Goal: Task Accomplishment & Management: Manage account settings

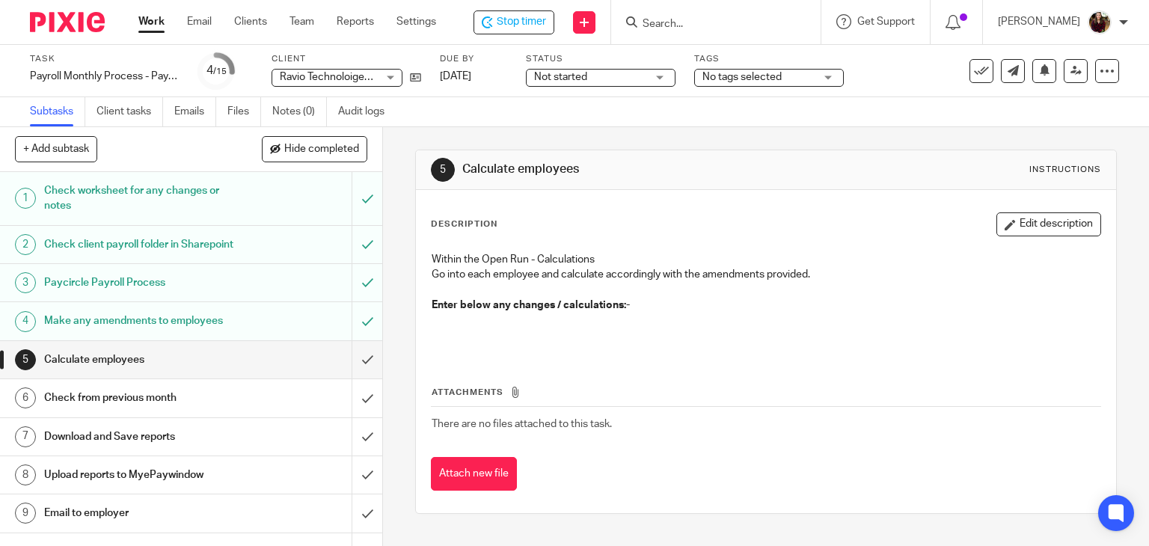
drag, startPoint x: 992, startPoint y: 216, endPoint x: 916, endPoint y: 239, distance: 78.8
click at [997, 217] on button "Edit description" at bounding box center [1049, 225] width 105 height 24
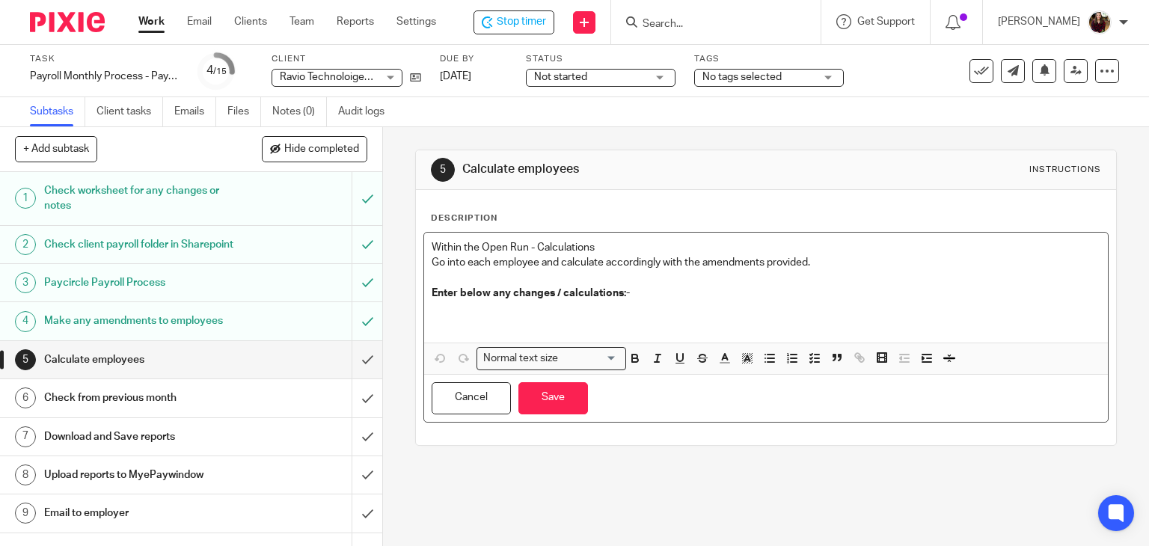
click at [528, 314] on p at bounding box center [767, 316] width 670 height 31
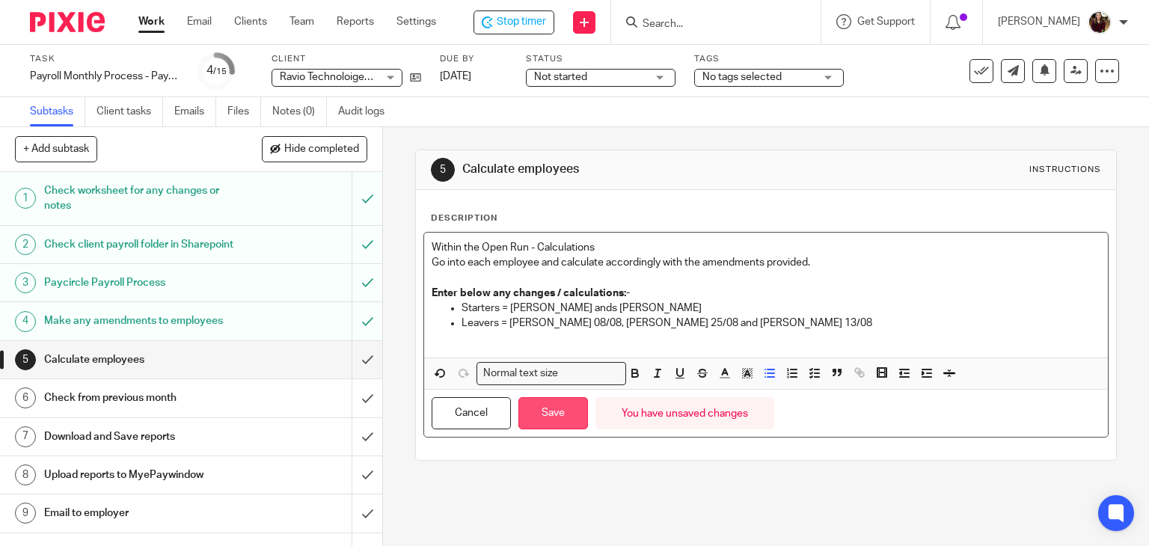
click at [559, 423] on button "Save" at bounding box center [554, 413] width 70 height 32
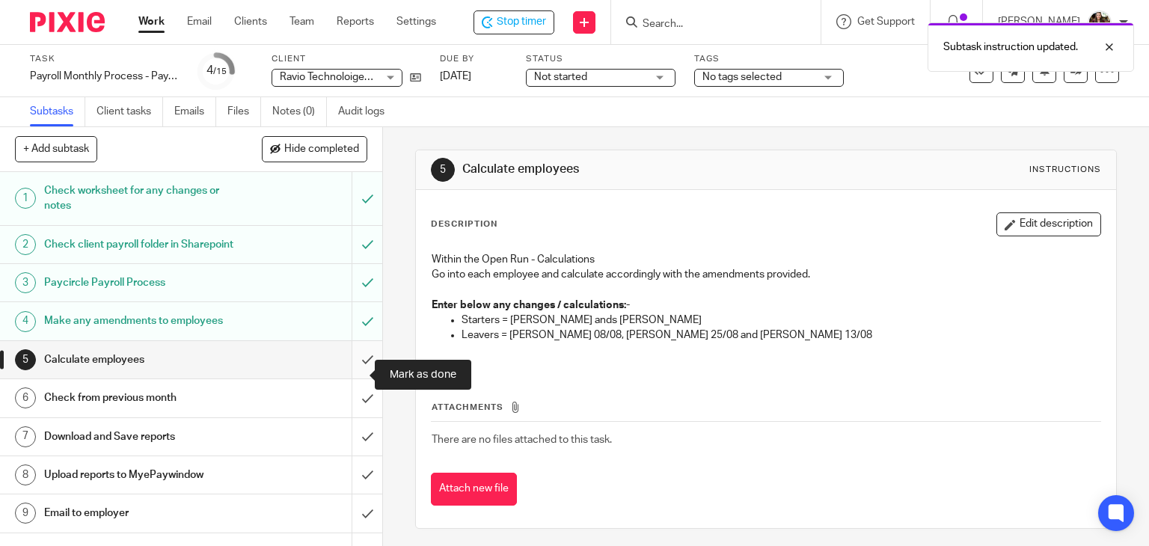
click at [350, 378] on input "submit" at bounding box center [191, 359] width 382 height 37
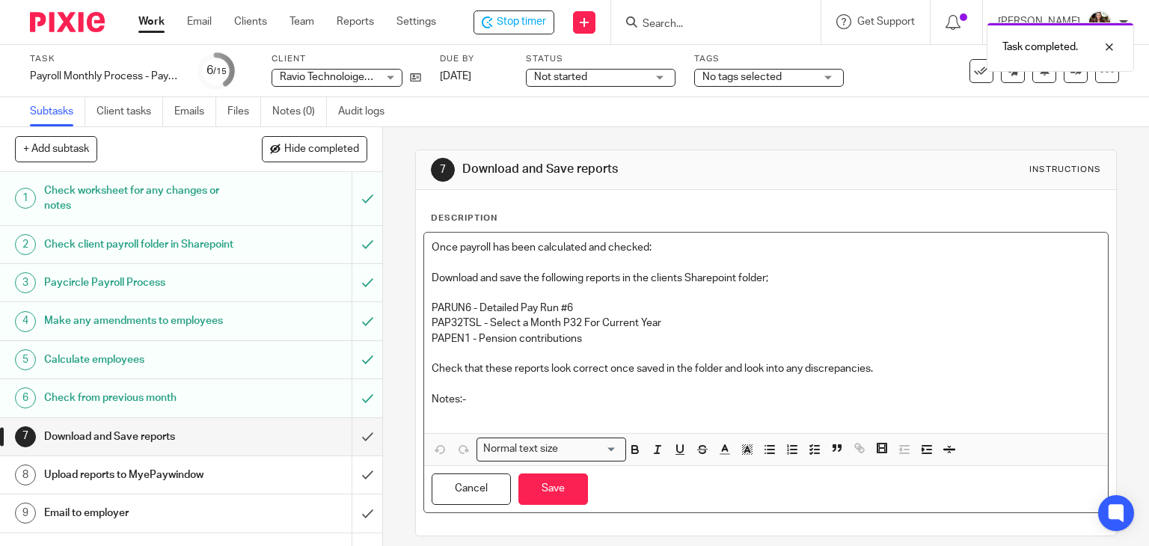
click at [459, 411] on p at bounding box center [767, 414] width 670 height 15
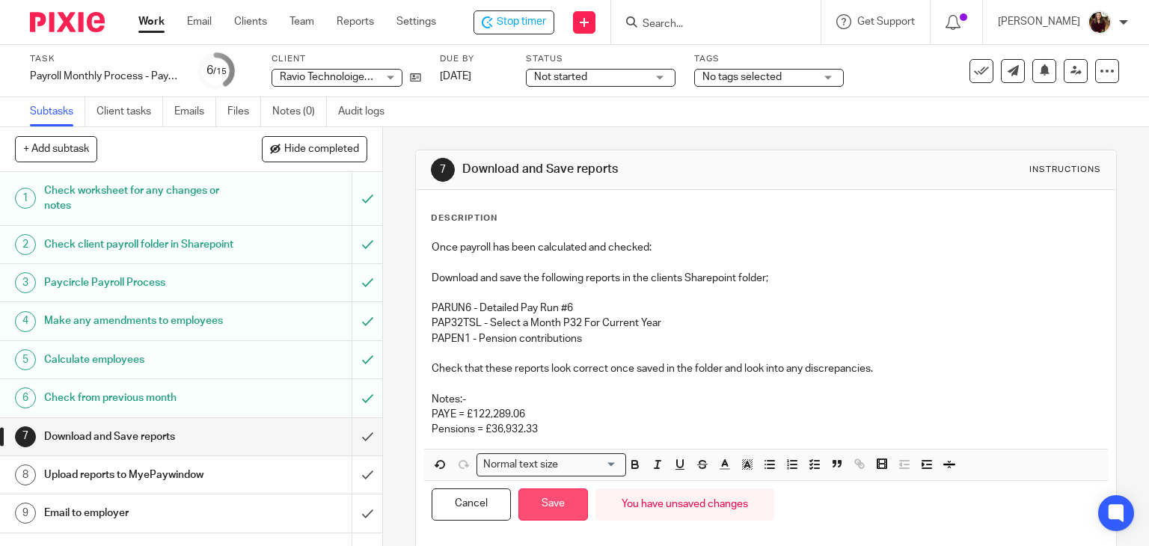
click at [545, 501] on button "Save" at bounding box center [554, 505] width 70 height 32
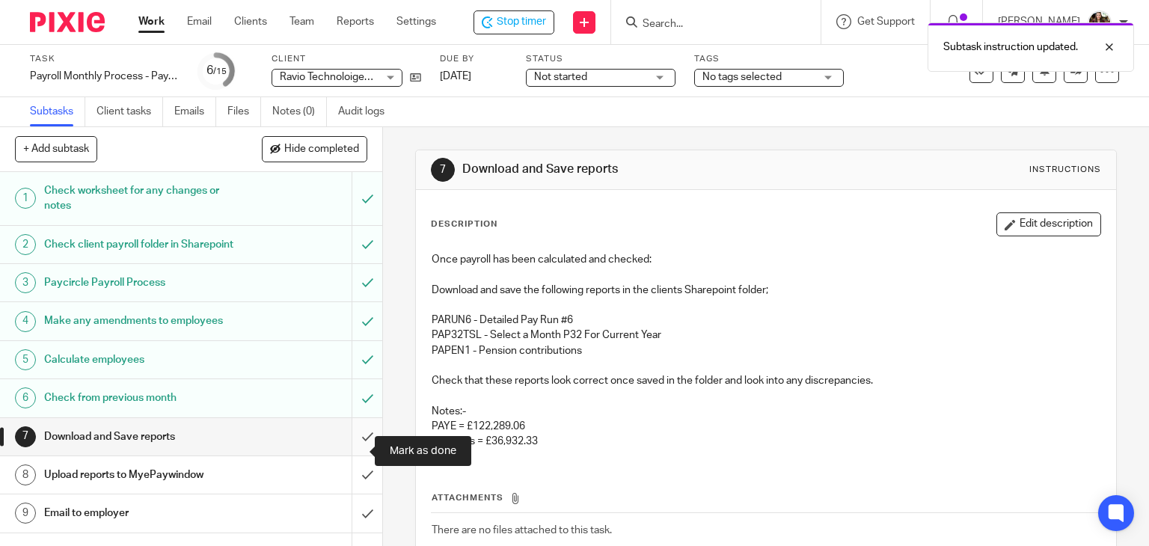
click at [349, 445] on input "submit" at bounding box center [191, 436] width 382 height 37
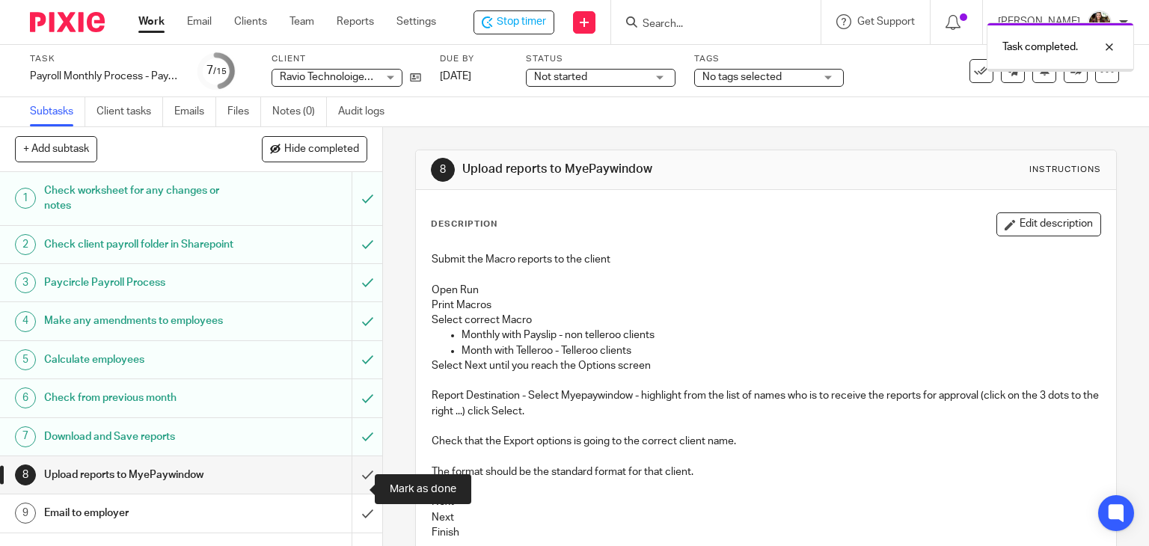
click at [354, 485] on input "submit" at bounding box center [191, 474] width 382 height 37
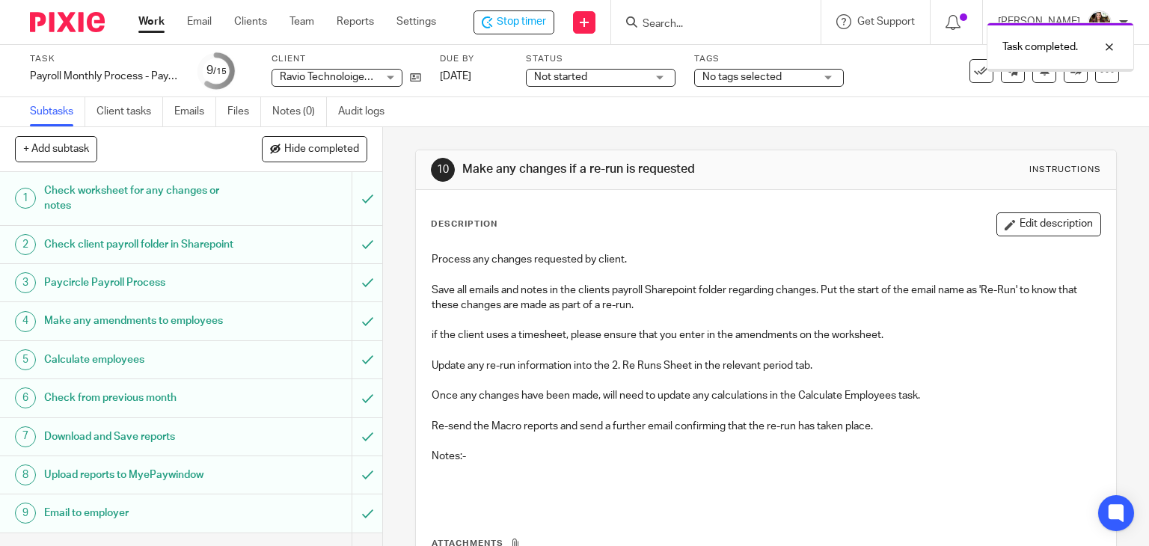
click at [824, 82] on div "No tags selected" at bounding box center [769, 78] width 150 height 18
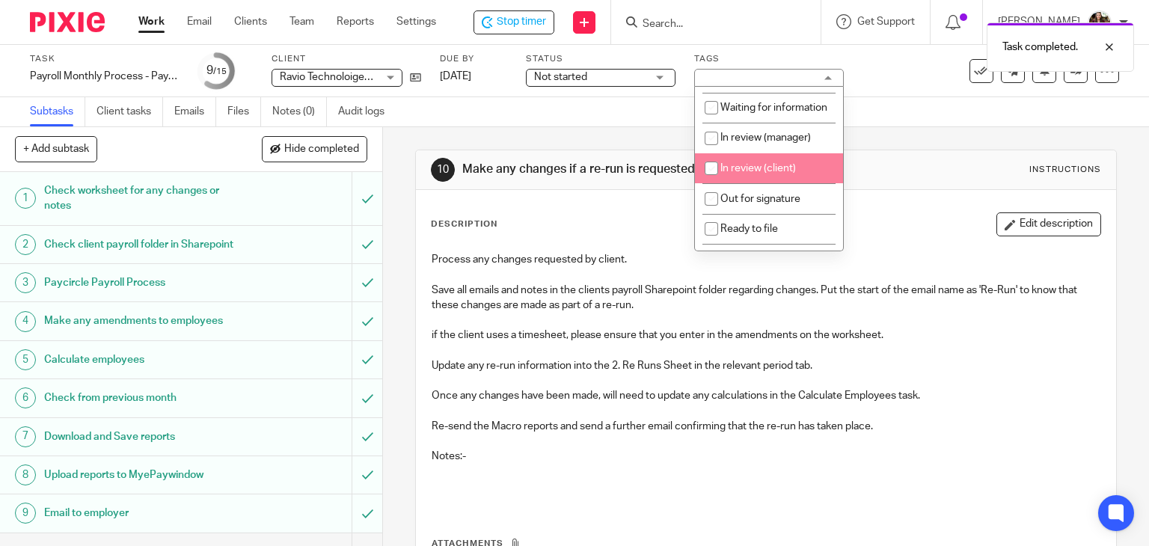
scroll to position [150, 0]
click at [756, 170] on span "In review (client)" at bounding box center [759, 164] width 76 height 10
checkbox input "true"
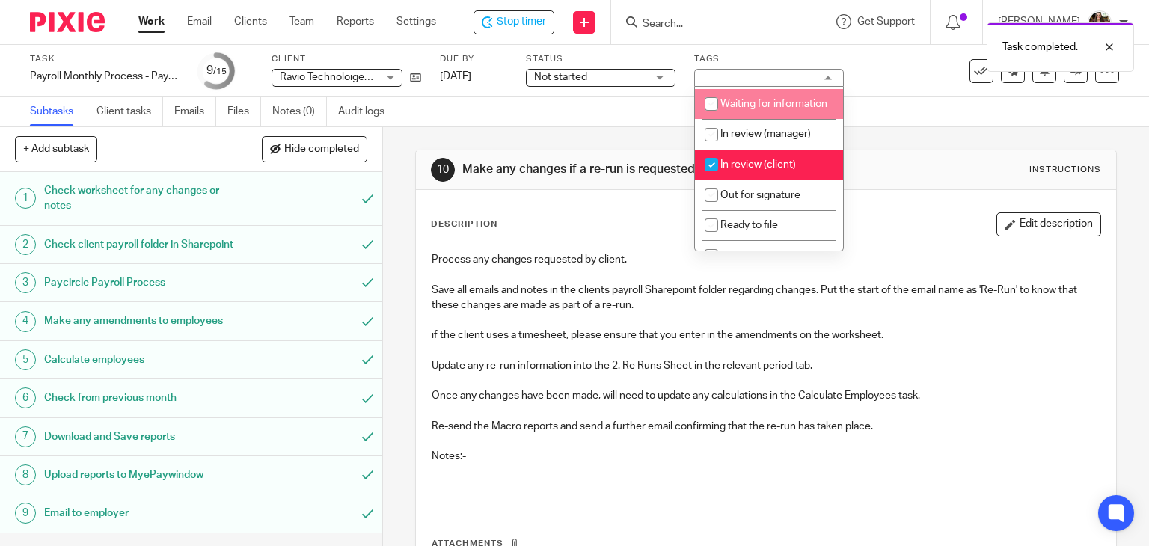
click at [866, 91] on div "Task Payroll Monthly Process - Paycircle Save Payroll Monthly Process - Paycirc…" at bounding box center [574, 71] width 1149 height 52
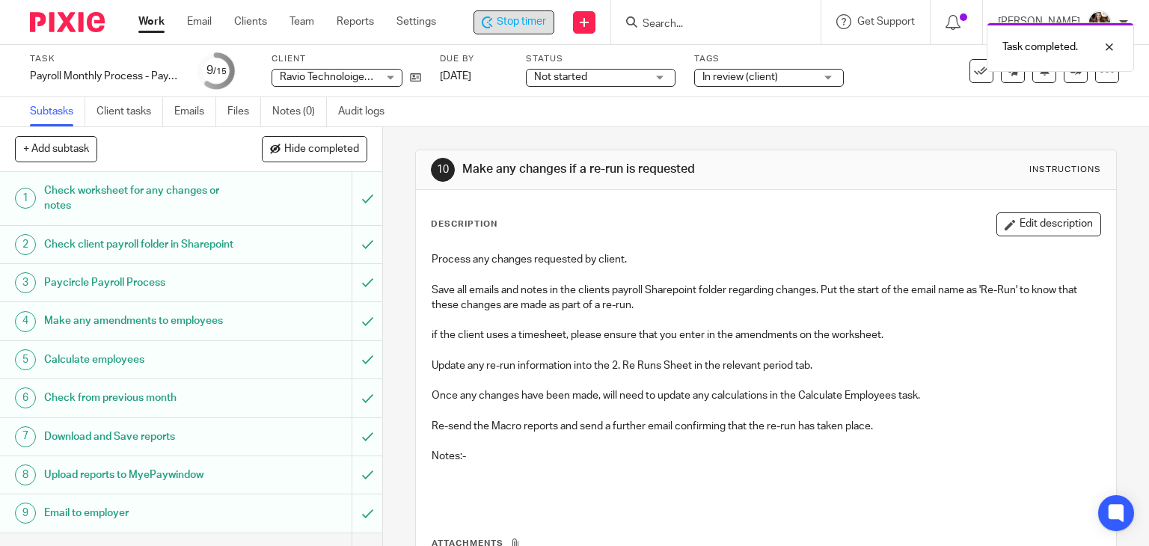
click at [533, 19] on span "Stop timer" at bounding box center [521, 22] width 49 height 16
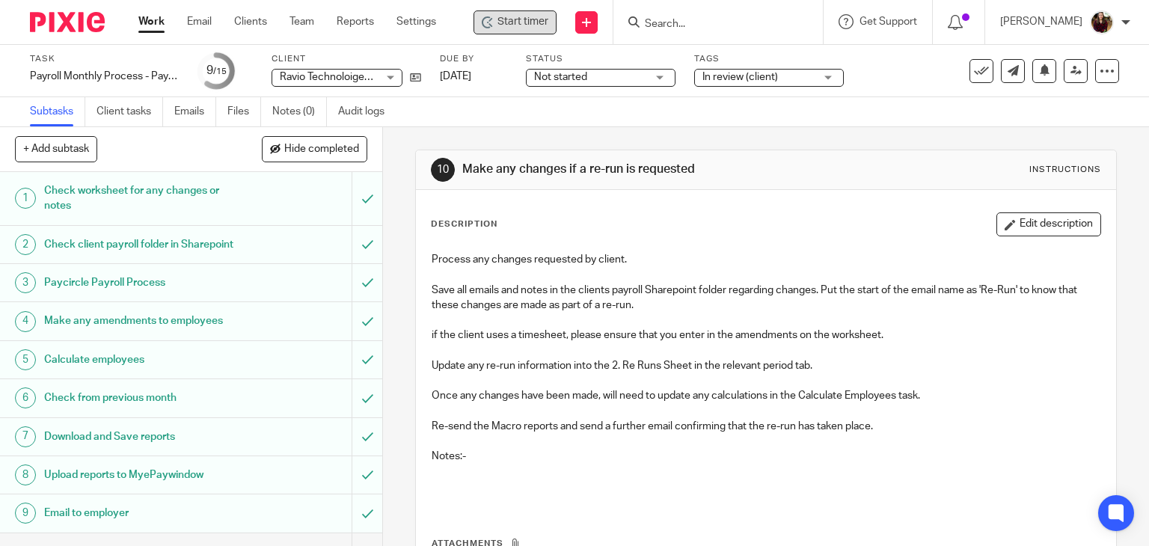
click at [715, 12] on div at bounding box center [719, 22] width 210 height 44
click at [714, 16] on form at bounding box center [723, 22] width 159 height 19
click at [689, 13] on form at bounding box center [723, 22] width 159 height 19
click at [682, 29] on input "Search" at bounding box center [711, 24] width 135 height 13
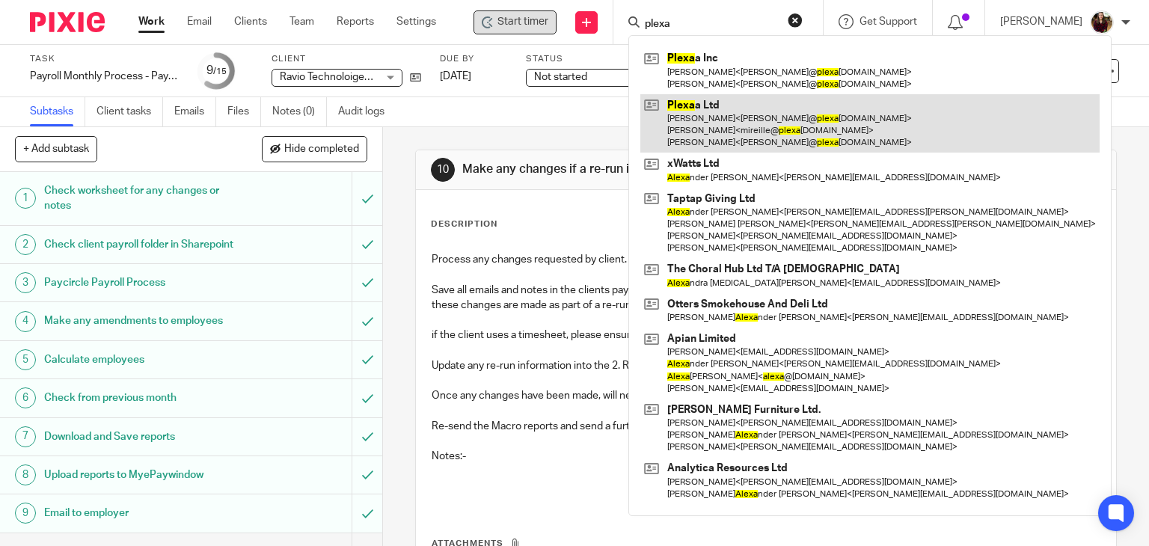
type input "plexa"
click at [701, 107] on link at bounding box center [870, 123] width 459 height 59
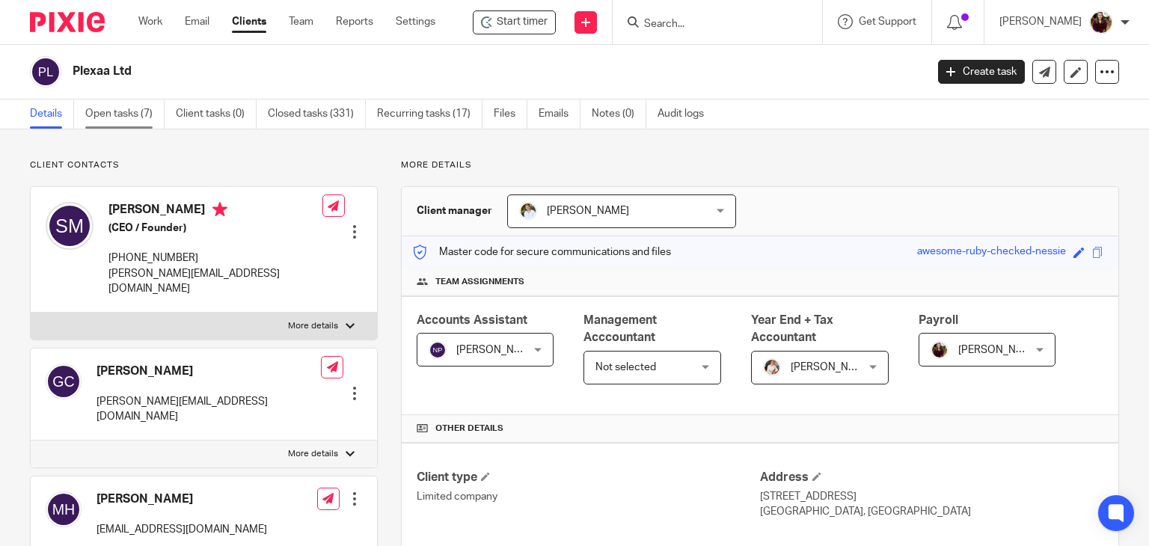
click at [117, 114] on link "Open tasks (7)" at bounding box center [124, 114] width 79 height 29
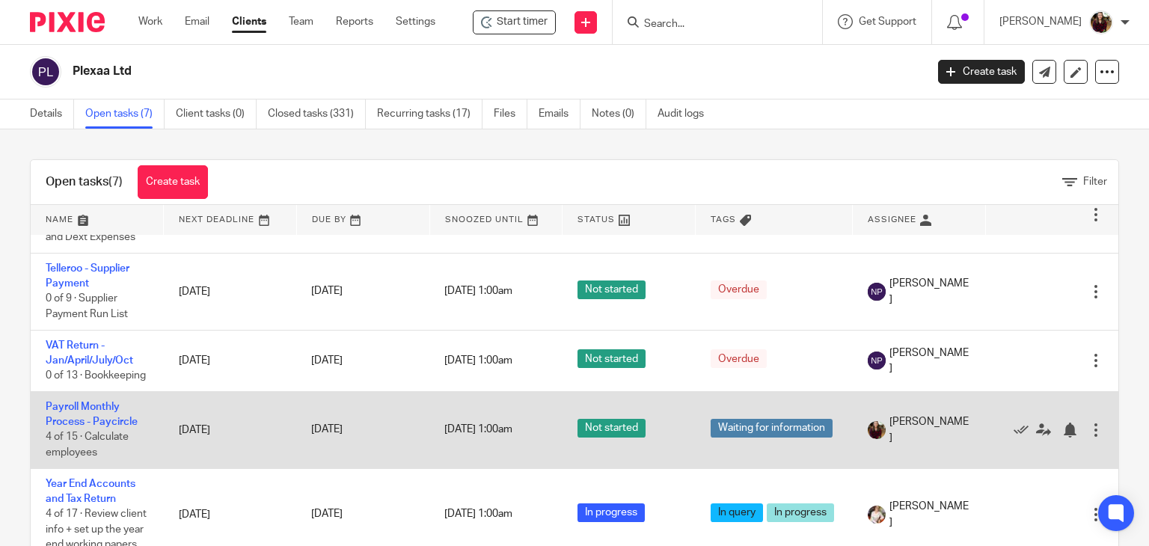
scroll to position [44, 0]
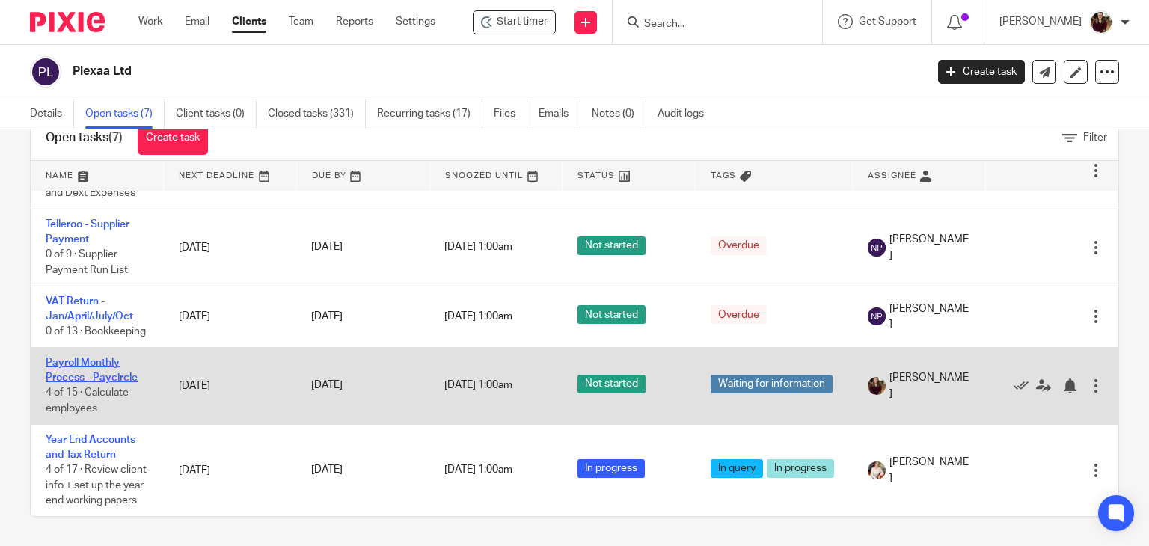
click at [84, 358] on link "Payroll Monthly Process - Paycircle" at bounding box center [92, 370] width 92 height 25
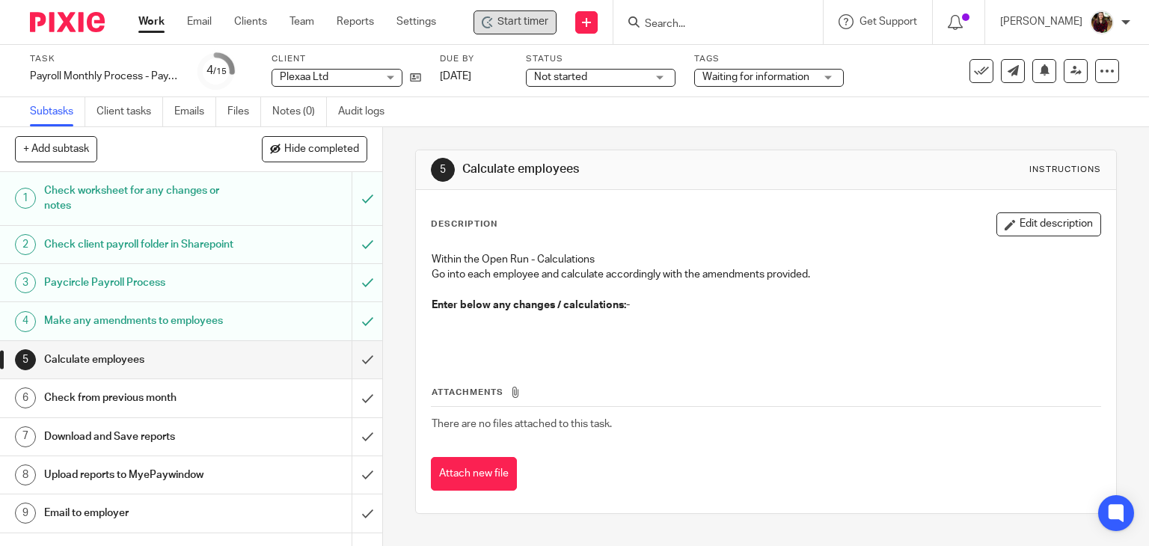
click at [517, 25] on span "Start timer" at bounding box center [523, 22] width 51 height 16
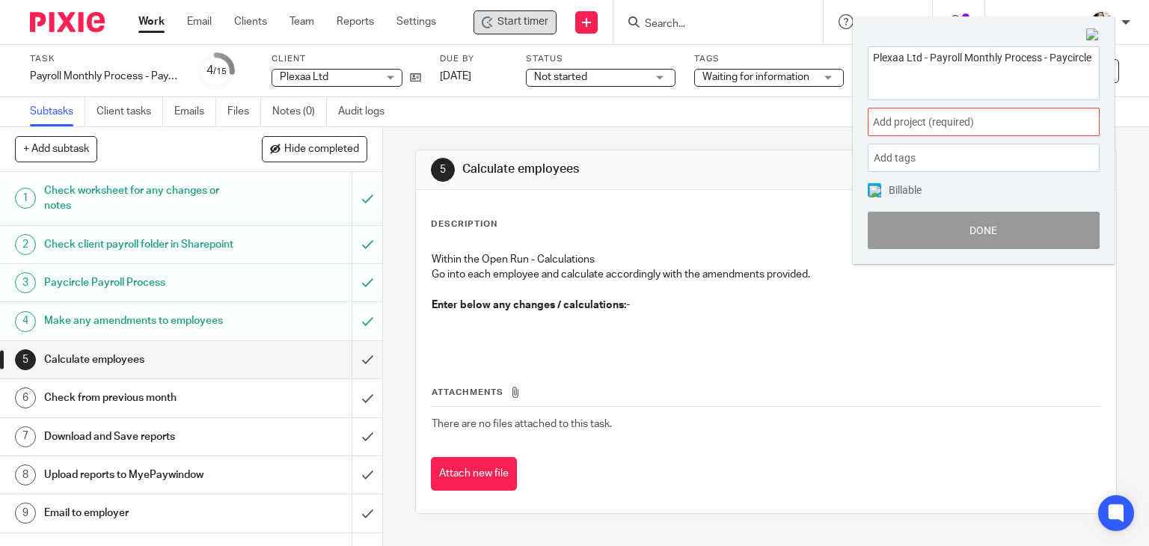
click at [1015, 120] on span "Add project (required) :" at bounding box center [967, 122] width 189 height 16
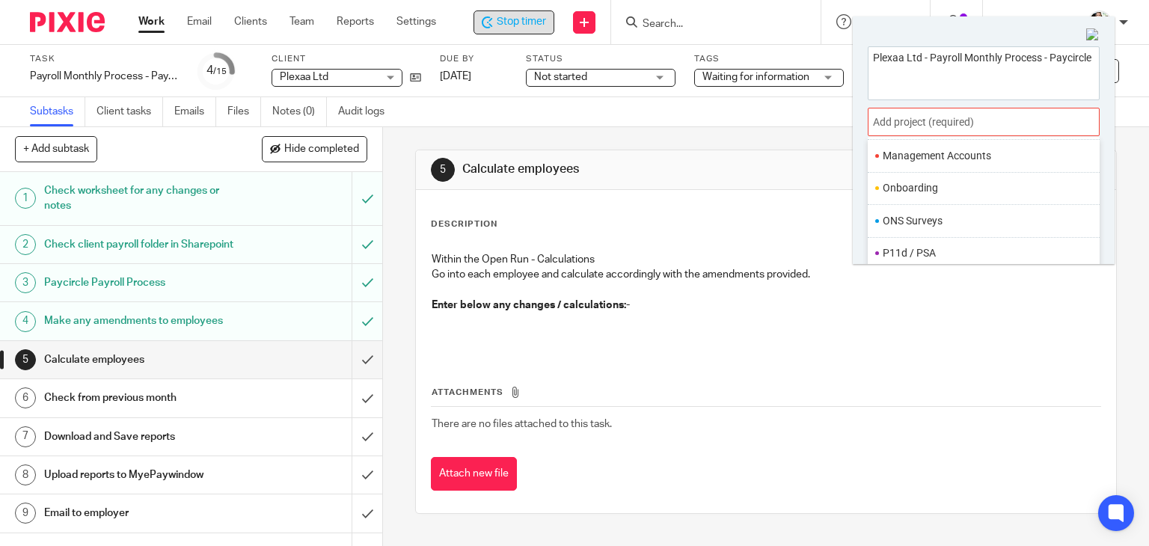
scroll to position [524, 0]
drag, startPoint x: 910, startPoint y: 225, endPoint x: 960, endPoint y: 238, distance: 51.7
click at [910, 226] on li "Payroll" at bounding box center [980, 230] width 195 height 16
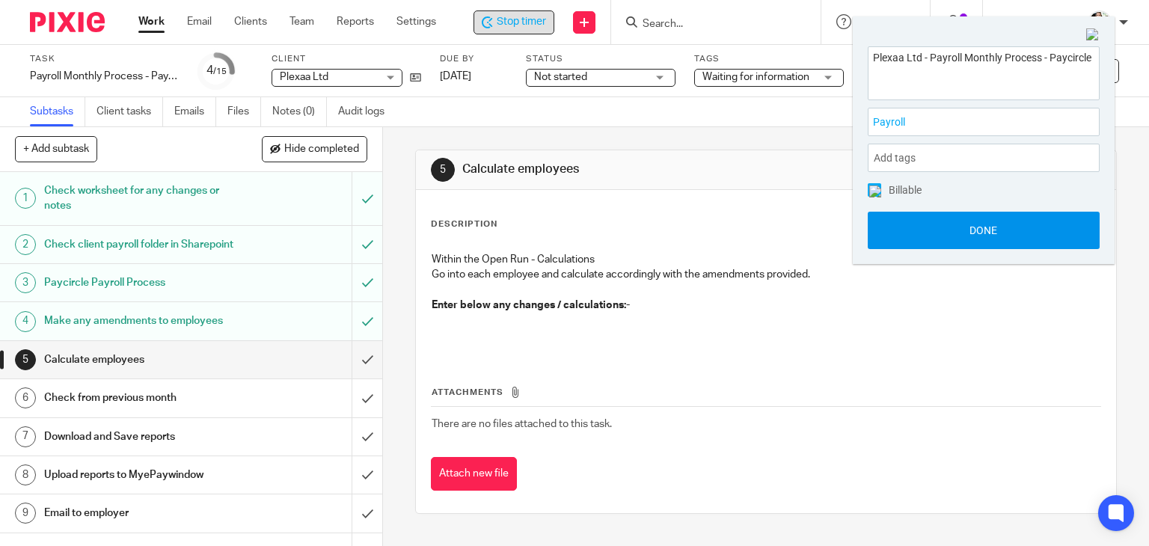
click at [966, 238] on button "Done" at bounding box center [984, 230] width 232 height 37
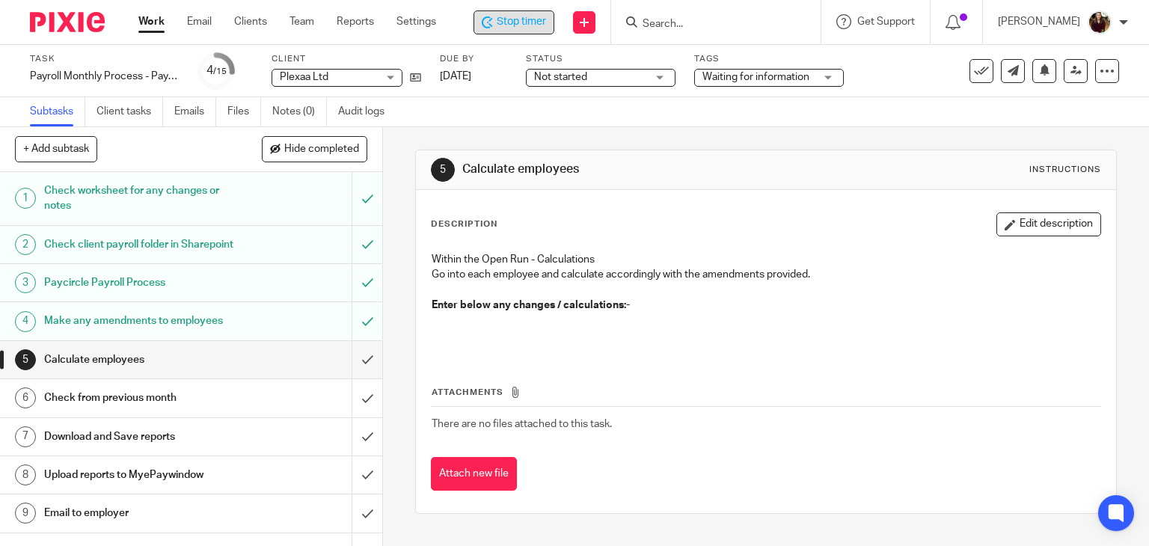
drag, startPoint x: 1010, startPoint y: 223, endPoint x: 956, endPoint y: 233, distance: 54.8
click at [1010, 222] on button "Edit description" at bounding box center [1049, 225] width 105 height 24
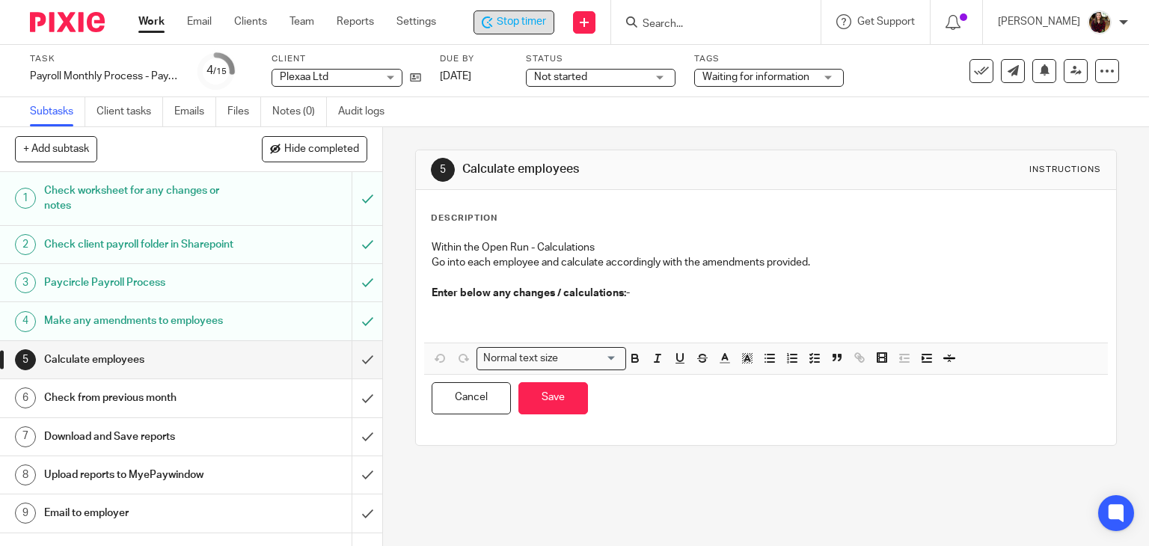
click at [548, 307] on p at bounding box center [767, 316] width 670 height 31
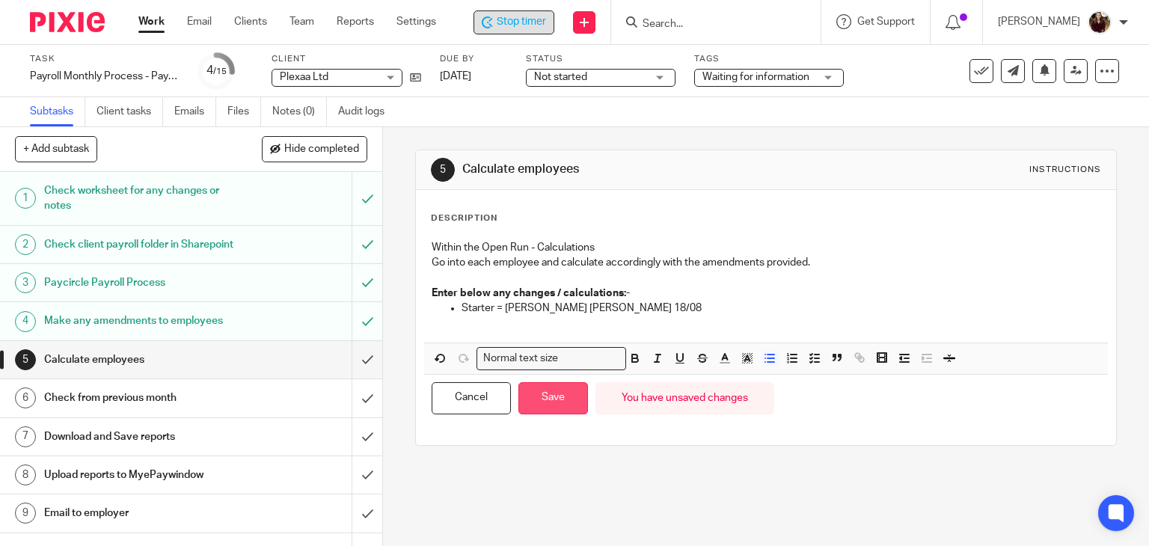
click at [556, 395] on button "Save" at bounding box center [554, 398] width 70 height 32
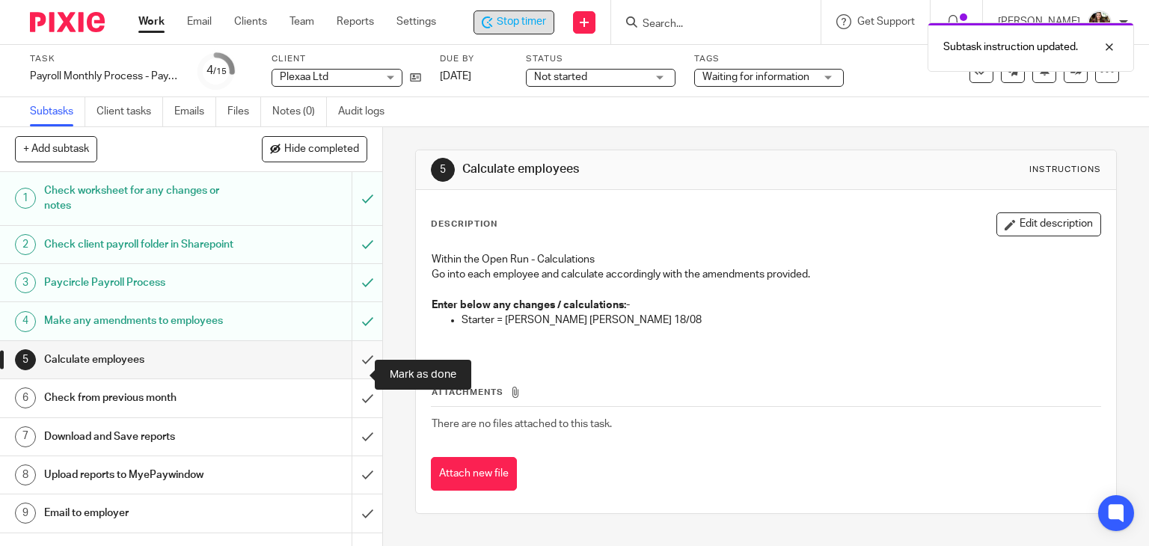
click at [350, 376] on input "submit" at bounding box center [191, 359] width 382 height 37
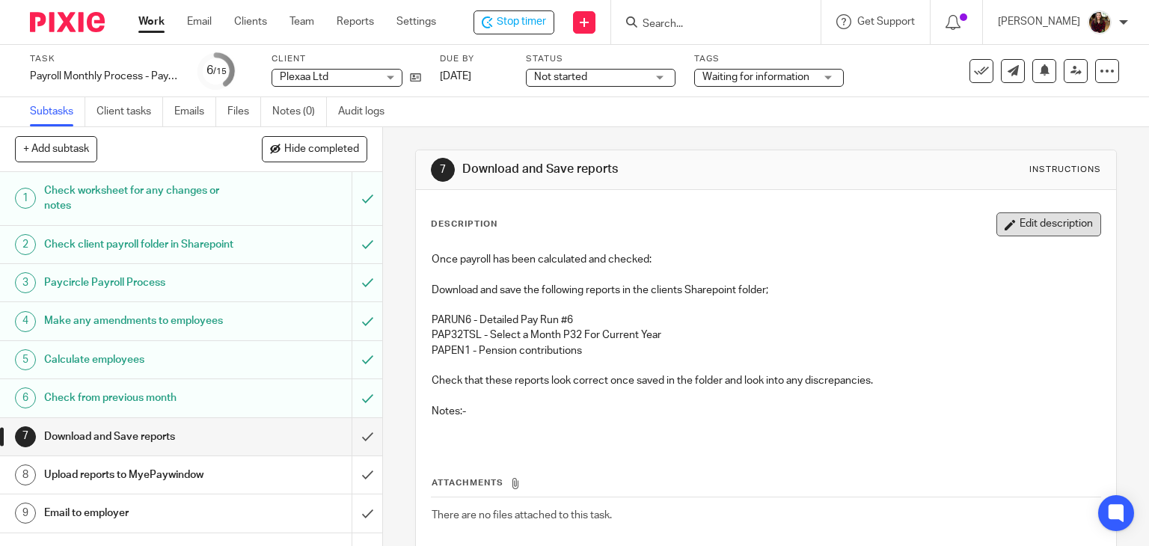
click at [1008, 224] on button "Edit description" at bounding box center [1049, 225] width 105 height 24
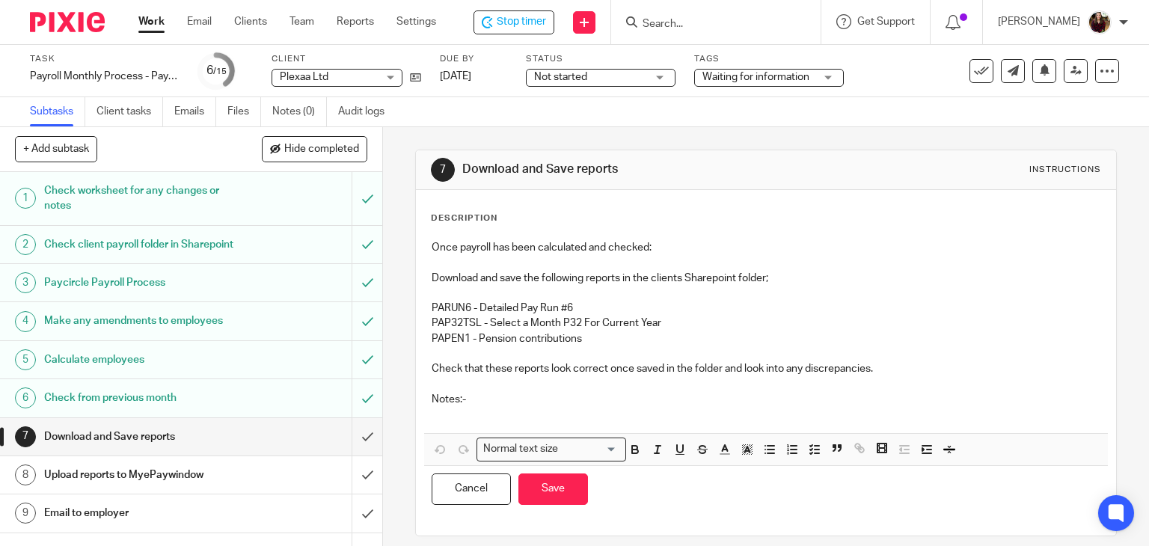
click at [476, 403] on p "Notes:-" at bounding box center [767, 399] width 670 height 15
click at [471, 420] on p at bounding box center [767, 414] width 670 height 15
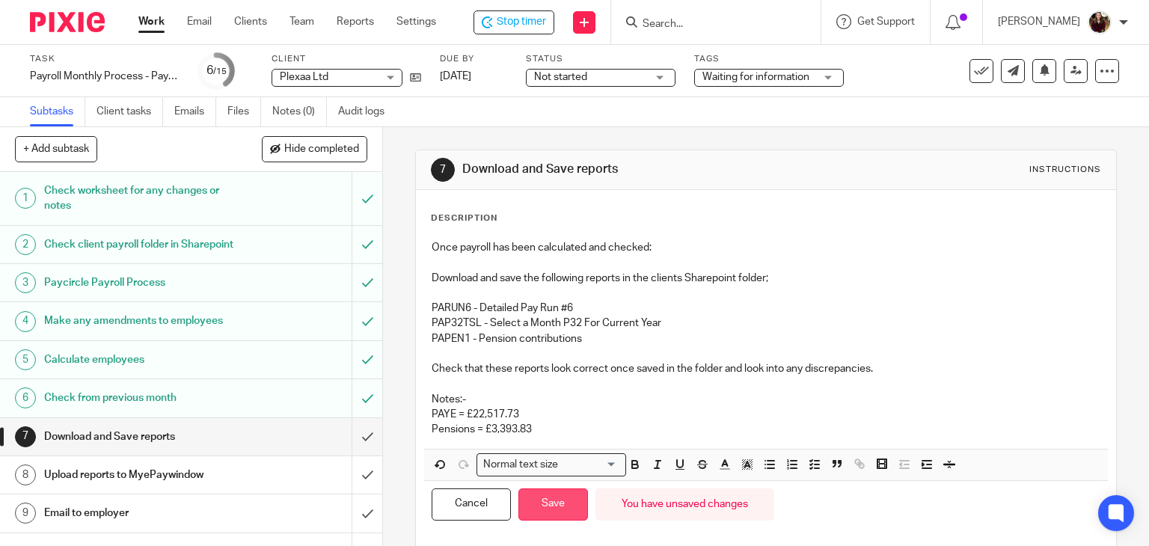
click at [536, 495] on button "Save" at bounding box center [554, 505] width 70 height 32
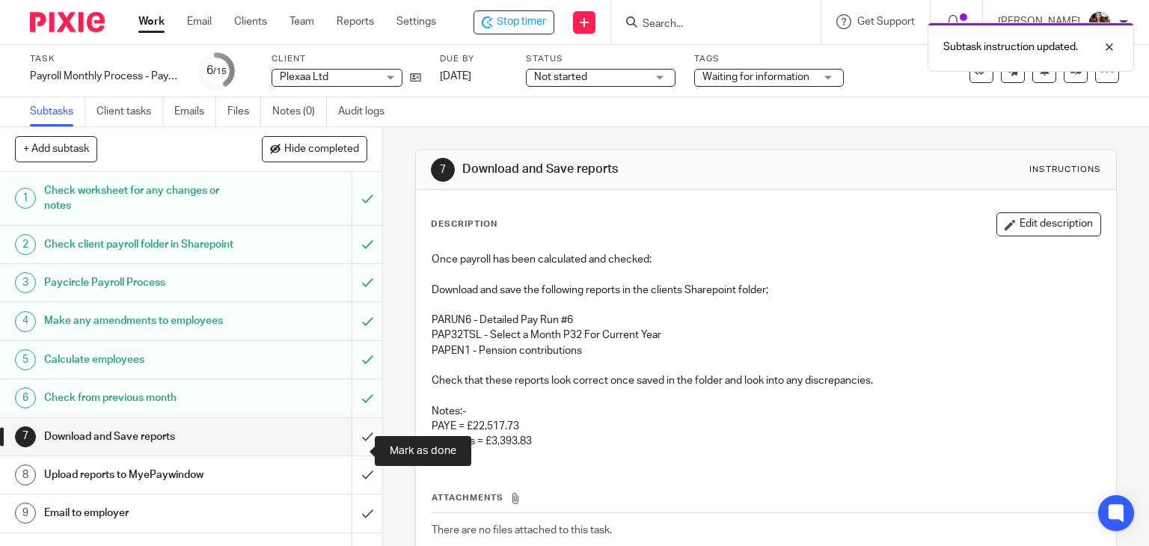
click at [346, 448] on input "submit" at bounding box center [191, 436] width 382 height 37
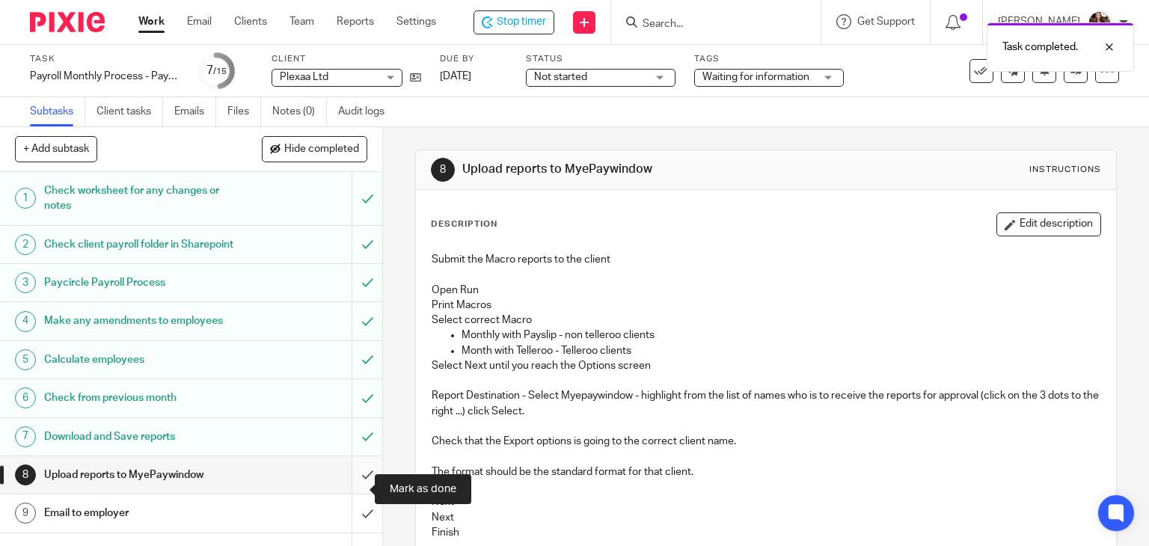
click at [353, 492] on input "submit" at bounding box center [191, 474] width 382 height 37
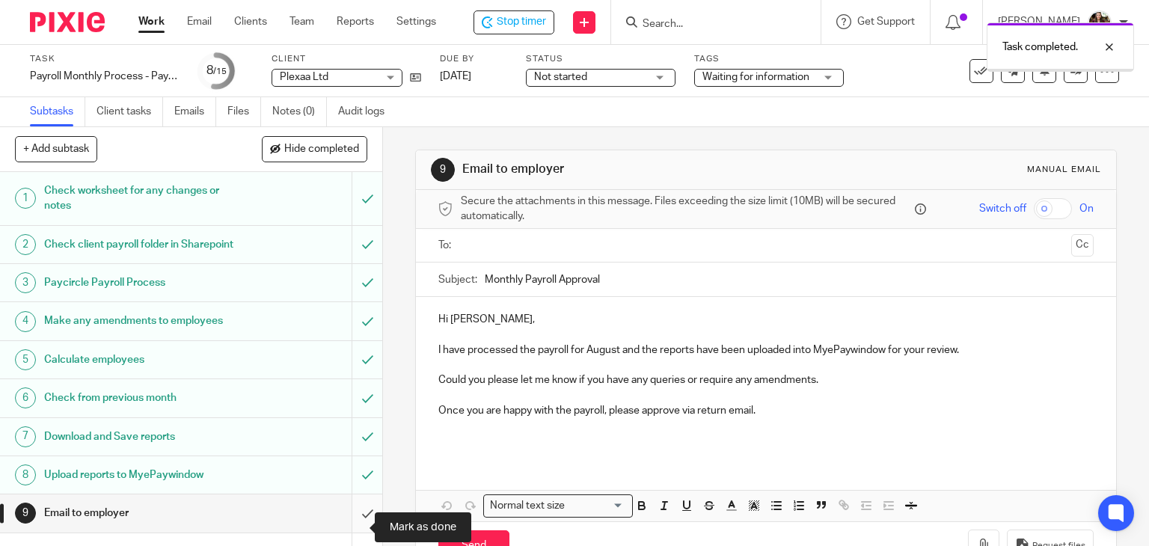
drag, startPoint x: 0, startPoint y: 0, endPoint x: 347, endPoint y: 519, distance: 624.7
click at [348, 519] on input "submit" at bounding box center [191, 513] width 382 height 37
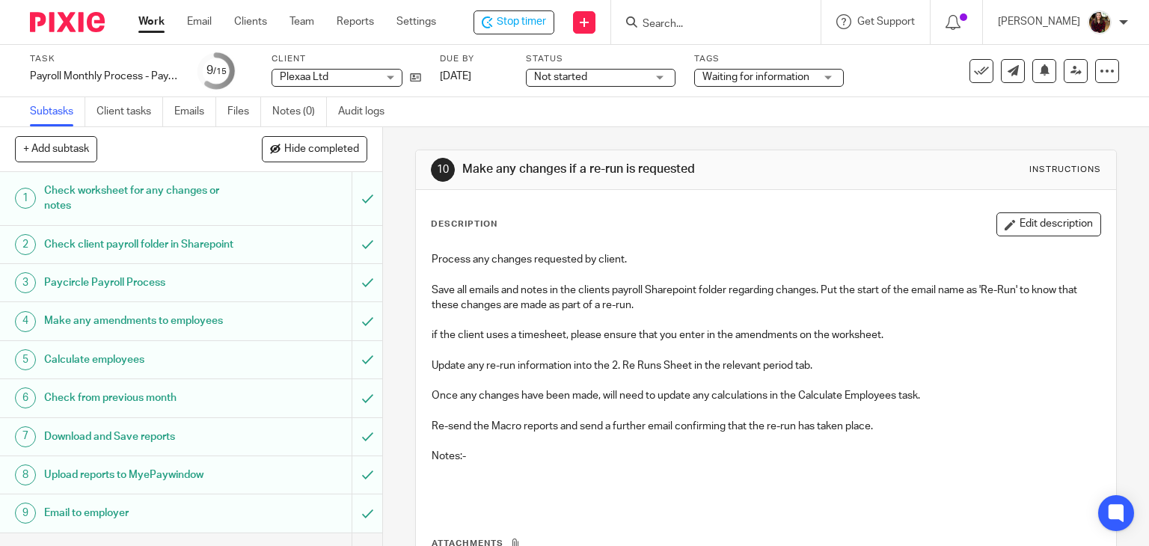
click at [829, 73] on div "Waiting for information" at bounding box center [769, 78] width 150 height 18
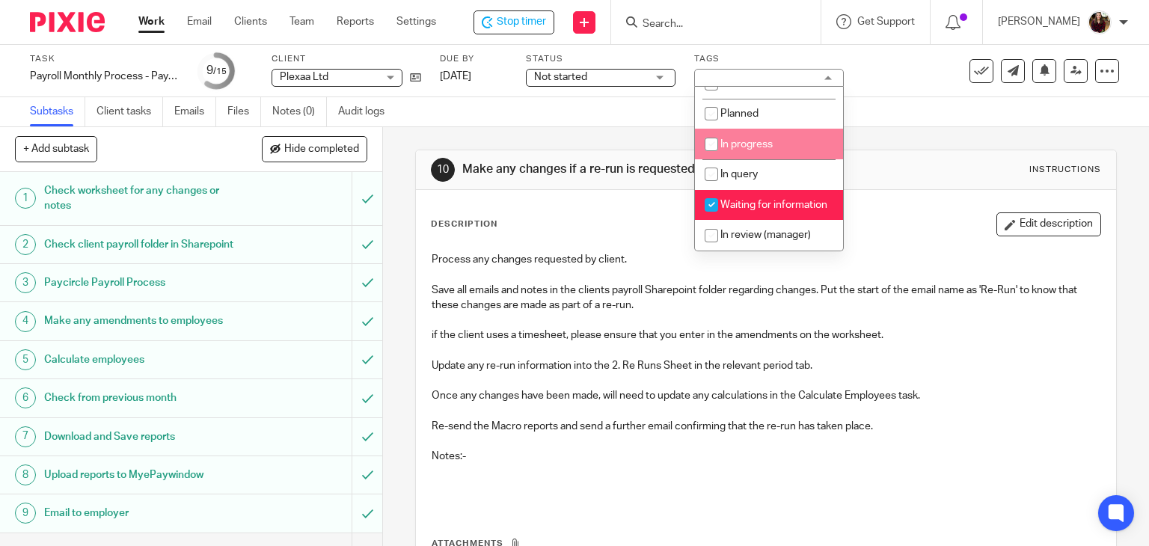
scroll to position [75, 0]
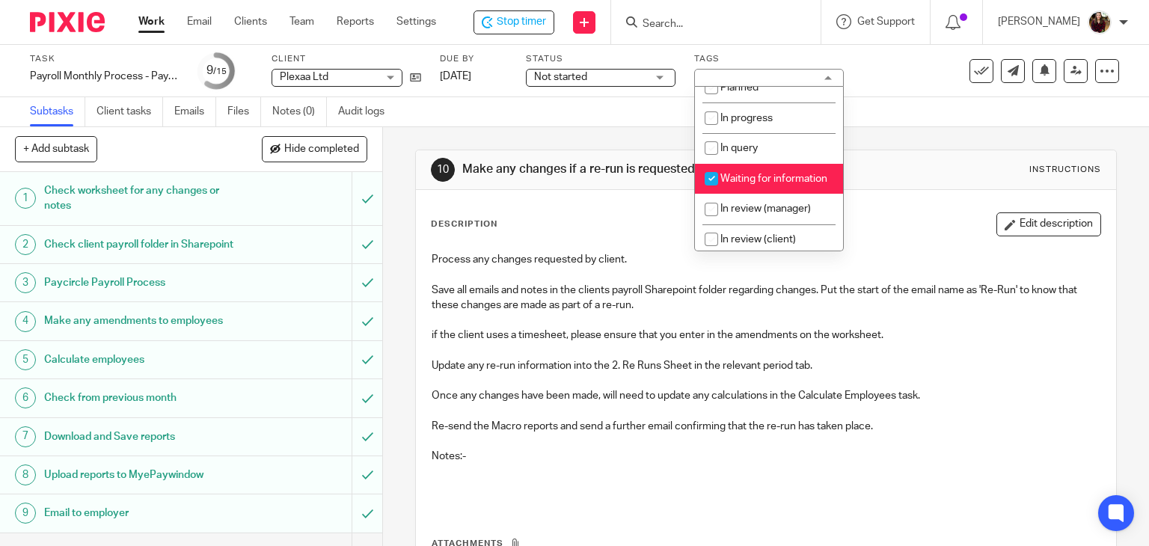
click at [748, 186] on li "Waiting for information" at bounding box center [769, 179] width 148 height 31
checkbox input "false"
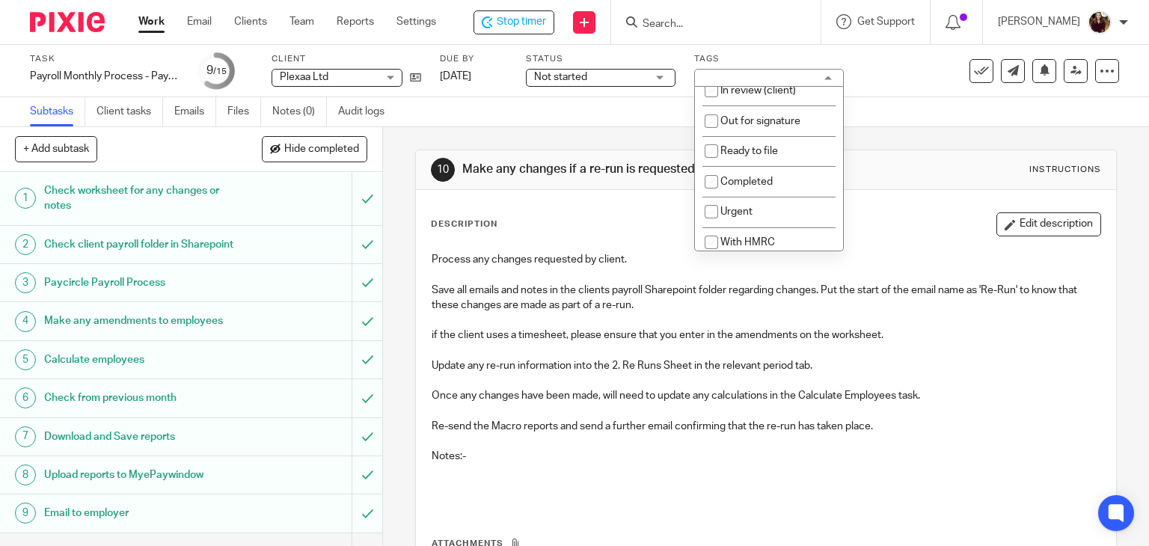
scroll to position [225, 0]
click at [771, 95] on span "In review (client)" at bounding box center [759, 90] width 76 height 10
checkbox input "true"
click at [922, 89] on div "Task Payroll Monthly Process - Paycircle Save Payroll Monthly Process - Paycirc…" at bounding box center [574, 71] width 1149 height 52
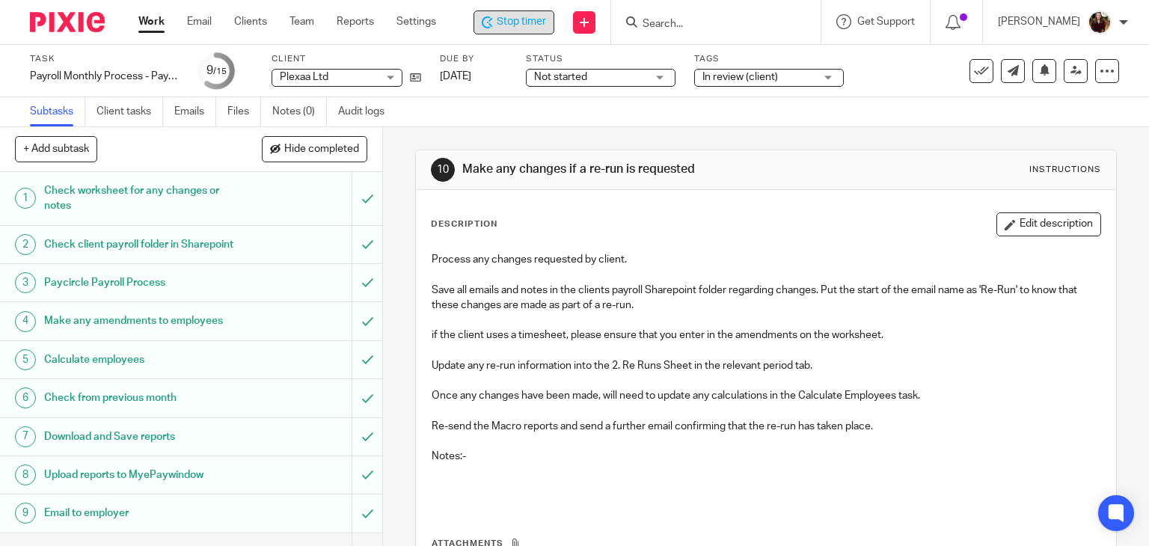
click at [543, 23] on span "Stop timer" at bounding box center [521, 22] width 49 height 16
click at [718, 23] on input "Search" at bounding box center [711, 24] width 135 height 13
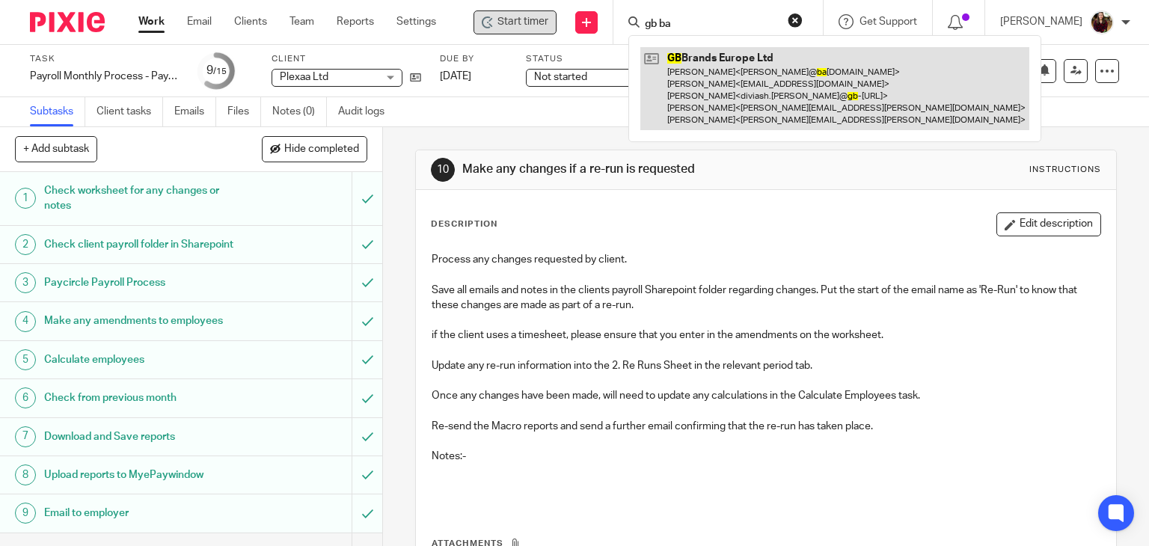
type input "gb ba"
click at [801, 76] on link at bounding box center [835, 88] width 389 height 83
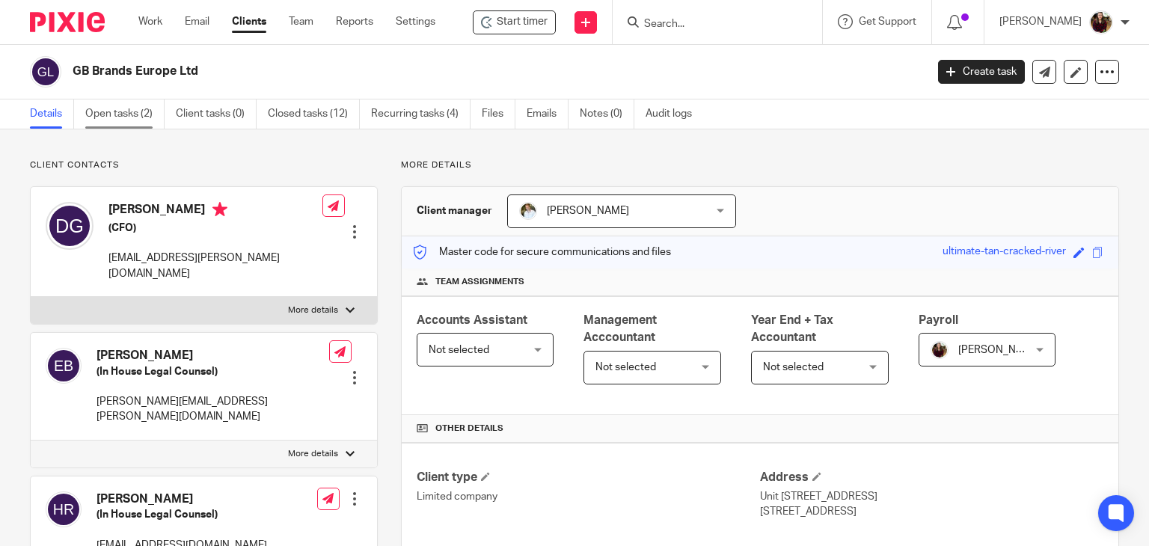
click at [126, 106] on link "Open tasks (2)" at bounding box center [124, 114] width 79 height 29
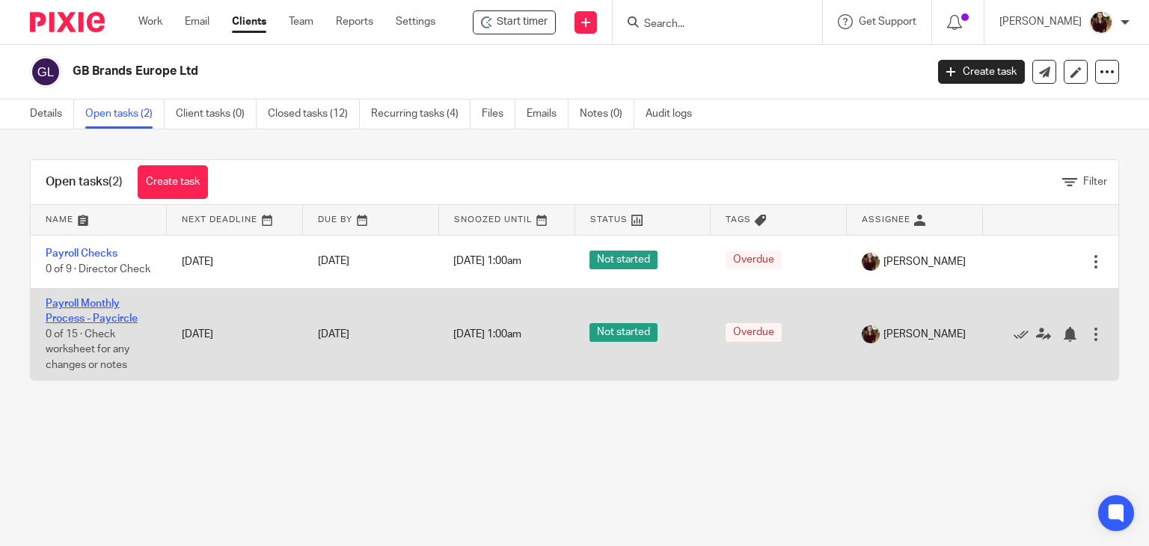
click at [63, 315] on link "Payroll Monthly Process - Paycircle" at bounding box center [92, 311] width 92 height 25
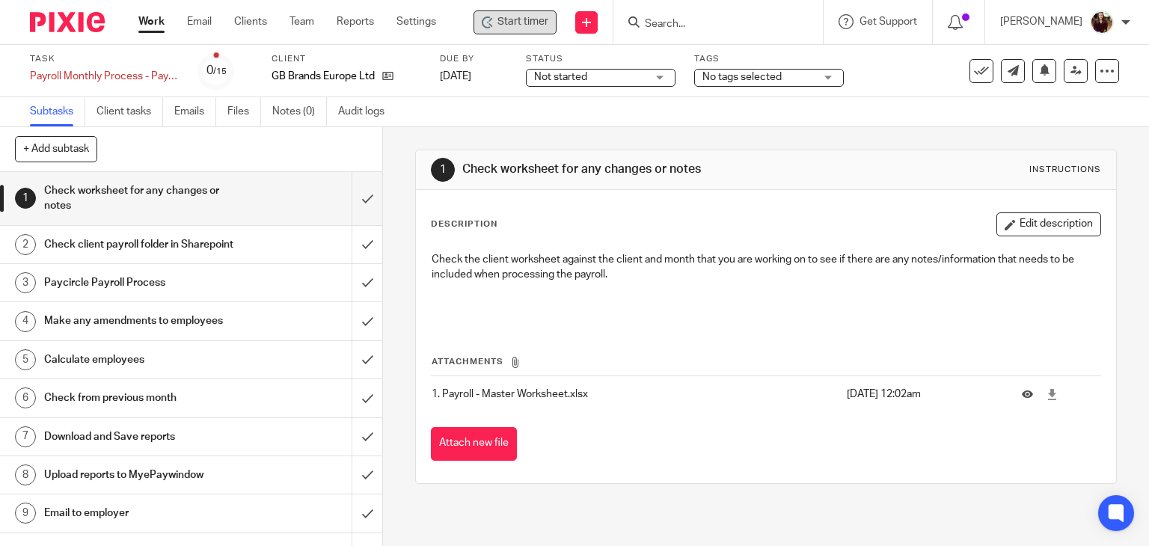
click at [523, 22] on span "Start timer" at bounding box center [523, 22] width 51 height 16
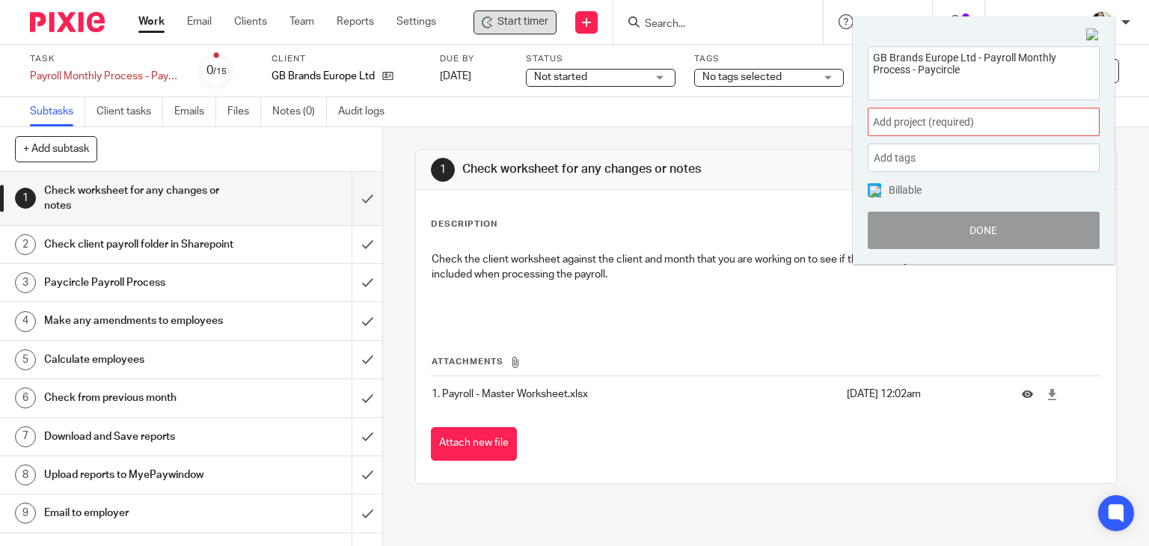
click at [923, 116] on span "Add project (required) :" at bounding box center [967, 122] width 189 height 16
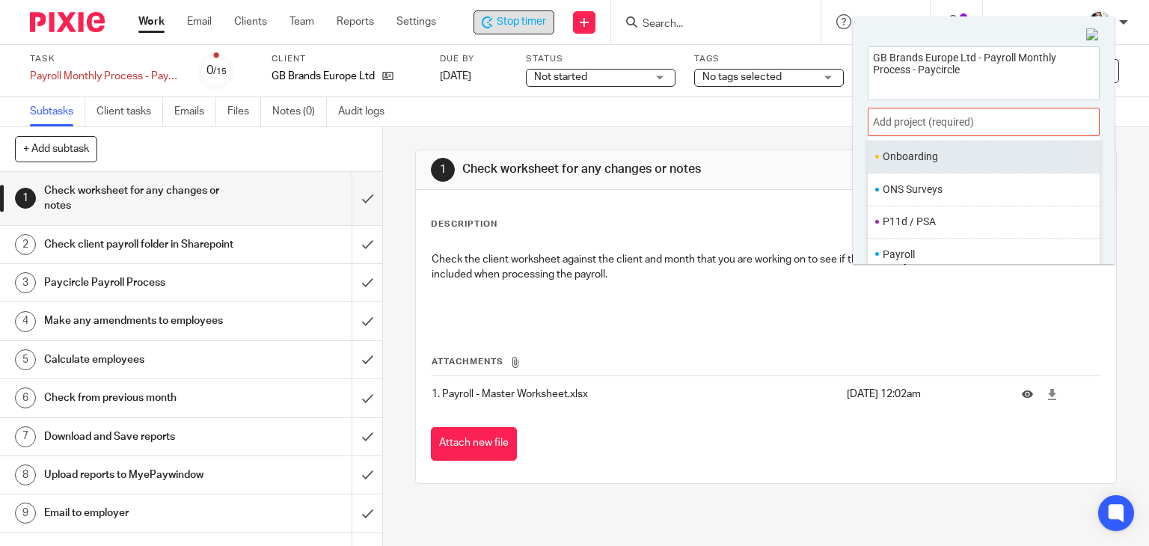
scroll to position [524, 0]
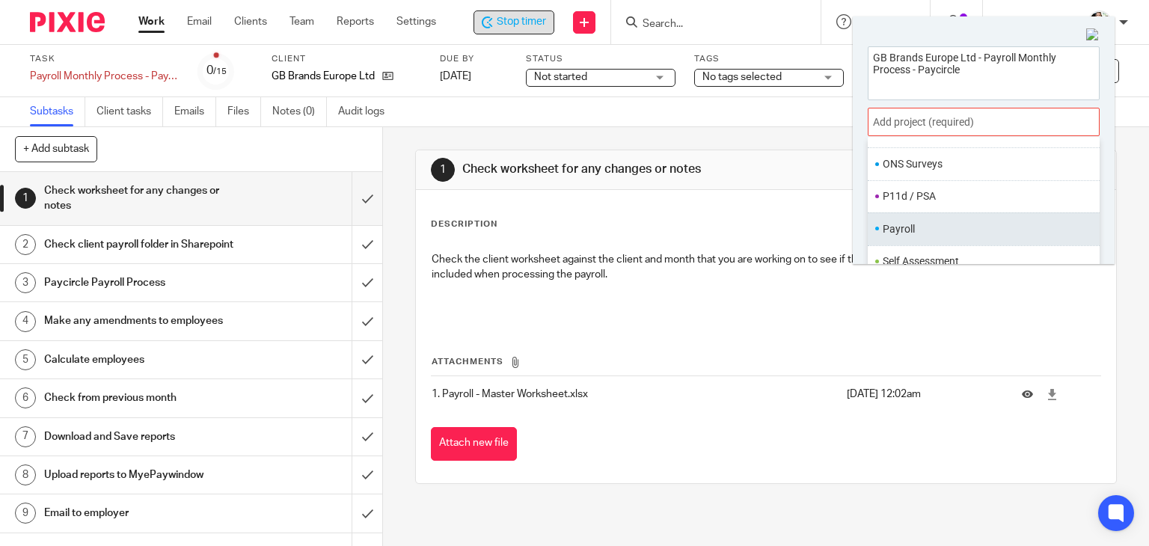
click at [922, 222] on li "Payroll" at bounding box center [980, 230] width 195 height 16
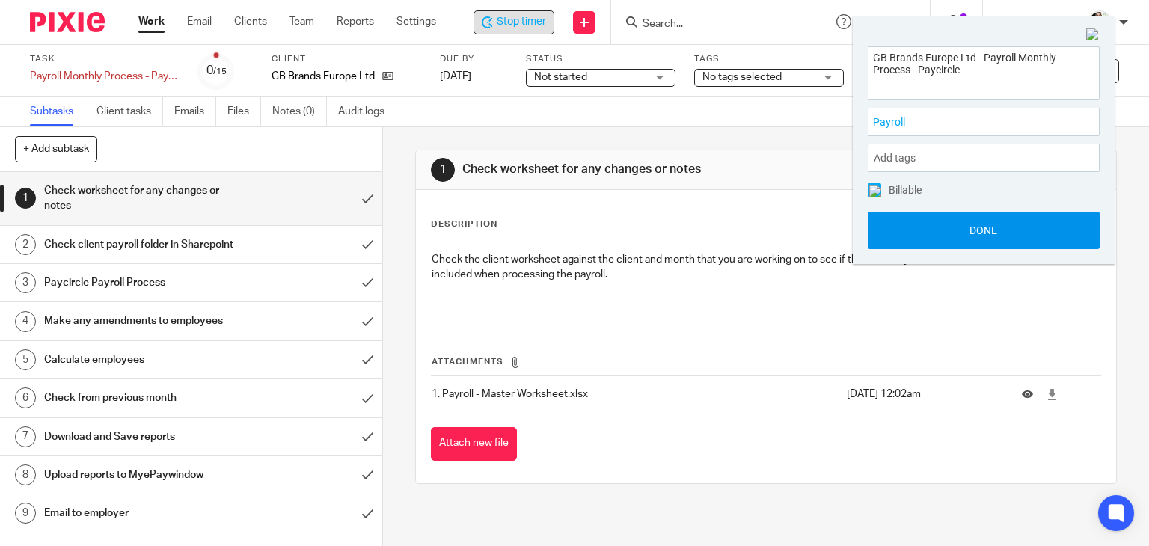
click at [961, 222] on button "Done" at bounding box center [984, 230] width 232 height 37
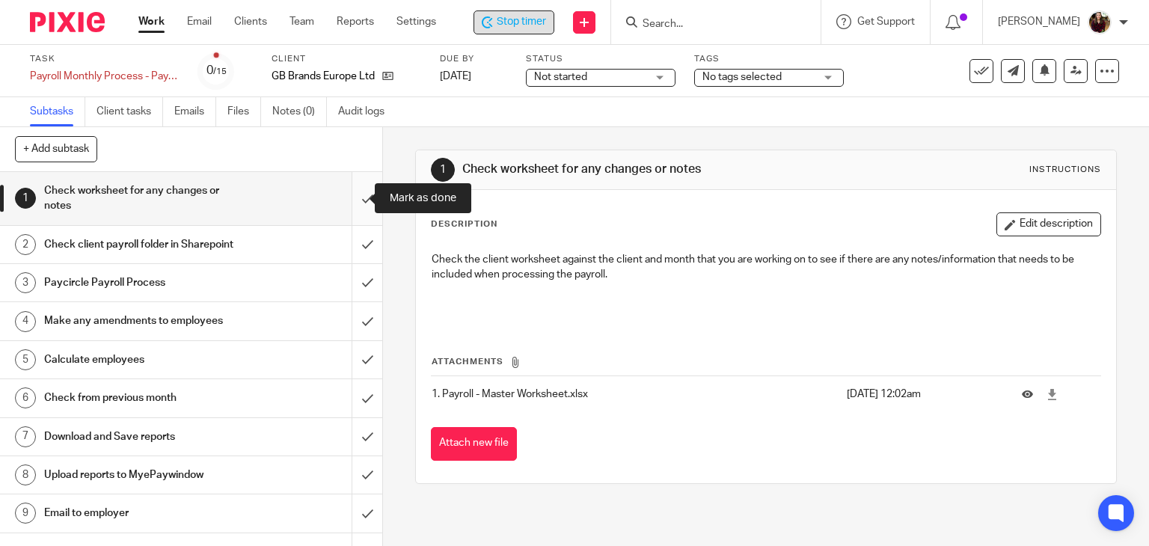
click at [349, 195] on input "submit" at bounding box center [191, 198] width 382 height 53
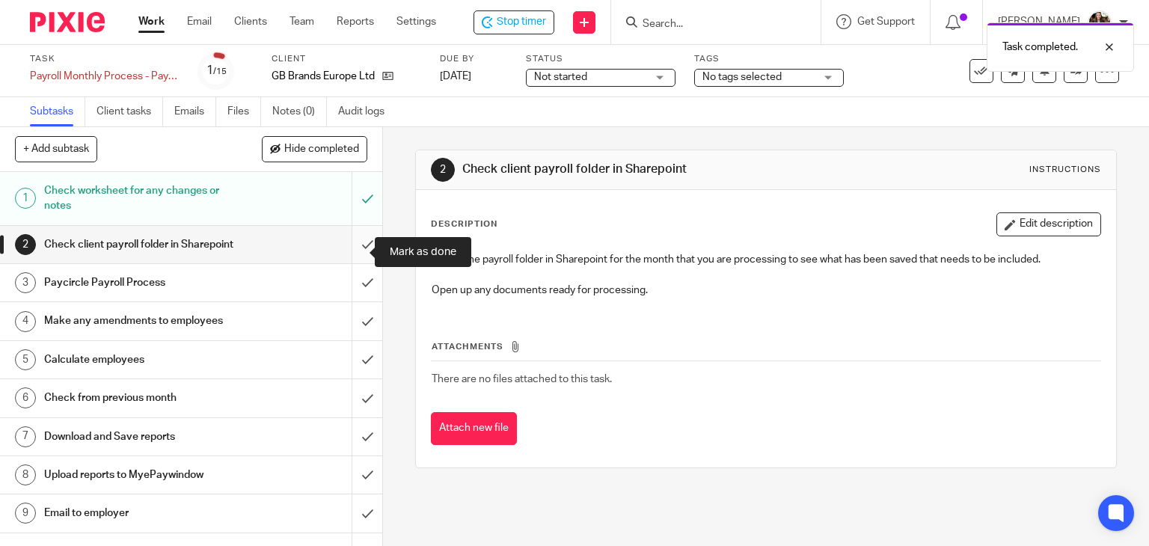
click at [357, 263] on input "submit" at bounding box center [191, 244] width 382 height 37
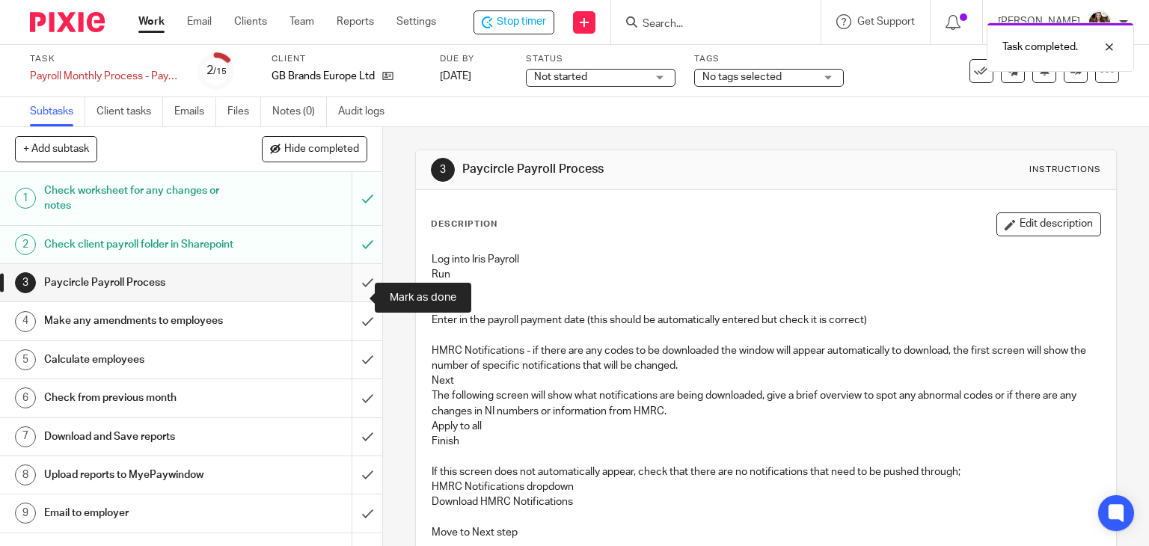
click at [349, 299] on input "submit" at bounding box center [191, 282] width 382 height 37
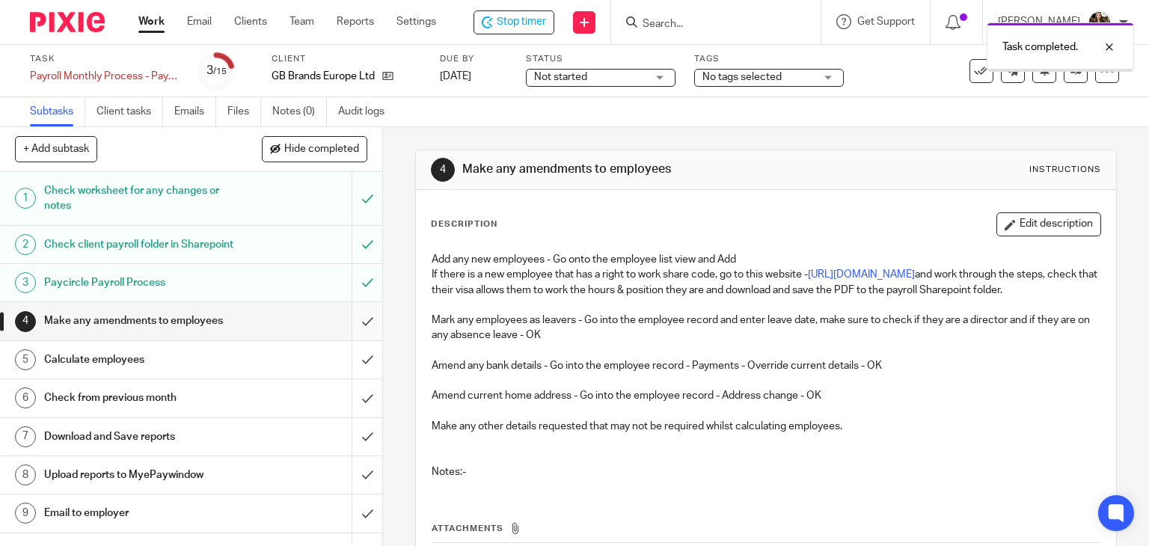
drag, startPoint x: 0, startPoint y: 0, endPoint x: 358, endPoint y: 336, distance: 491.3
click at [358, 336] on input "submit" at bounding box center [191, 320] width 382 height 37
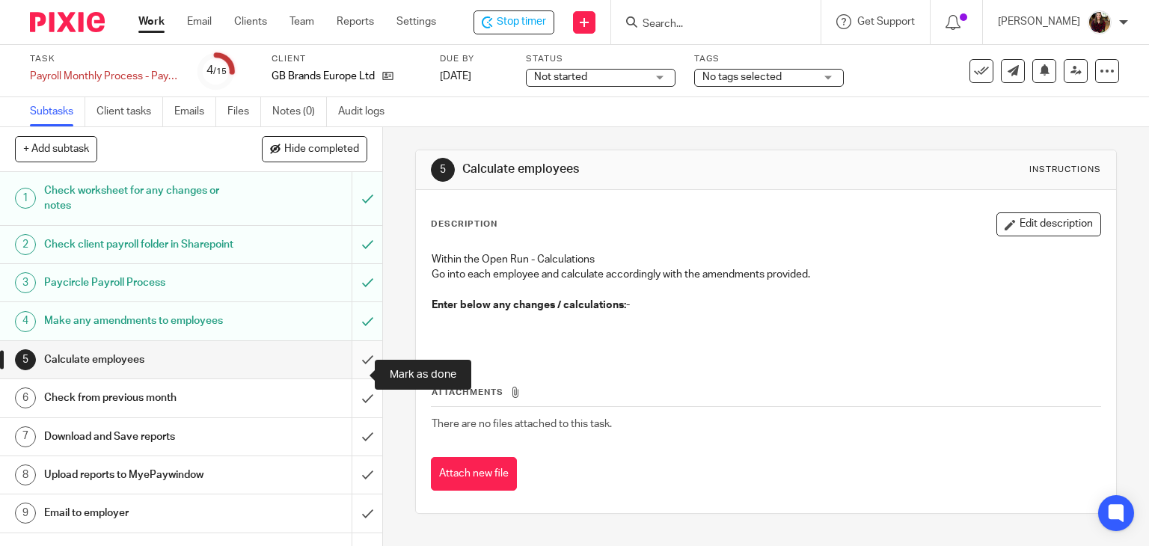
click at [350, 372] on input "submit" at bounding box center [191, 359] width 382 height 37
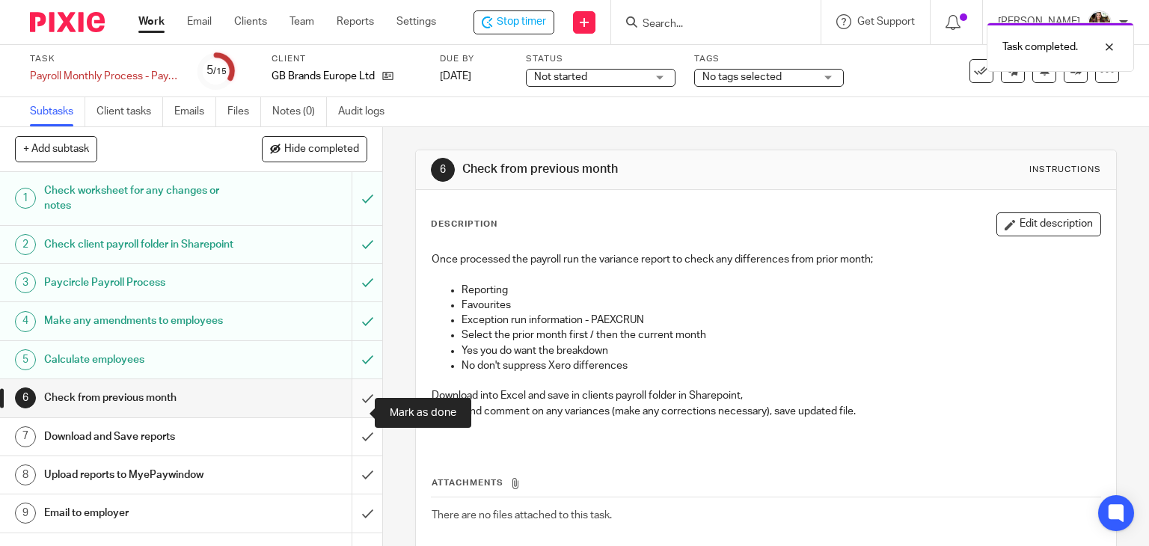
click at [347, 409] on input "submit" at bounding box center [191, 397] width 382 height 37
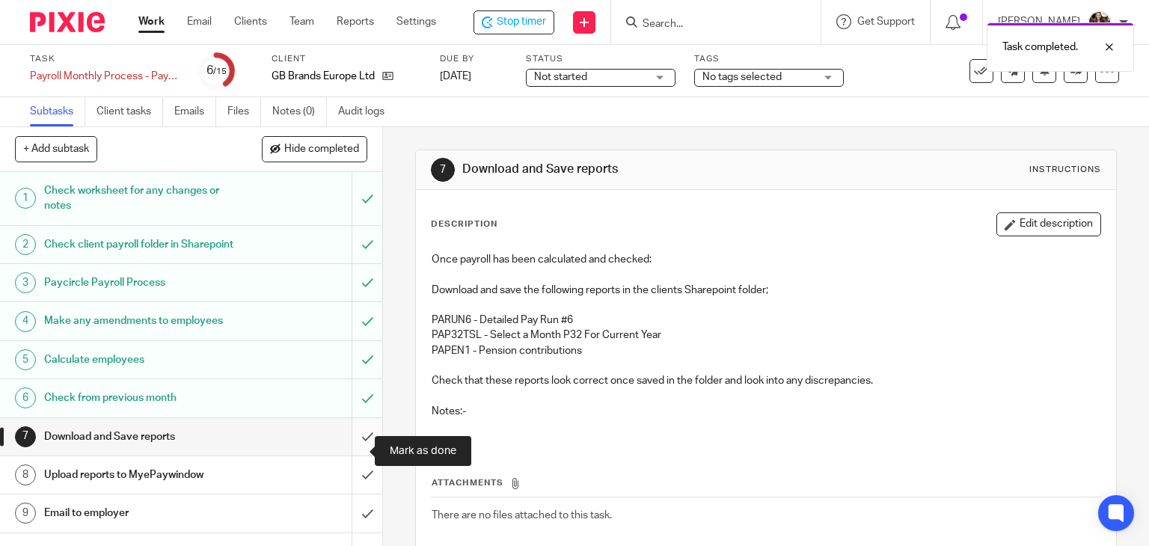
click at [350, 456] on input "submit" at bounding box center [191, 436] width 382 height 37
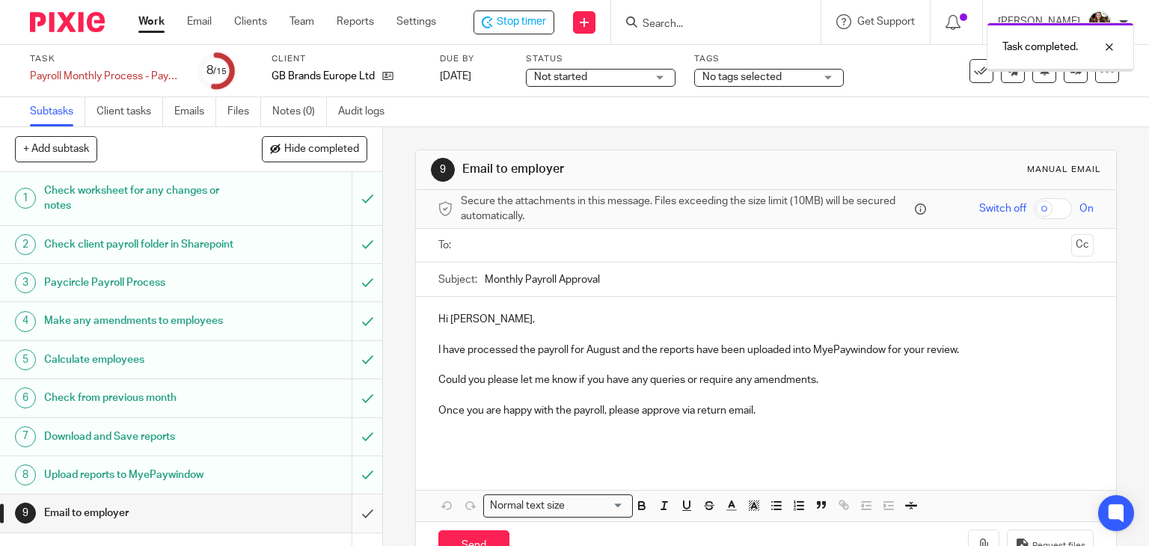
click at [348, 525] on input "submit" at bounding box center [191, 513] width 382 height 37
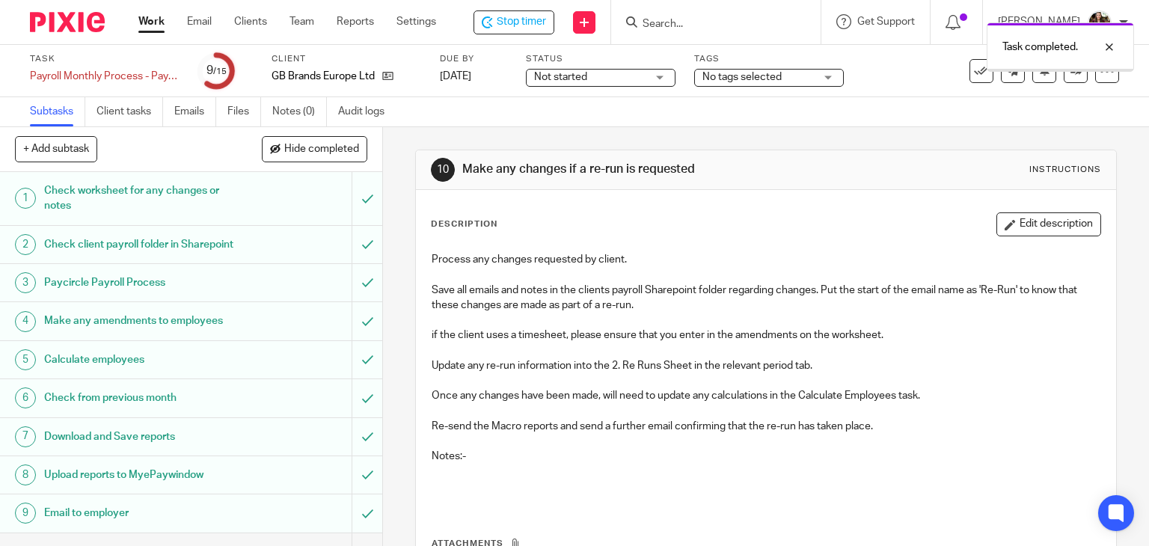
click at [844, 64] on div "Task completed." at bounding box center [855, 43] width 560 height 57
click at [834, 76] on div "No tags selected" at bounding box center [769, 78] width 150 height 18
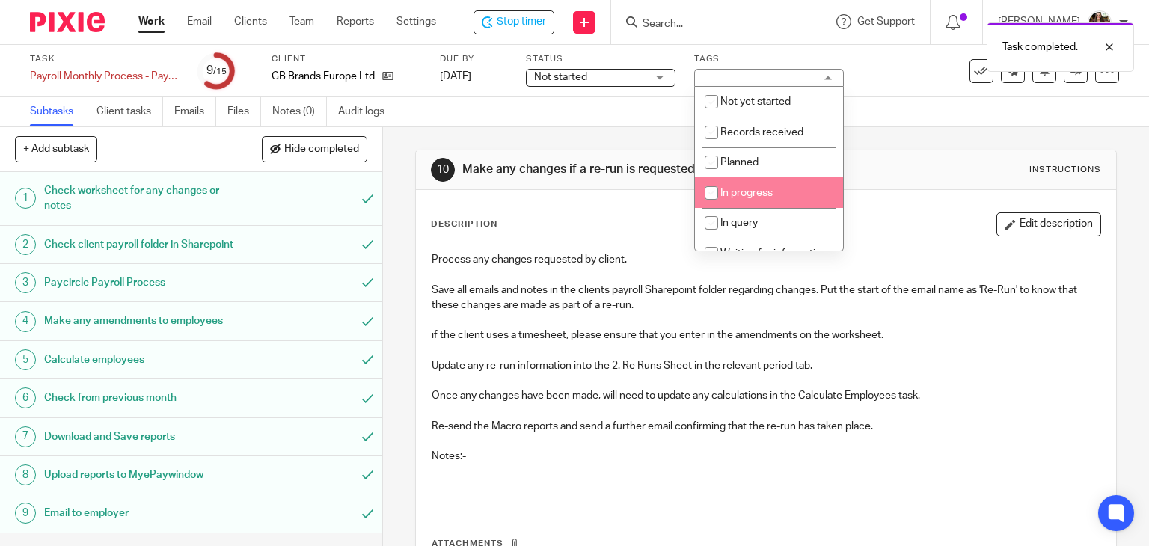
drag, startPoint x: 770, startPoint y: 200, endPoint x: 882, endPoint y: 114, distance: 141.0
click at [770, 201] on li "In progress" at bounding box center [769, 192] width 148 height 31
checkbox input "true"
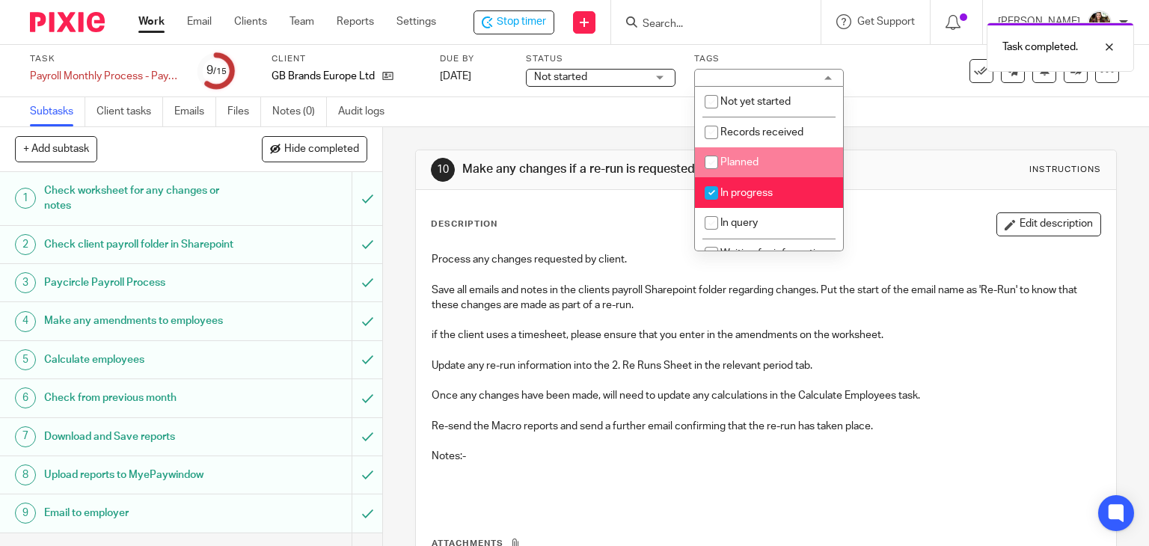
click at [910, 96] on div "Task Payroll Monthly Process - Paycircle Save Payroll Monthly Process - Paycirc…" at bounding box center [574, 71] width 1149 height 52
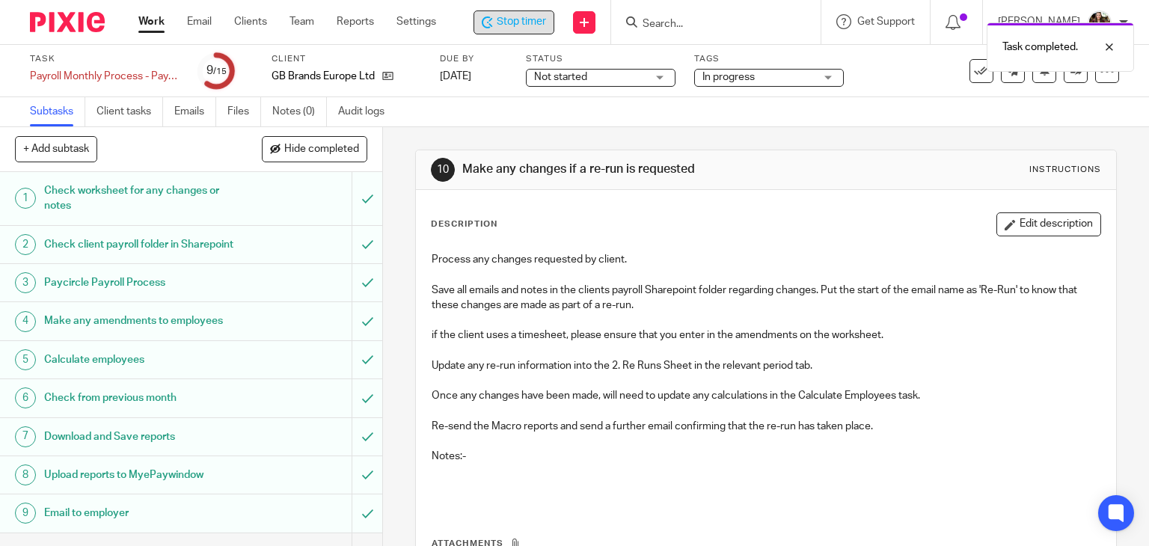
click at [535, 24] on span "Stop timer" at bounding box center [521, 22] width 49 height 16
click at [691, 25] on div "Task completed." at bounding box center [855, 43] width 560 height 57
click at [679, 20] on div "Task completed." at bounding box center [855, 43] width 560 height 57
drag, startPoint x: 665, startPoint y: 22, endPoint x: 742, endPoint y: 22, distance: 77.8
click at [663, 23] on div "Task completed." at bounding box center [855, 43] width 560 height 57
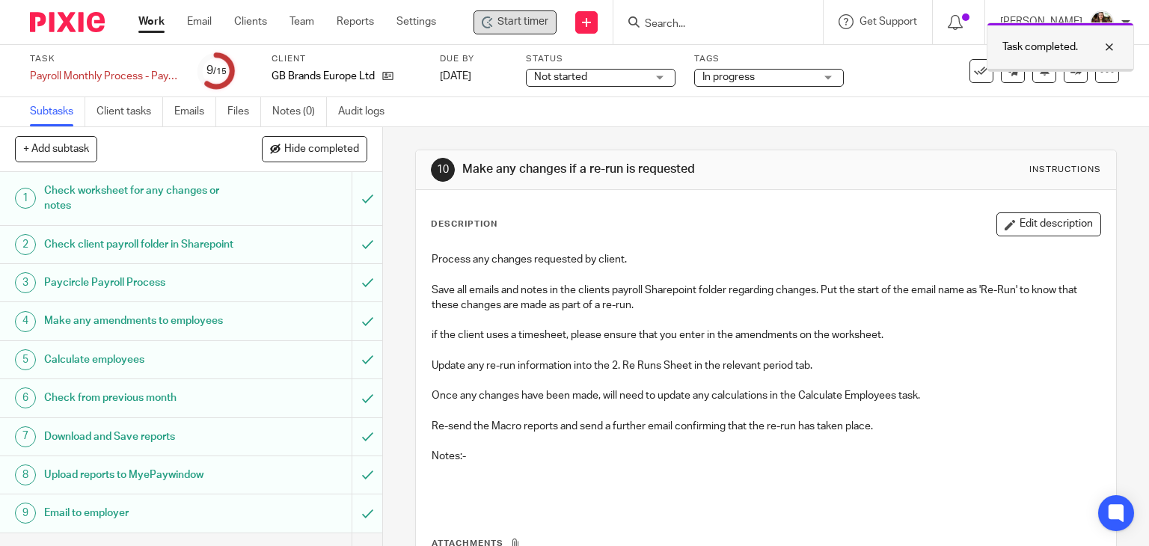
click at [1111, 46] on div at bounding box center [1098, 47] width 40 height 18
click at [676, 22] on input "Search" at bounding box center [711, 24] width 135 height 13
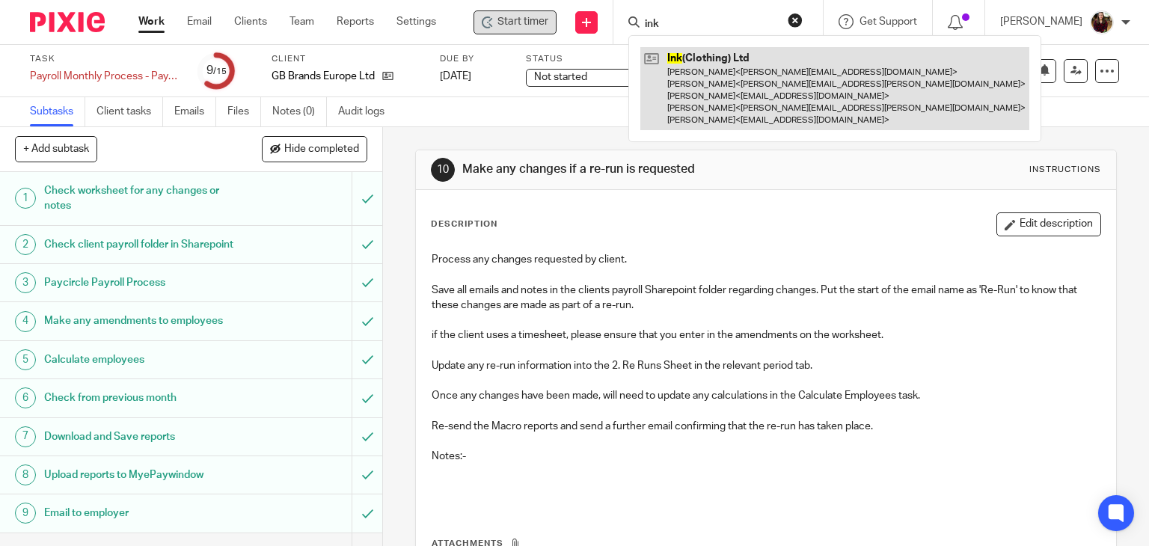
type input "ink"
click at [709, 76] on link at bounding box center [835, 88] width 389 height 83
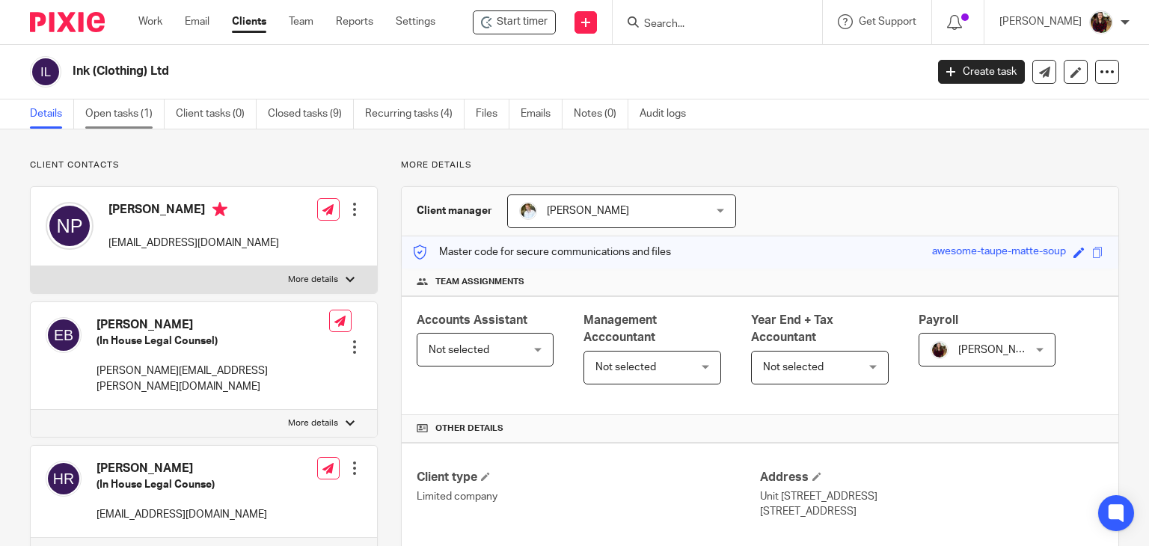
click at [147, 123] on link "Open tasks (1)" at bounding box center [124, 114] width 79 height 29
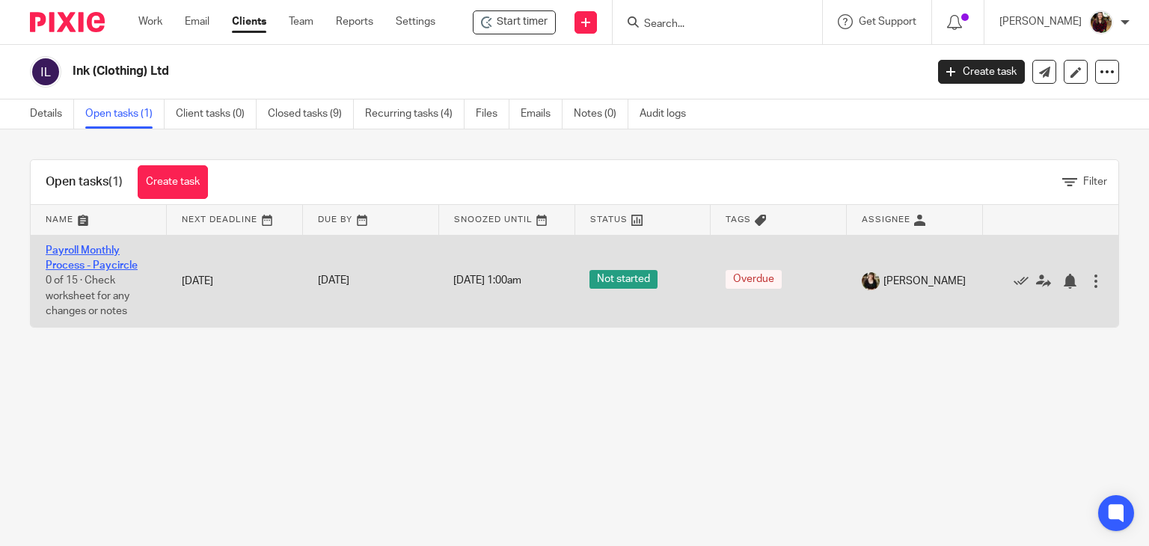
click at [98, 254] on link "Payroll Monthly Process - Paycircle" at bounding box center [92, 257] width 92 height 25
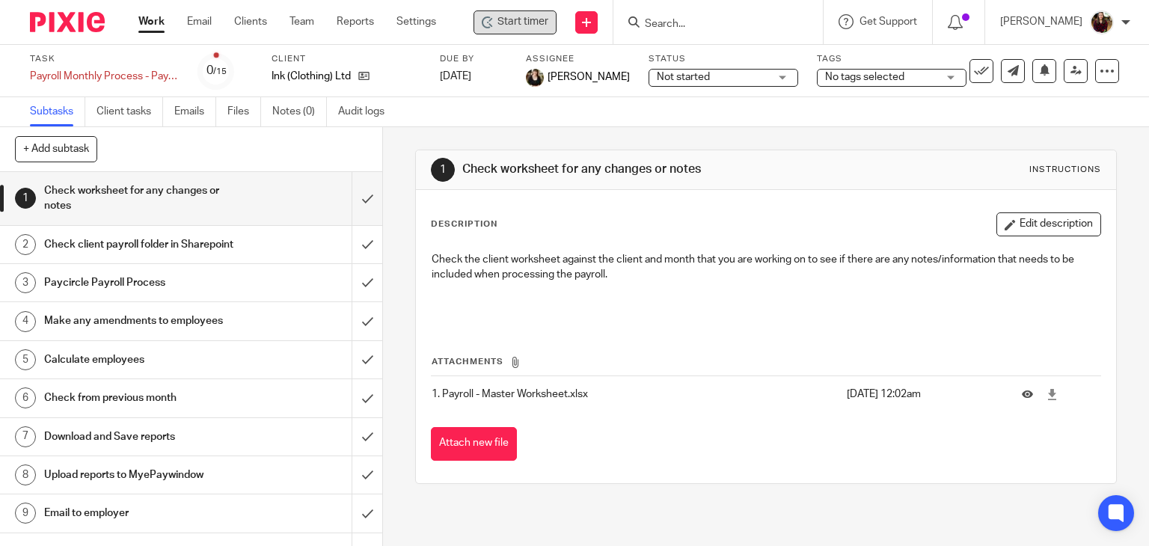
click at [514, 16] on span "Start timer" at bounding box center [523, 22] width 51 height 16
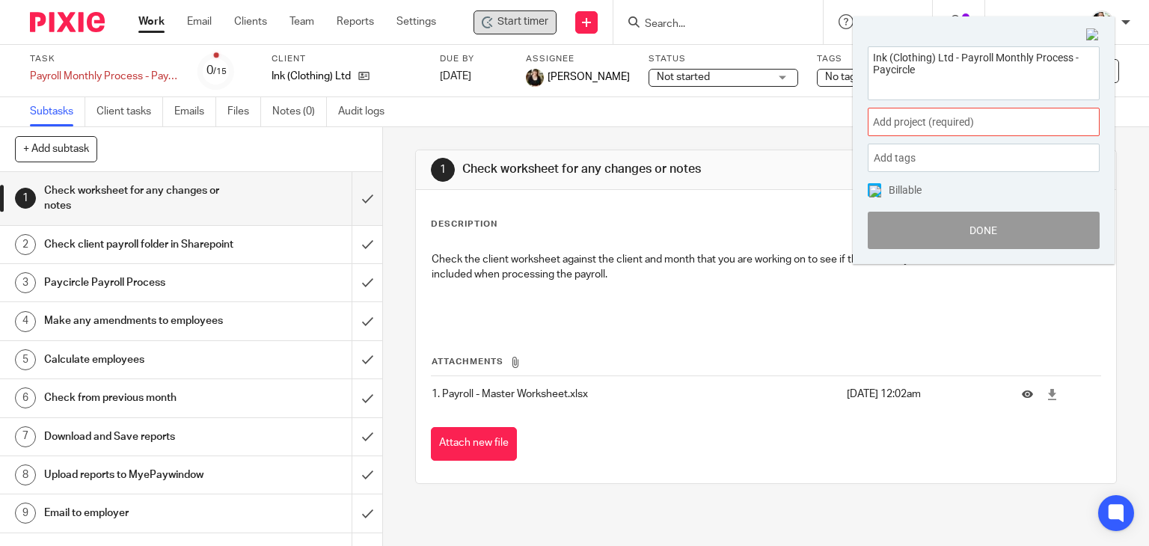
click at [970, 114] on span "Add project (required) :" at bounding box center [967, 122] width 189 height 16
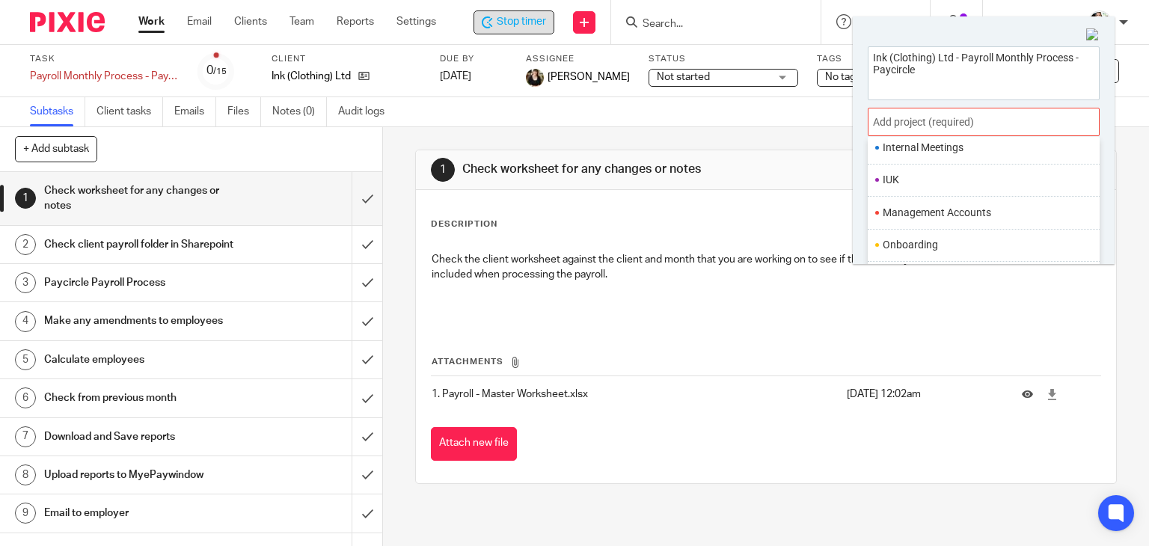
scroll to position [524, 0]
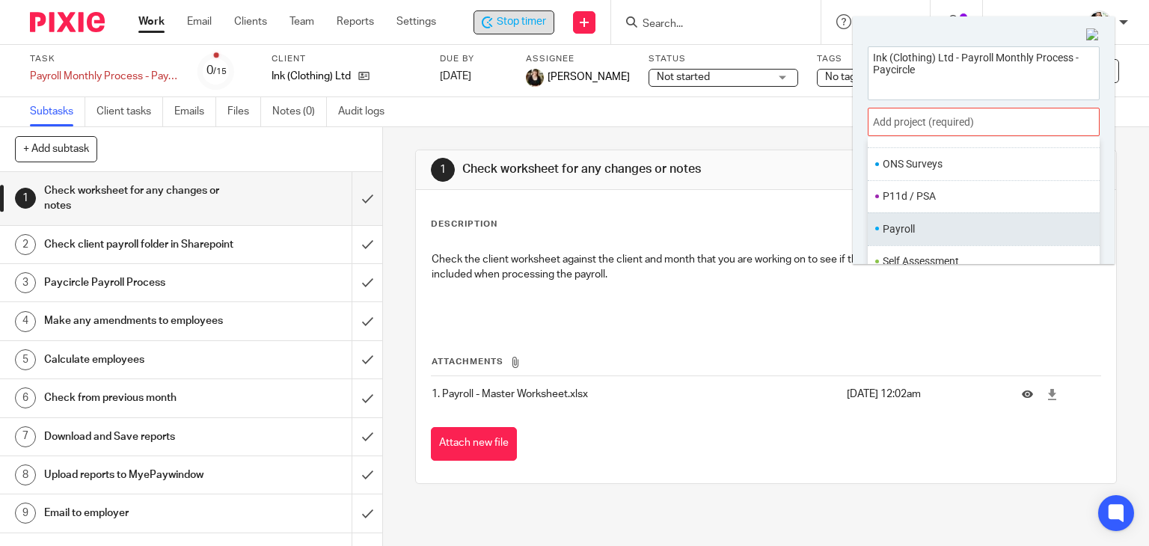
click at [933, 225] on li "Payroll" at bounding box center [980, 230] width 195 height 16
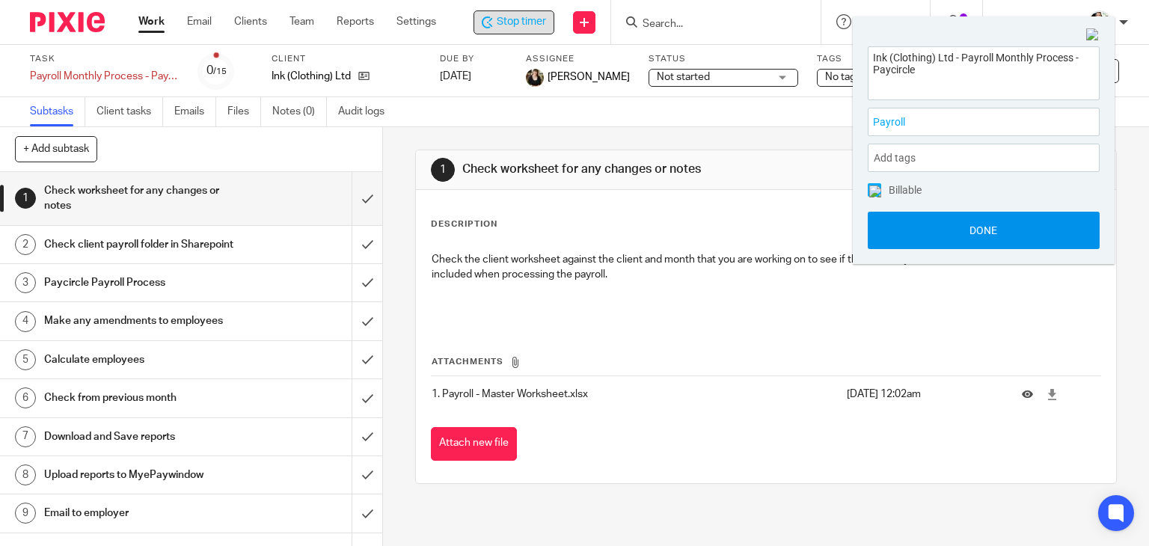
click at [964, 231] on button "Done" at bounding box center [984, 230] width 232 height 37
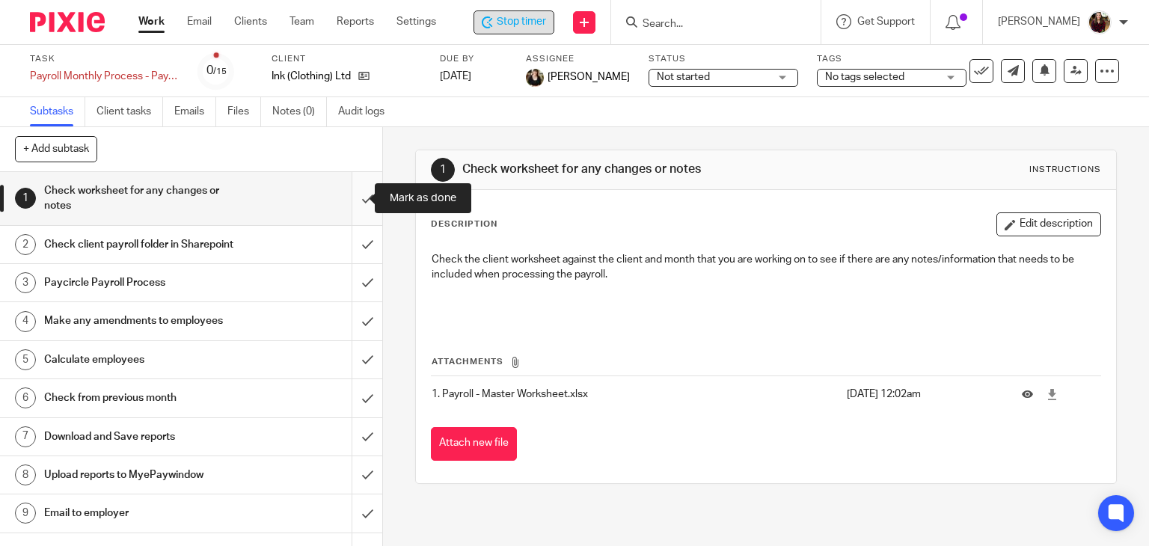
click at [349, 194] on input "submit" at bounding box center [191, 198] width 382 height 53
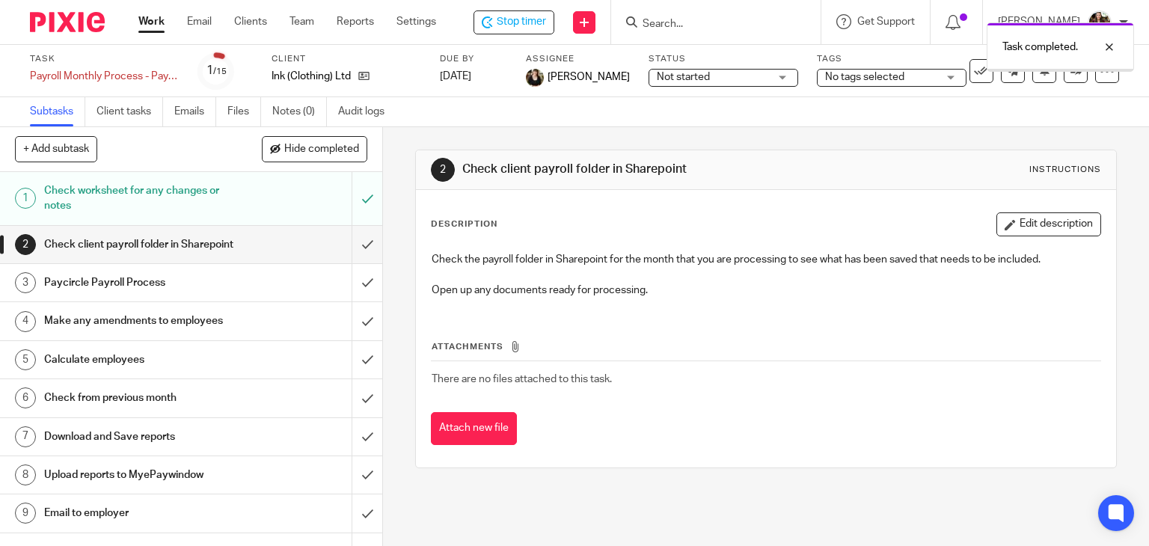
click at [349, 251] on input "submit" at bounding box center [191, 244] width 382 height 37
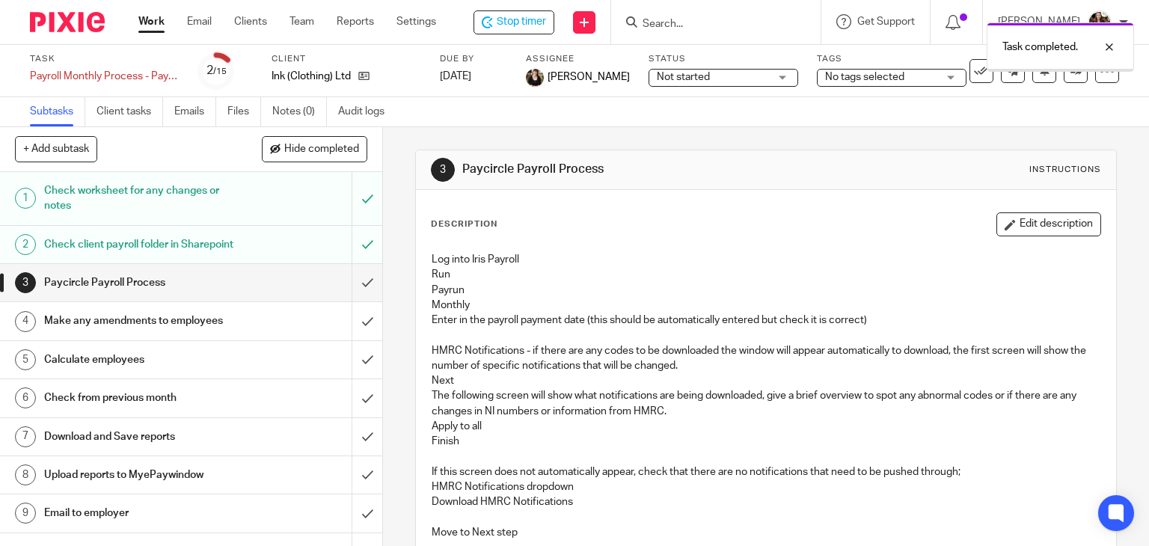
click at [348, 300] on input "submit" at bounding box center [191, 282] width 382 height 37
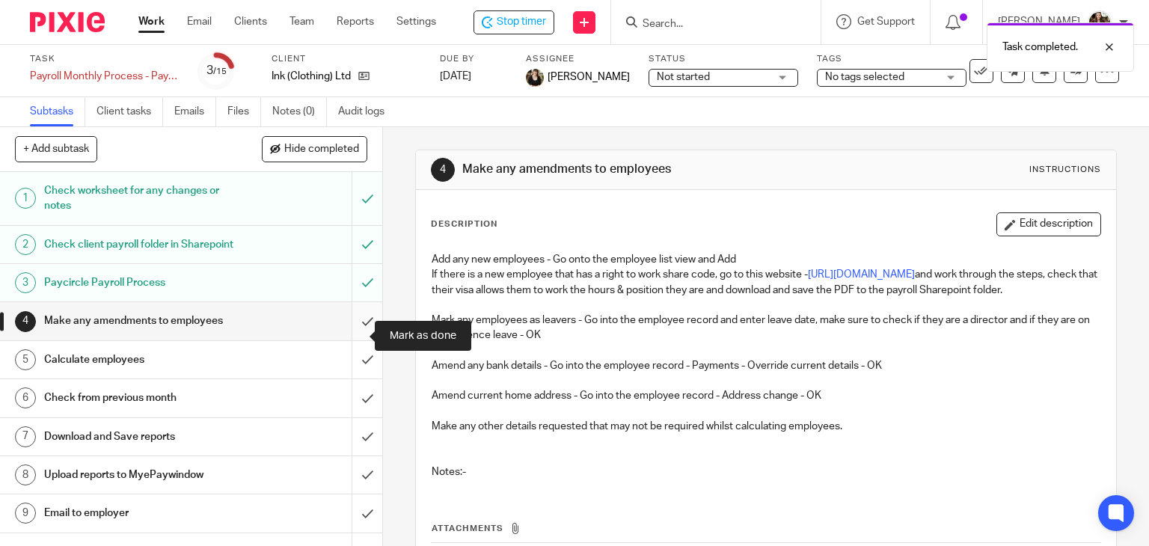
click at [354, 339] on input "submit" at bounding box center [191, 320] width 382 height 37
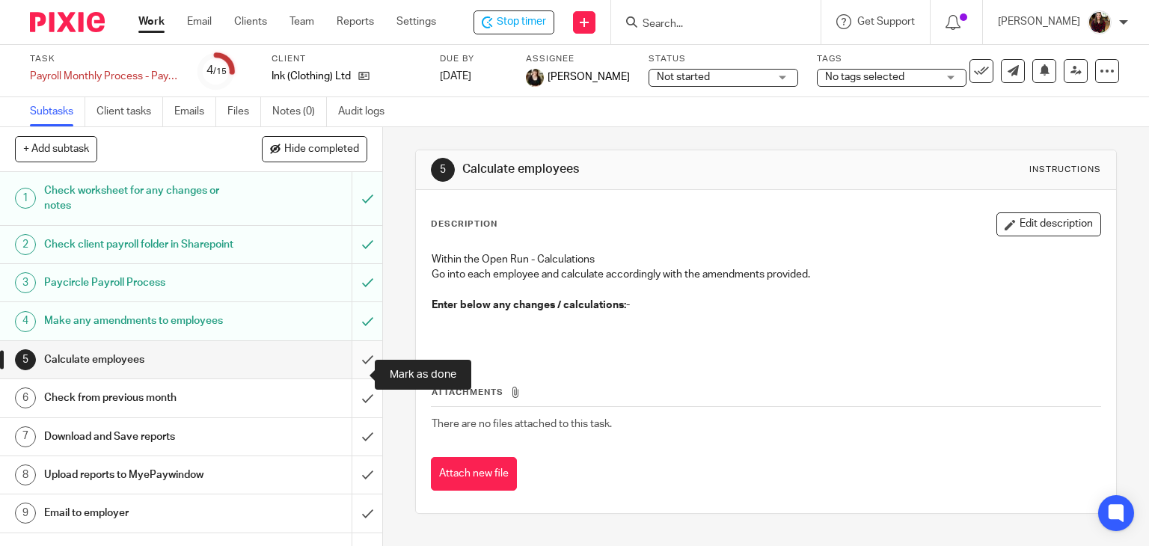
click at [347, 376] on input "submit" at bounding box center [191, 359] width 382 height 37
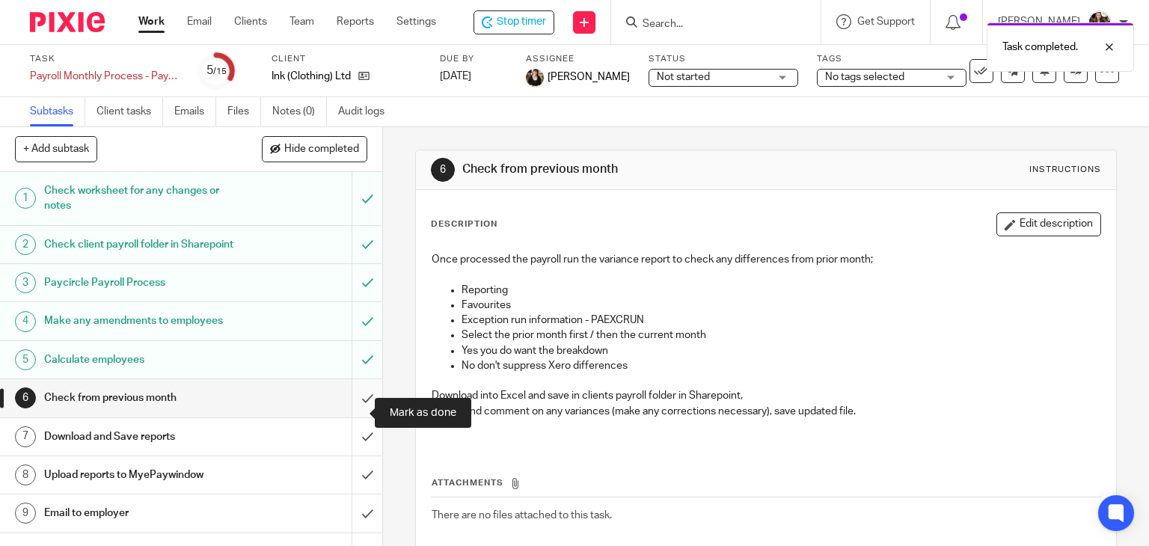
click at [341, 415] on input "submit" at bounding box center [191, 397] width 382 height 37
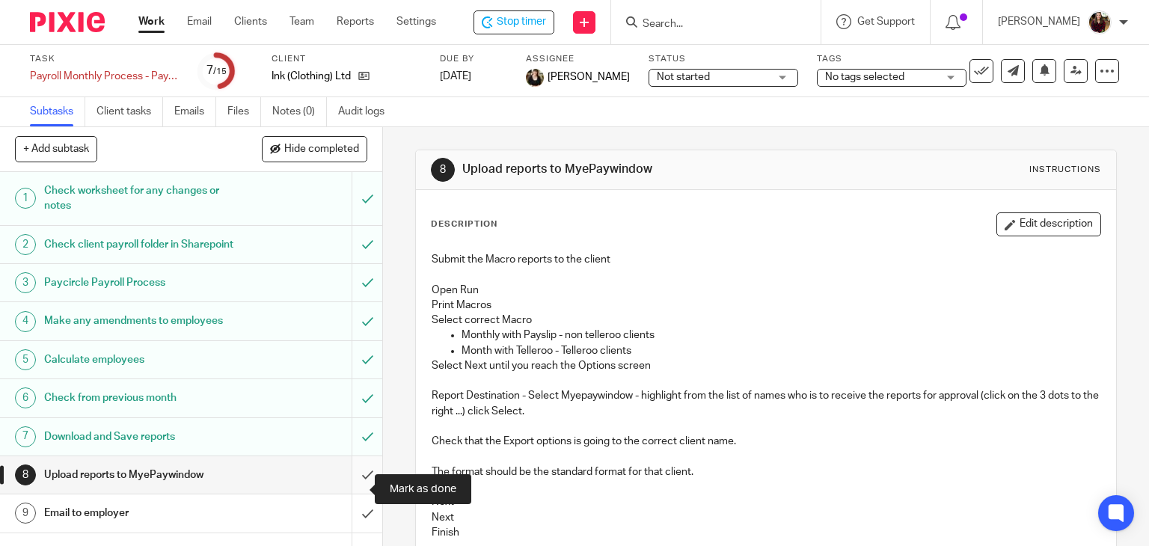
click at [349, 478] on input "submit" at bounding box center [191, 474] width 382 height 37
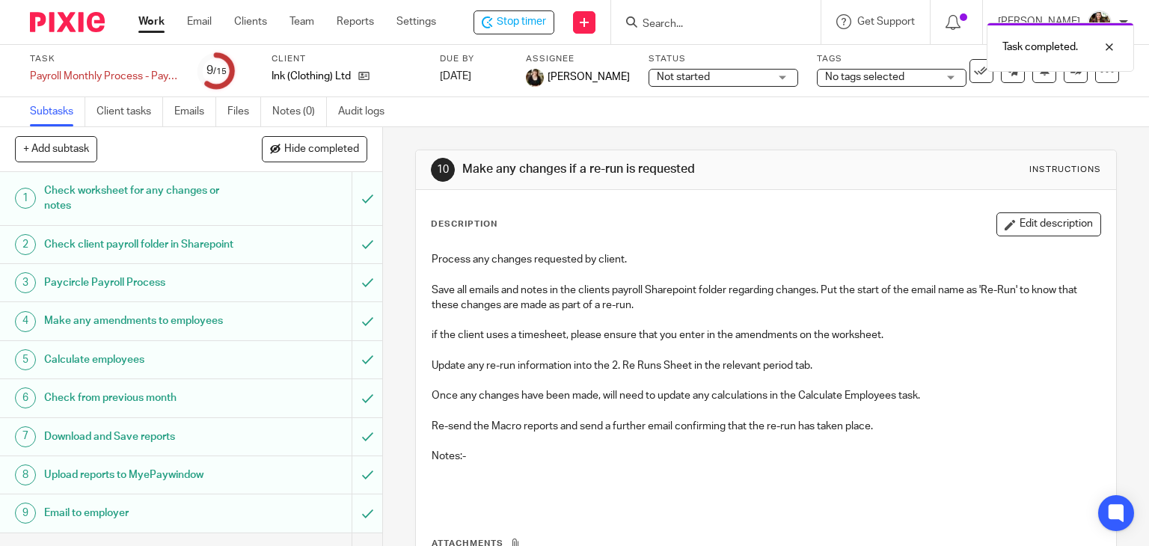
click at [863, 75] on span "No tags selected" at bounding box center [864, 77] width 79 height 10
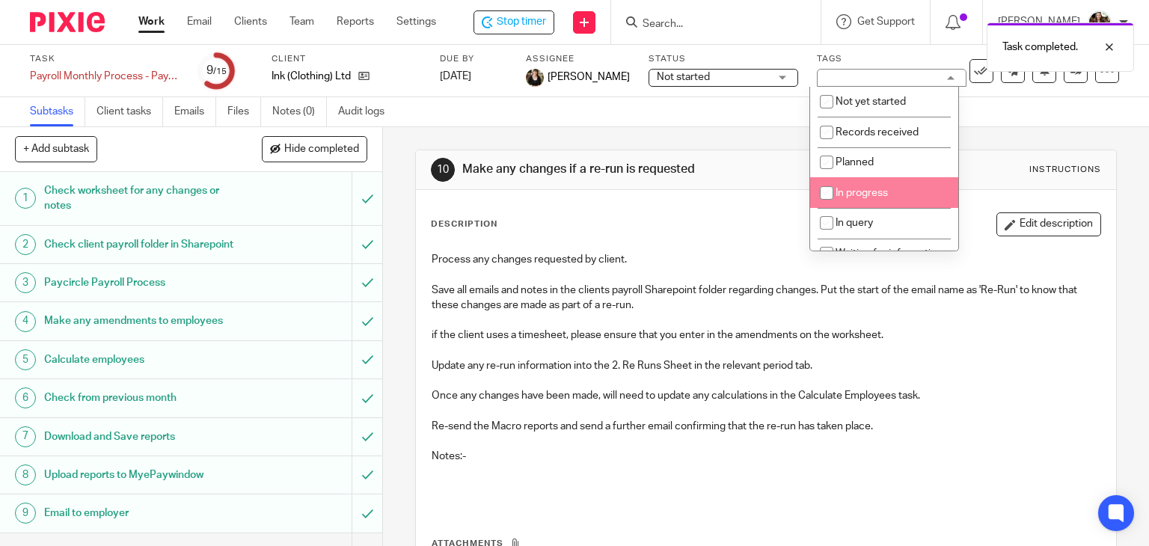
click at [861, 195] on span "In progress" at bounding box center [862, 193] width 52 height 10
checkbox input "true"
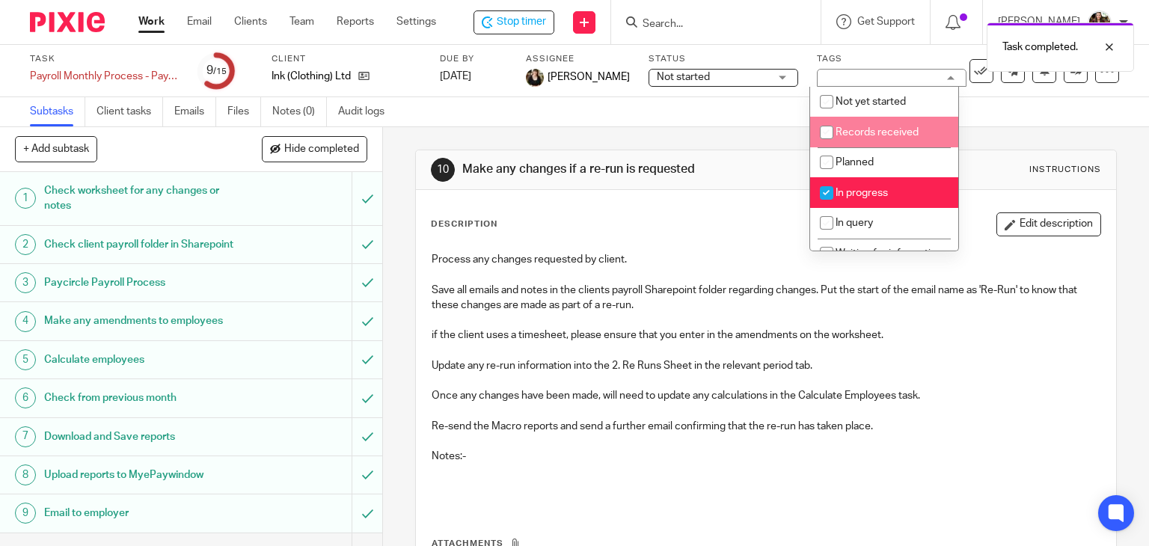
click at [749, 40] on div "Task completed." at bounding box center [855, 43] width 560 height 57
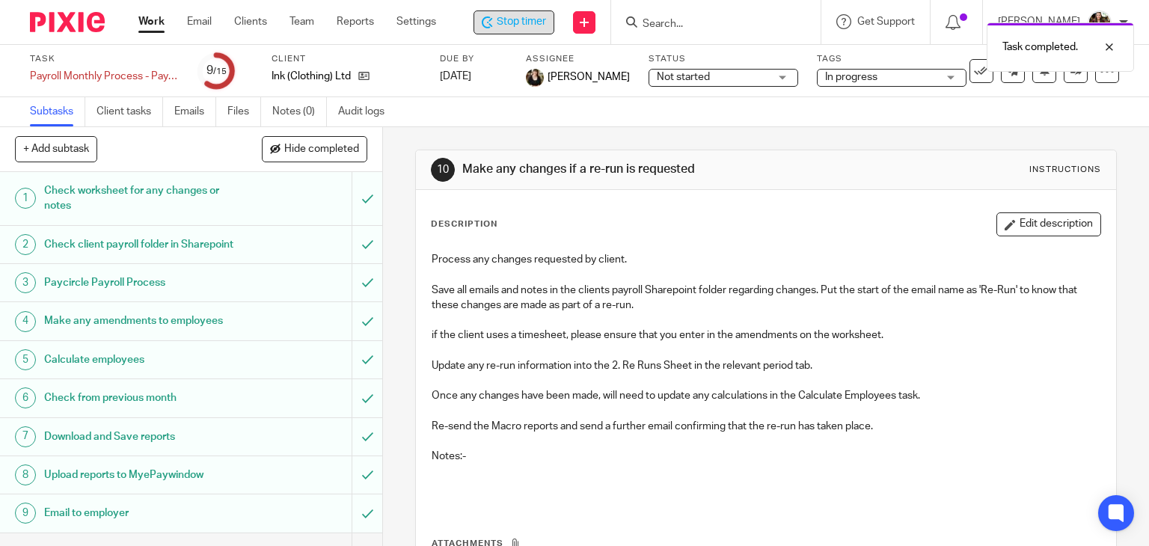
click at [534, 19] on span "Stop timer" at bounding box center [521, 22] width 49 height 16
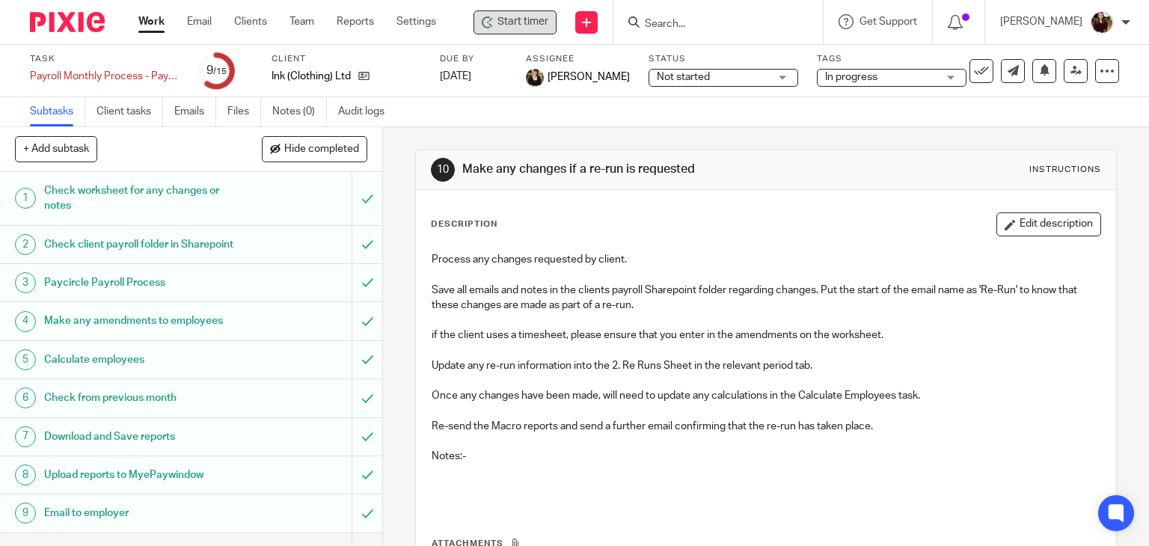
click at [720, 26] on input "Search" at bounding box center [711, 24] width 135 height 13
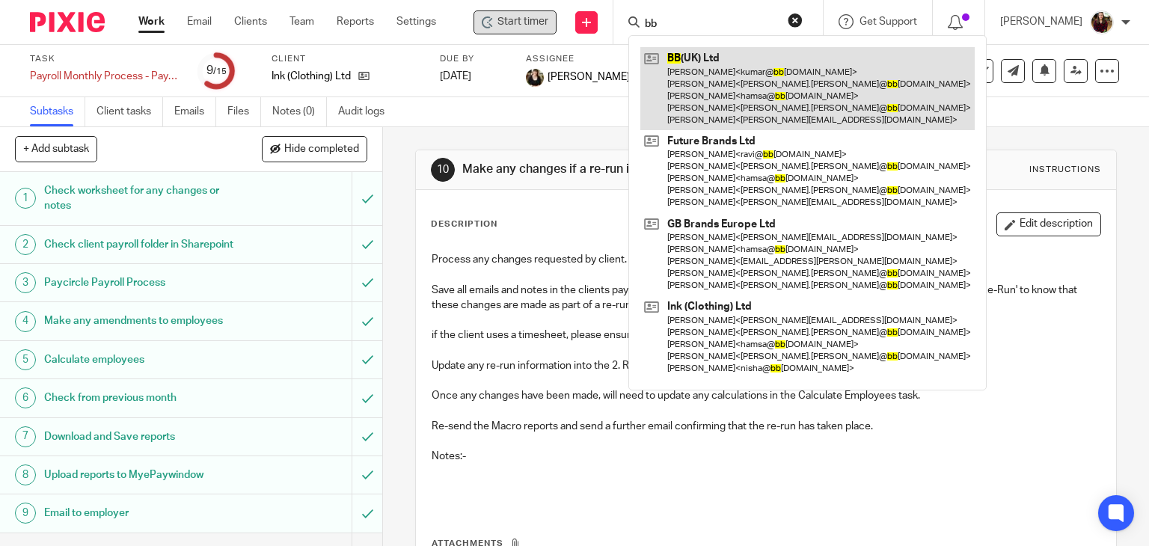
type input "bb"
click at [742, 75] on link at bounding box center [808, 88] width 335 height 83
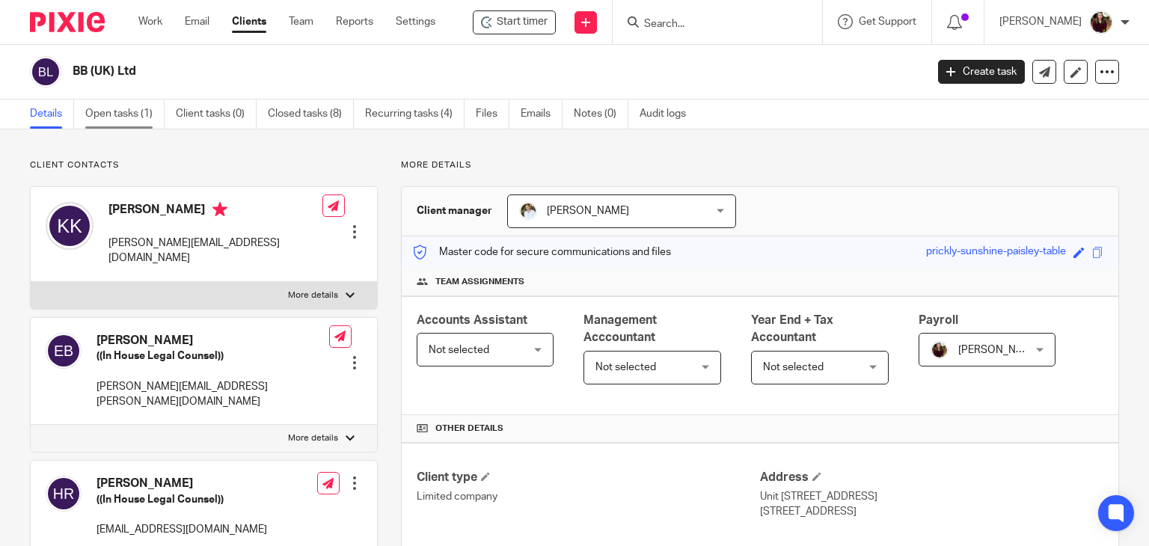
click at [120, 113] on link "Open tasks (1)" at bounding box center [124, 114] width 79 height 29
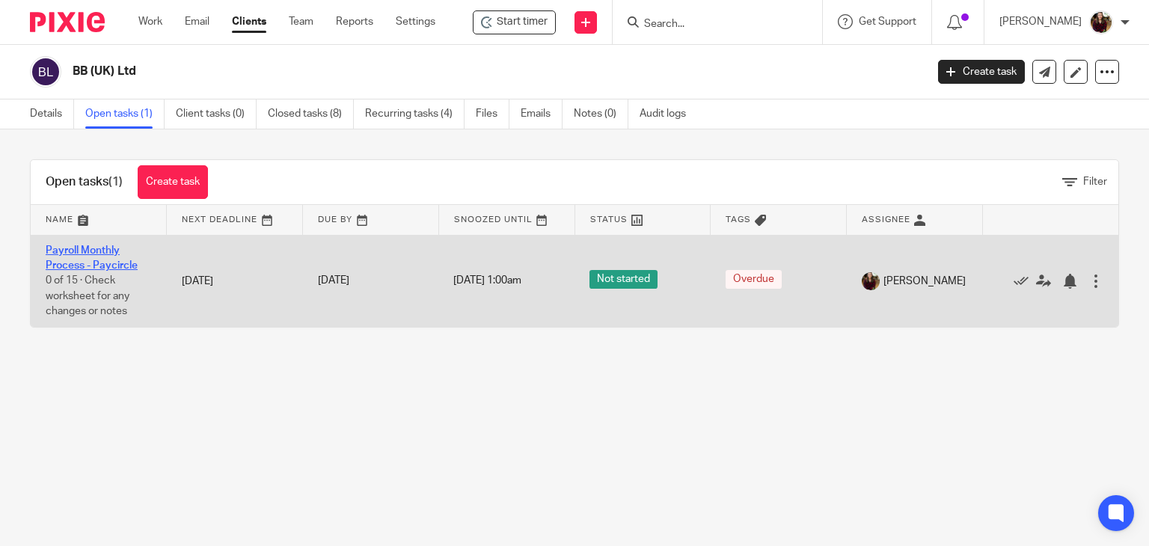
click at [112, 247] on link "Payroll Monthly Process - Paycircle" at bounding box center [92, 257] width 92 height 25
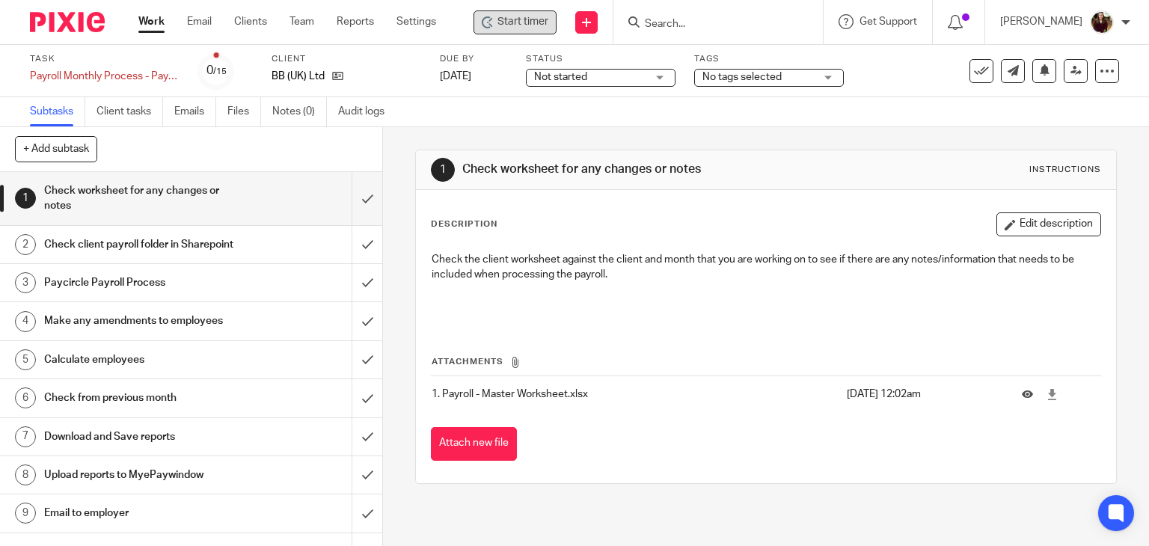
click at [544, 28] on span "Start timer" at bounding box center [523, 22] width 51 height 16
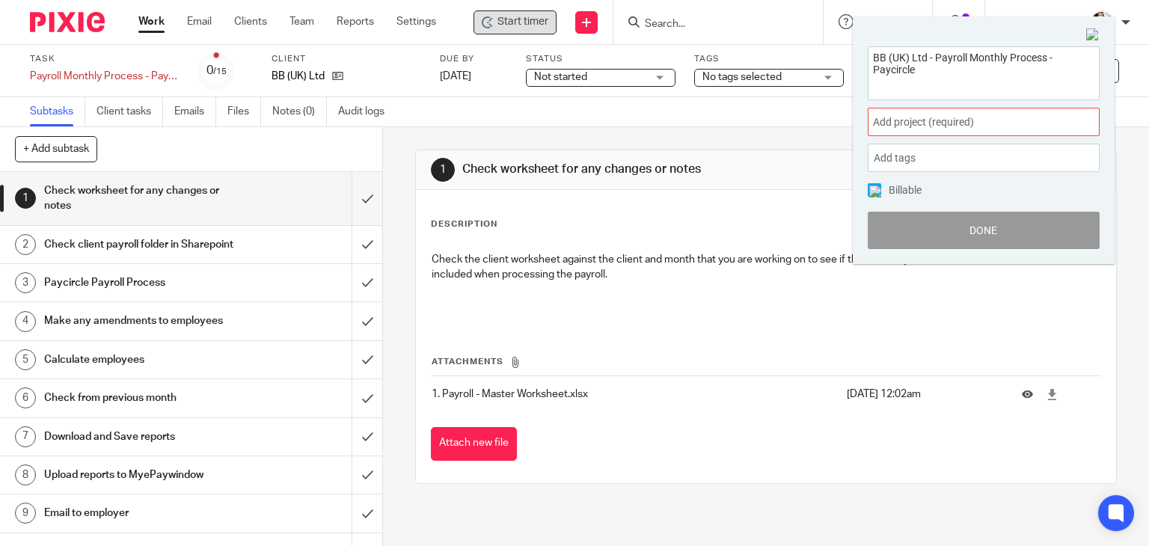
click at [1007, 120] on span "Add project (required) :" at bounding box center [967, 122] width 189 height 16
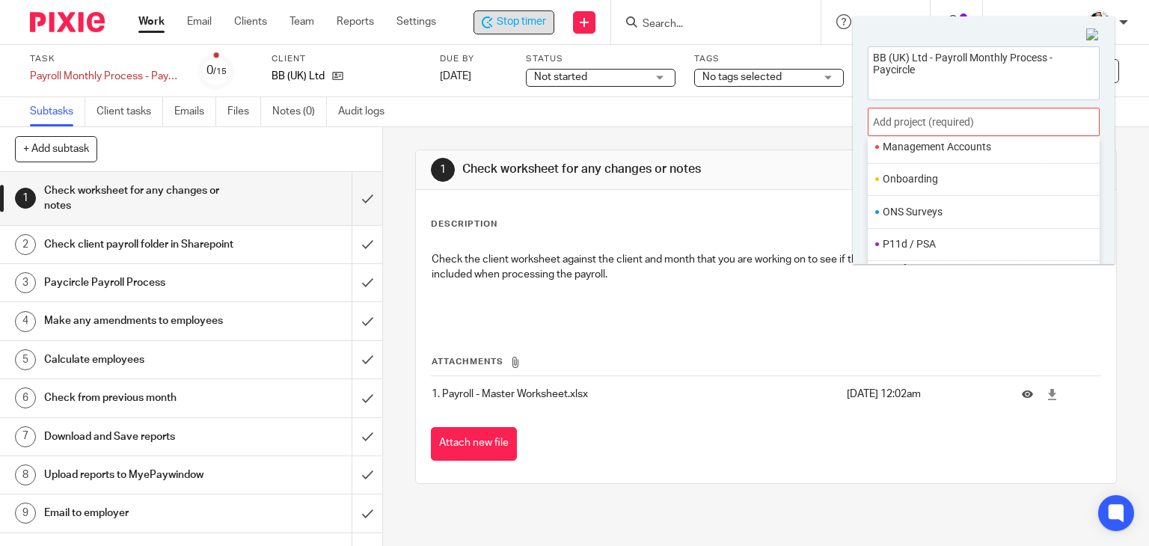
scroll to position [524, 0]
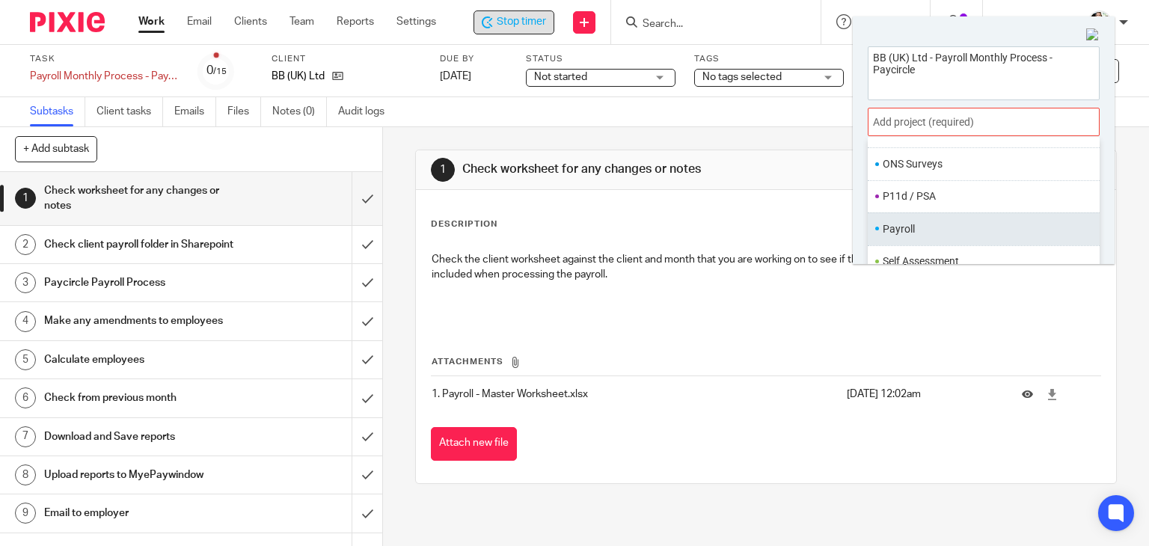
click at [923, 226] on li "Payroll" at bounding box center [980, 230] width 195 height 16
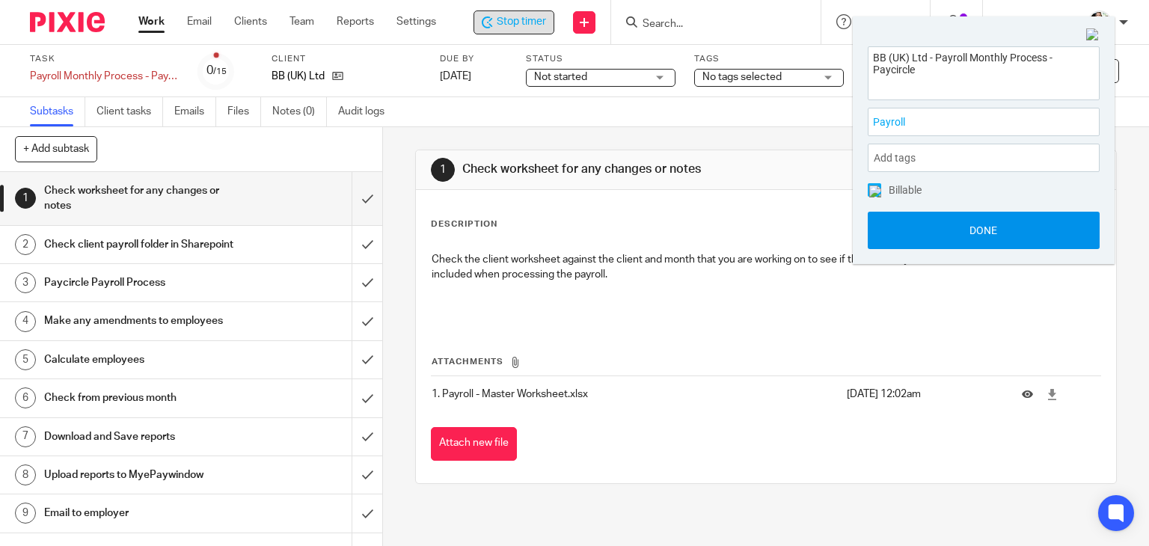
click at [967, 237] on button "Done" at bounding box center [984, 230] width 232 height 37
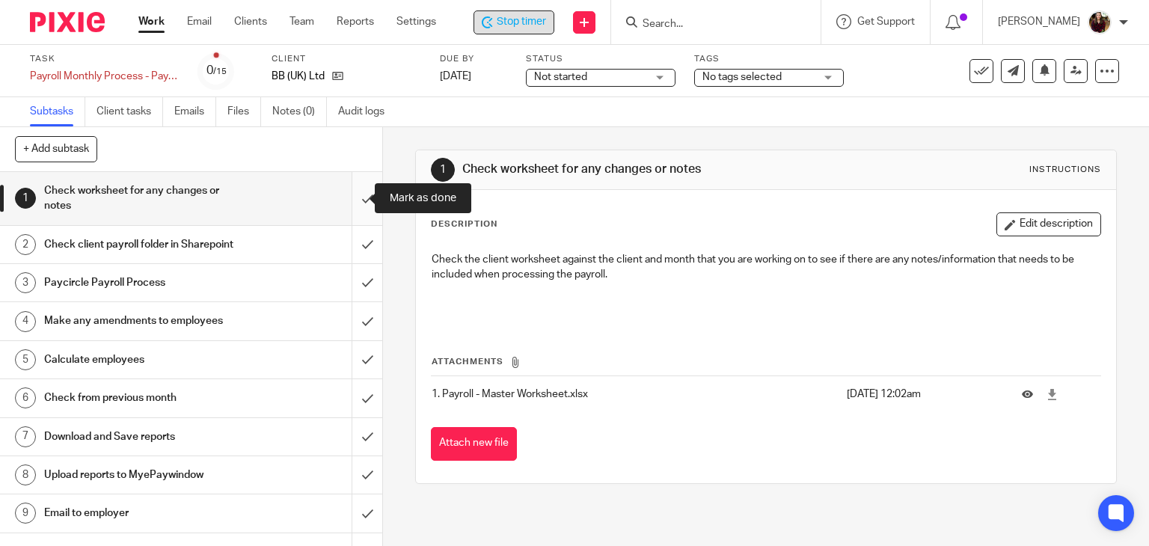
click at [355, 195] on input "submit" at bounding box center [191, 198] width 382 height 53
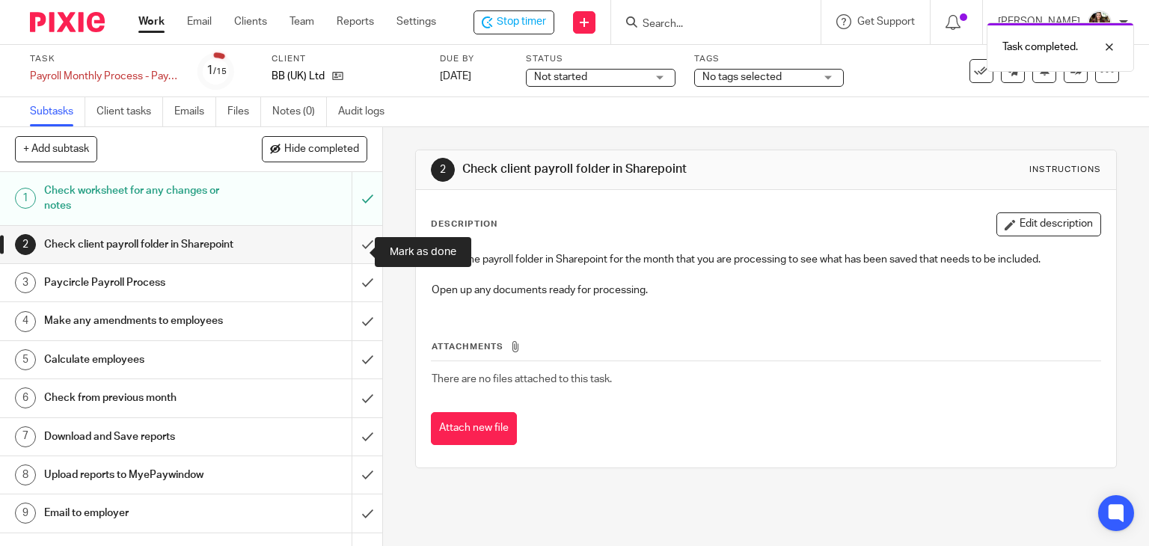
click at [351, 251] on input "submit" at bounding box center [191, 244] width 382 height 37
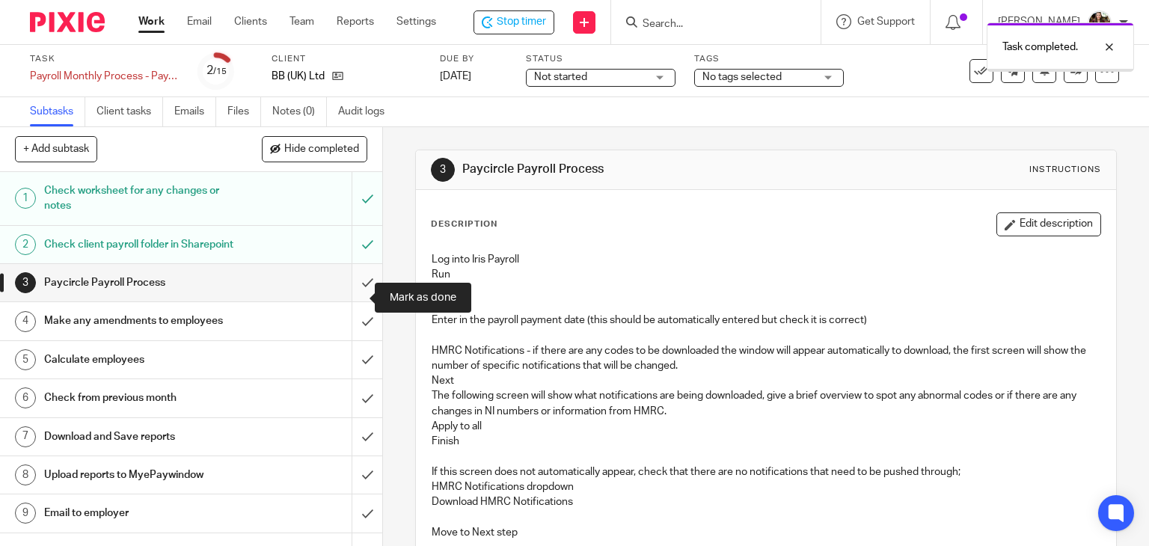
click at [358, 298] on input "submit" at bounding box center [191, 282] width 382 height 37
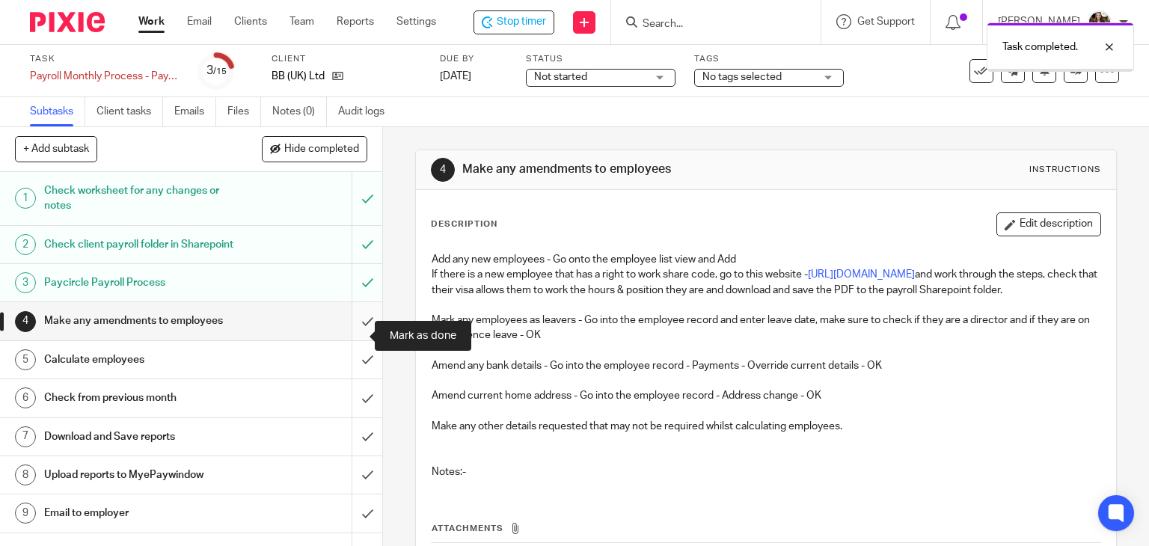
click at [347, 334] on input "submit" at bounding box center [191, 320] width 382 height 37
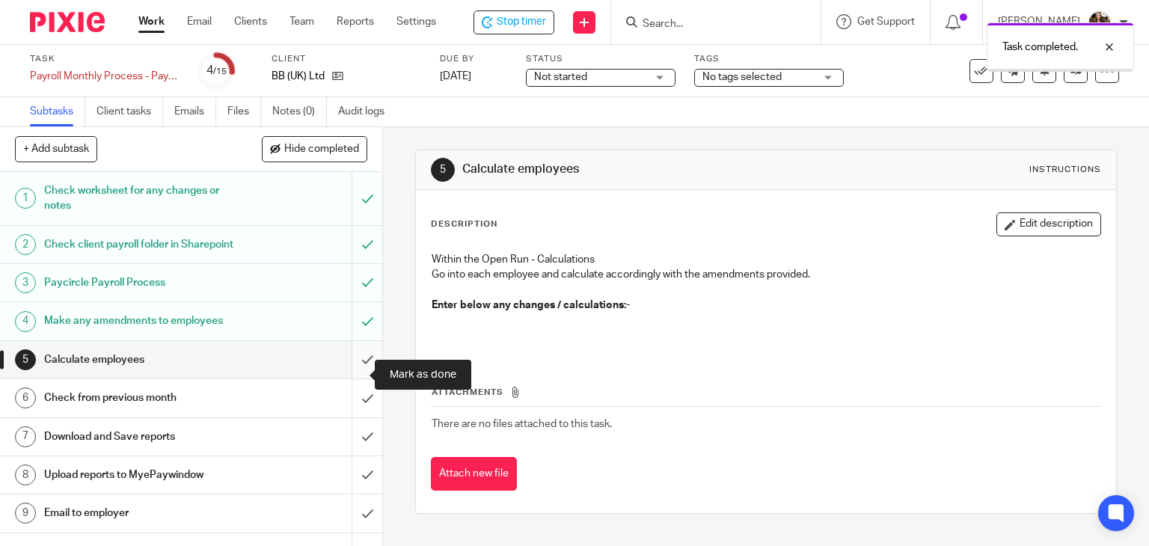
click at [352, 371] on input "submit" at bounding box center [191, 359] width 382 height 37
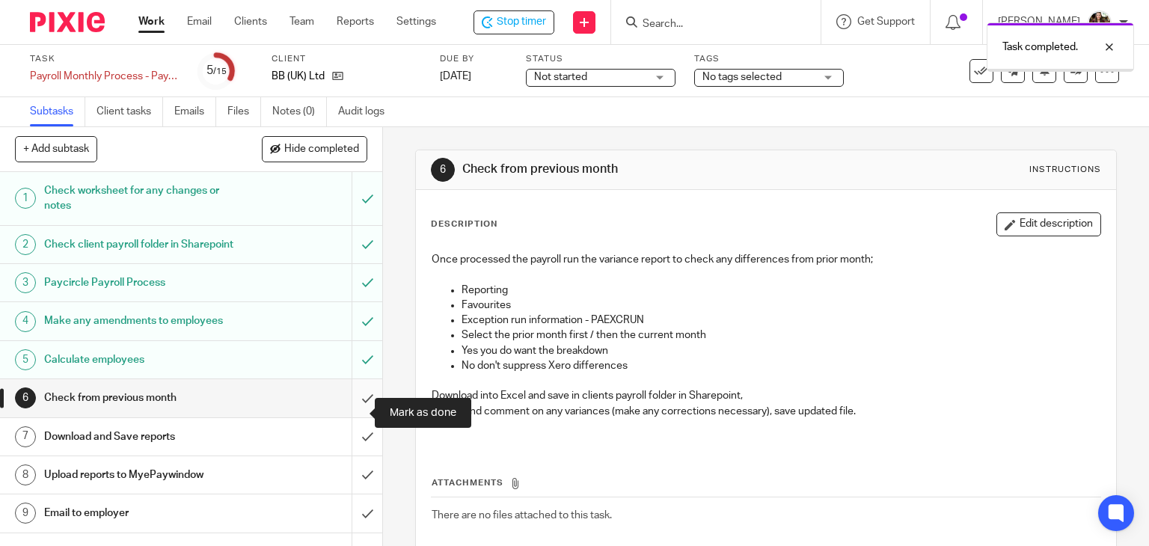
click at [348, 413] on input "submit" at bounding box center [191, 397] width 382 height 37
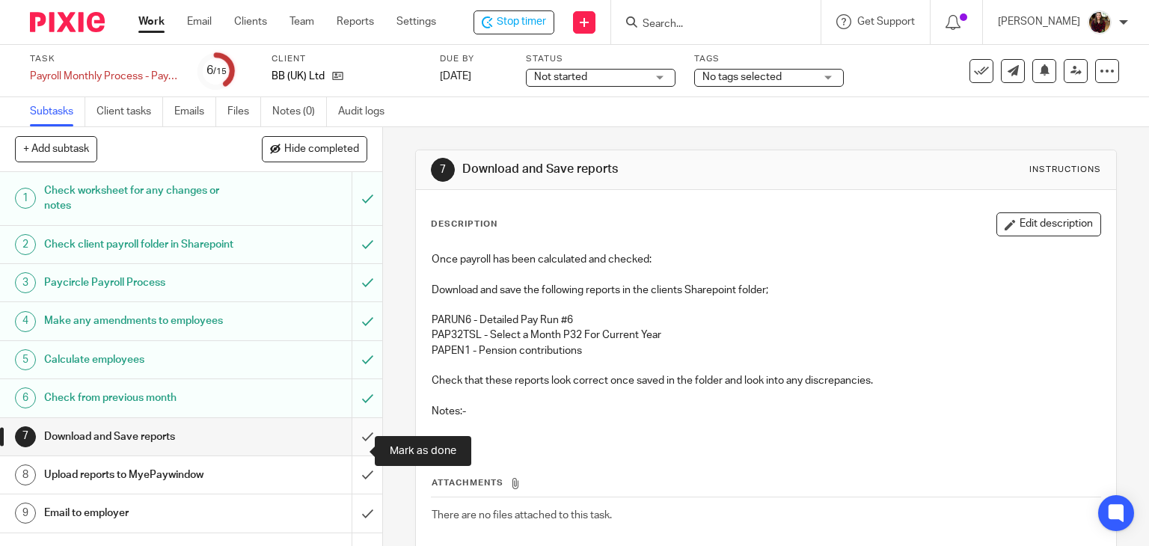
click at [351, 450] on input "submit" at bounding box center [191, 436] width 382 height 37
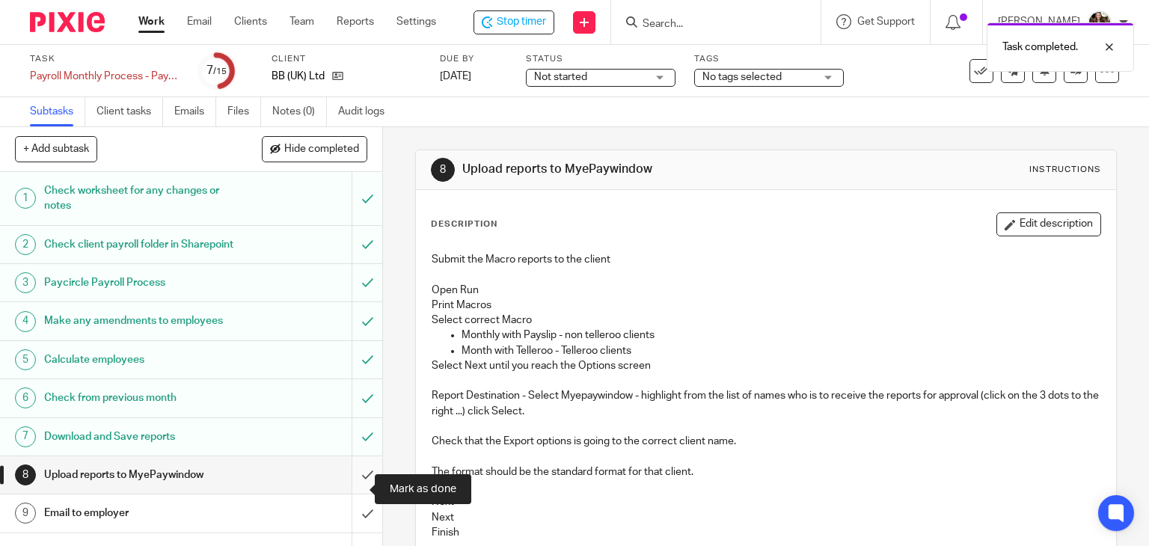
click at [355, 489] on input "submit" at bounding box center [191, 474] width 382 height 37
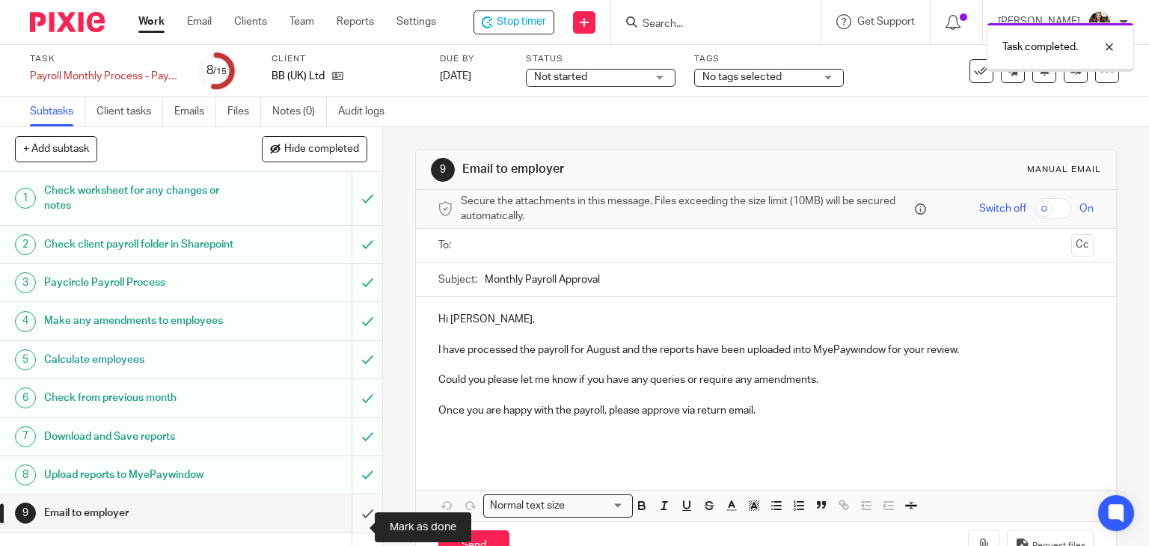
drag, startPoint x: 0, startPoint y: 0, endPoint x: 348, endPoint y: 516, distance: 622.0
click at [346, 516] on input "submit" at bounding box center [191, 513] width 382 height 37
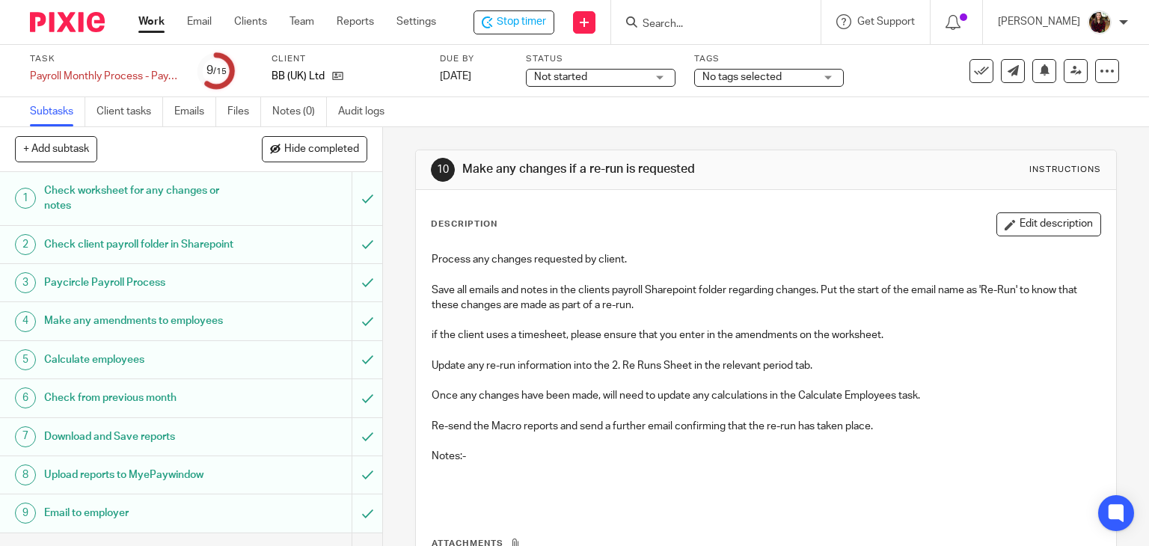
click at [795, 75] on span "No tags selected" at bounding box center [759, 78] width 112 height 16
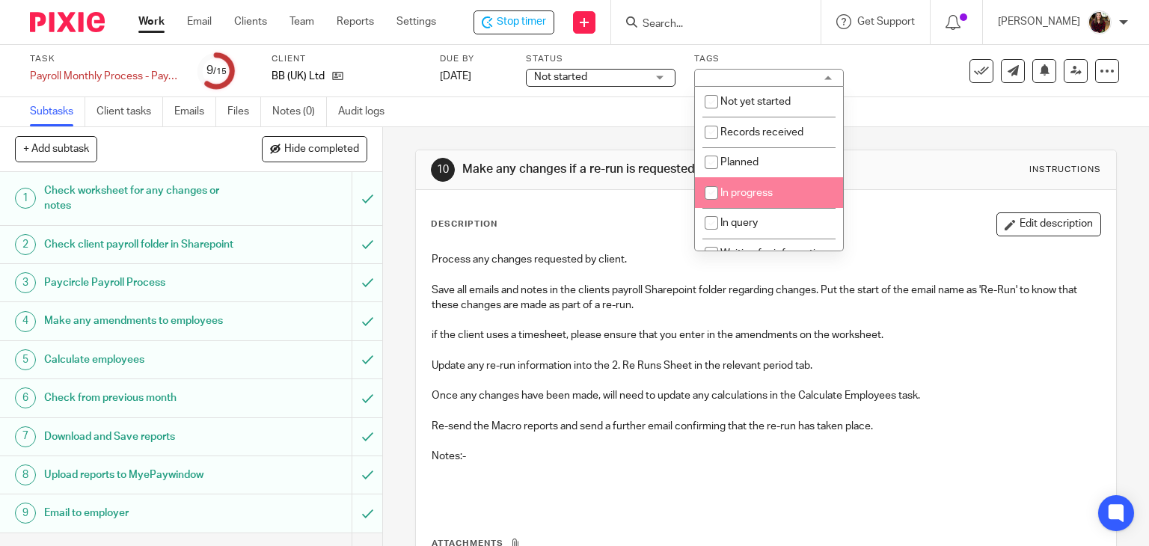
click at [751, 193] on span "In progress" at bounding box center [747, 193] width 52 height 10
checkbox input "true"
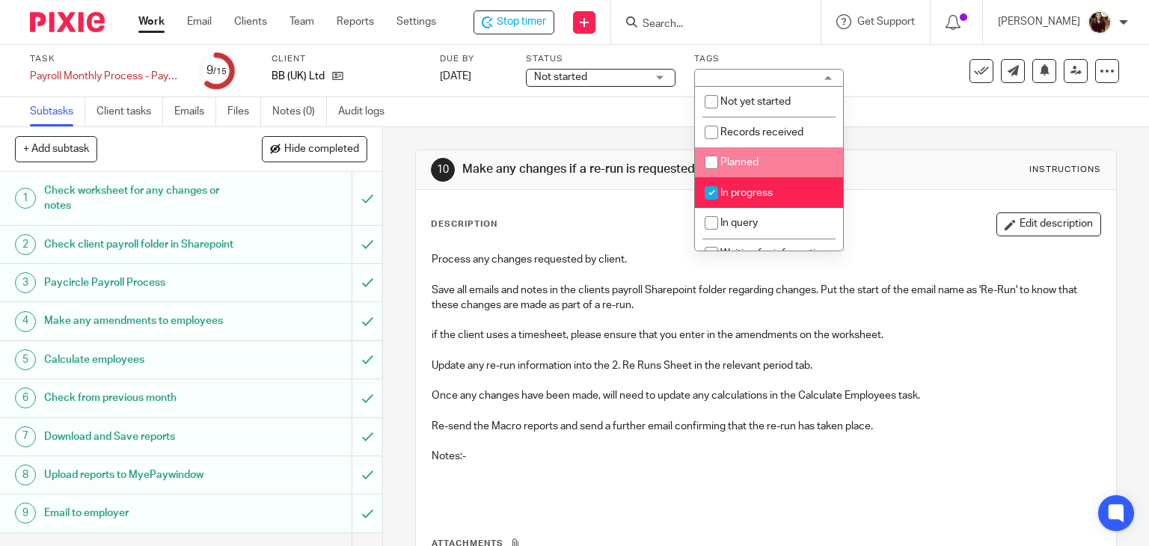
click at [928, 111] on div "Subtasks Client tasks Emails Files Notes (0) Audit logs" at bounding box center [574, 112] width 1149 height 30
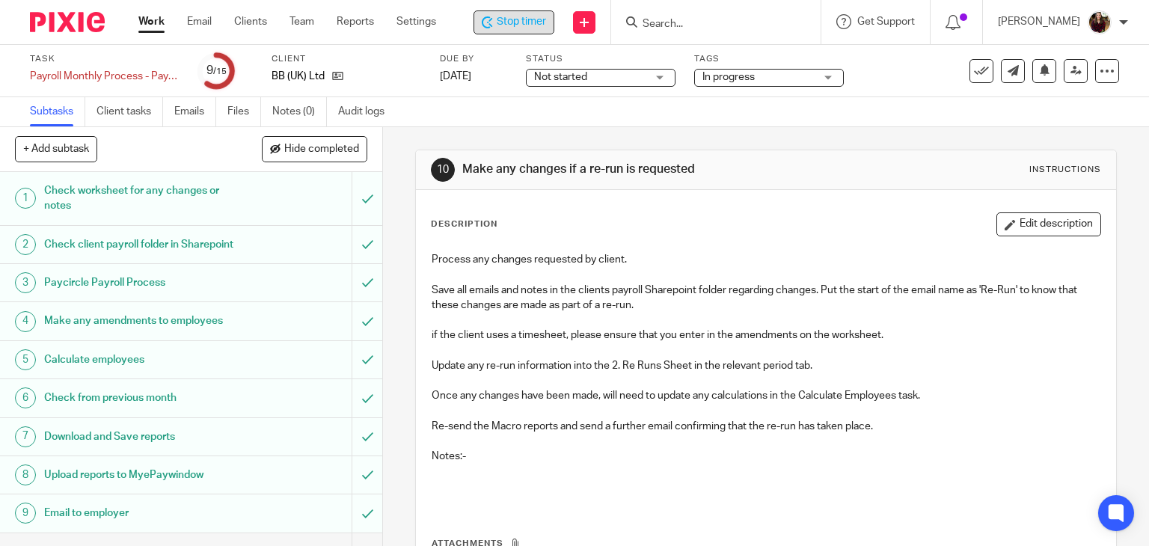
click at [545, 28] on span "Stop timer" at bounding box center [521, 22] width 49 height 16
click at [673, 25] on input "Search" at bounding box center [711, 24] width 135 height 13
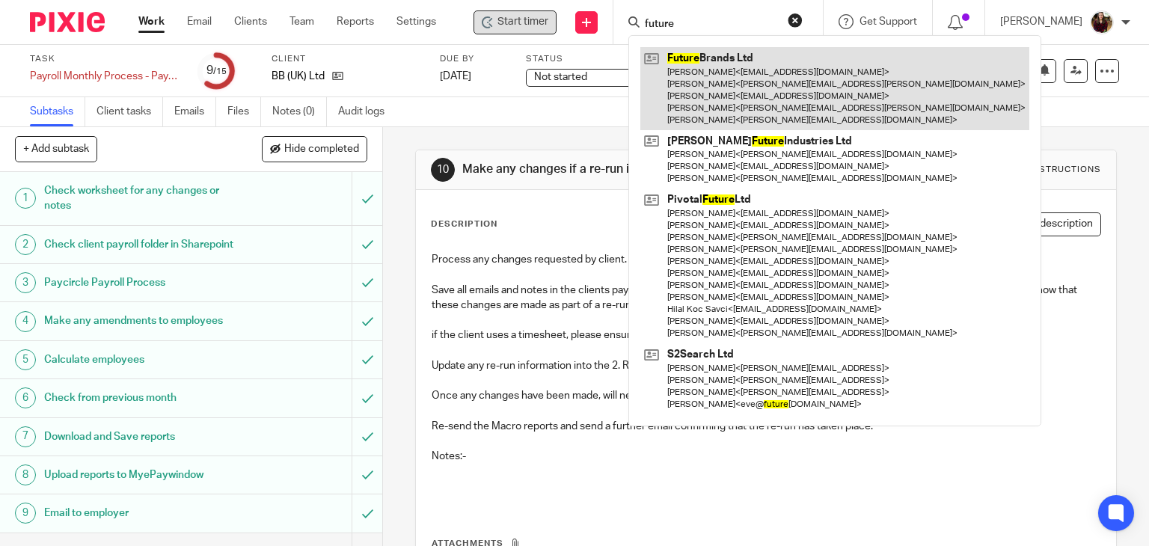
type input "future"
click at [695, 66] on link at bounding box center [835, 88] width 389 height 83
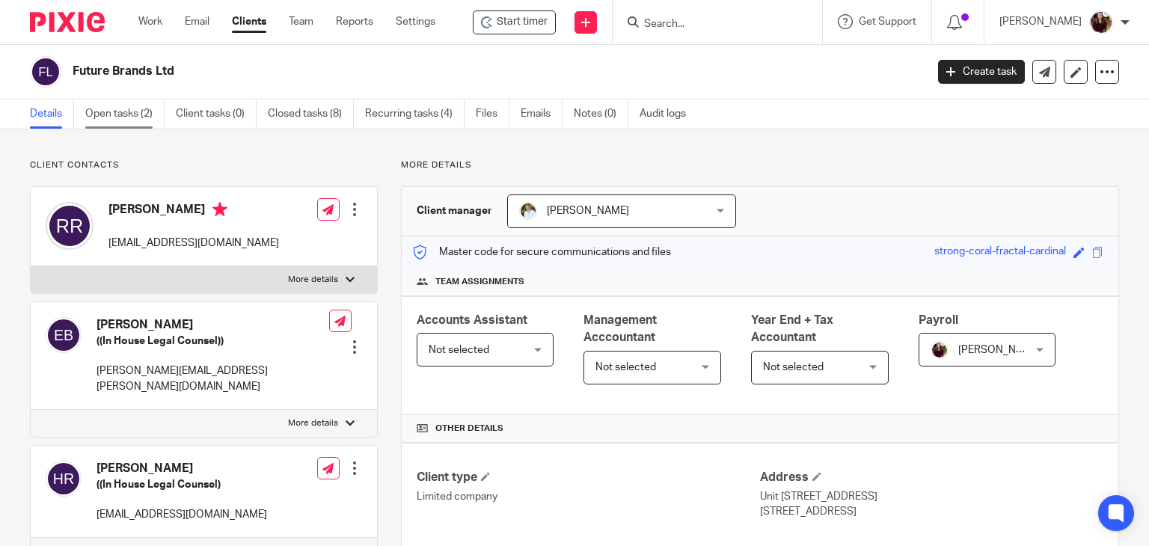
click at [102, 108] on link "Open tasks (2)" at bounding box center [124, 114] width 79 height 29
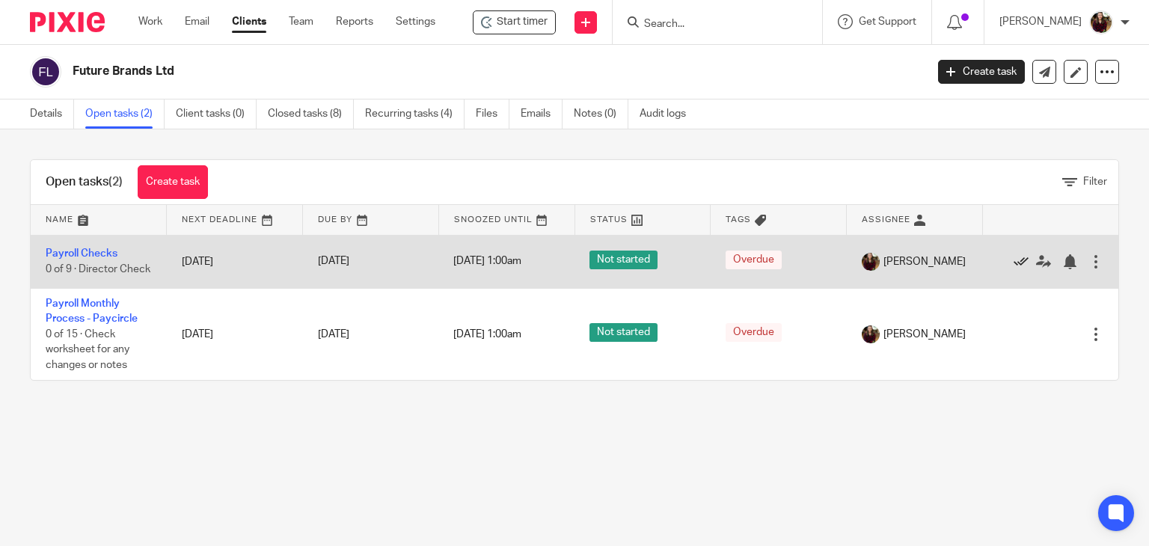
click at [1014, 264] on icon at bounding box center [1021, 261] width 15 height 15
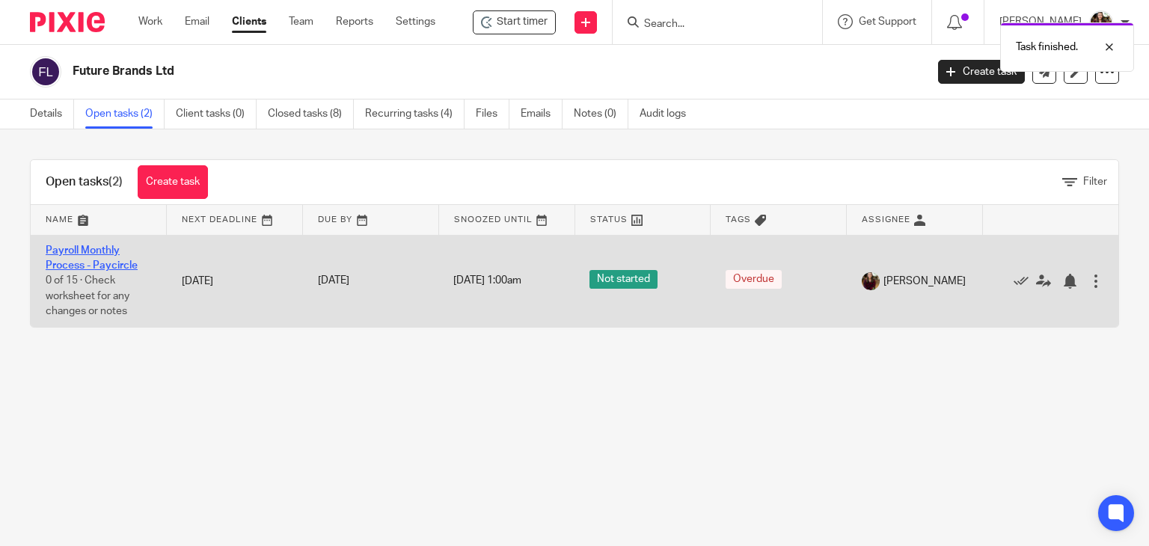
click at [96, 252] on link "Payroll Monthly Process - Paycircle" at bounding box center [92, 257] width 92 height 25
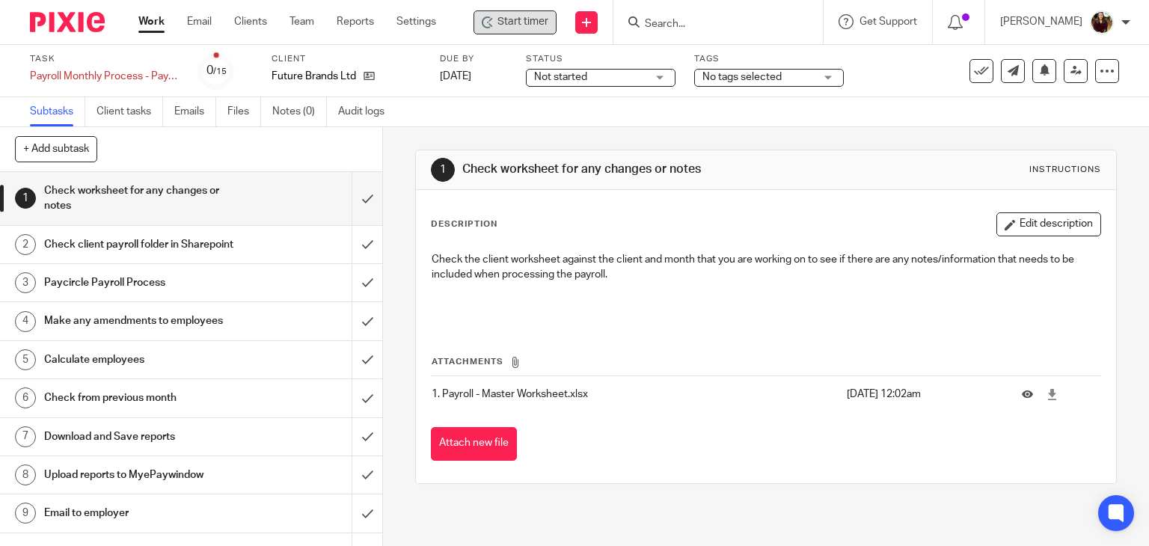
click at [512, 31] on div "Start timer" at bounding box center [515, 22] width 83 height 24
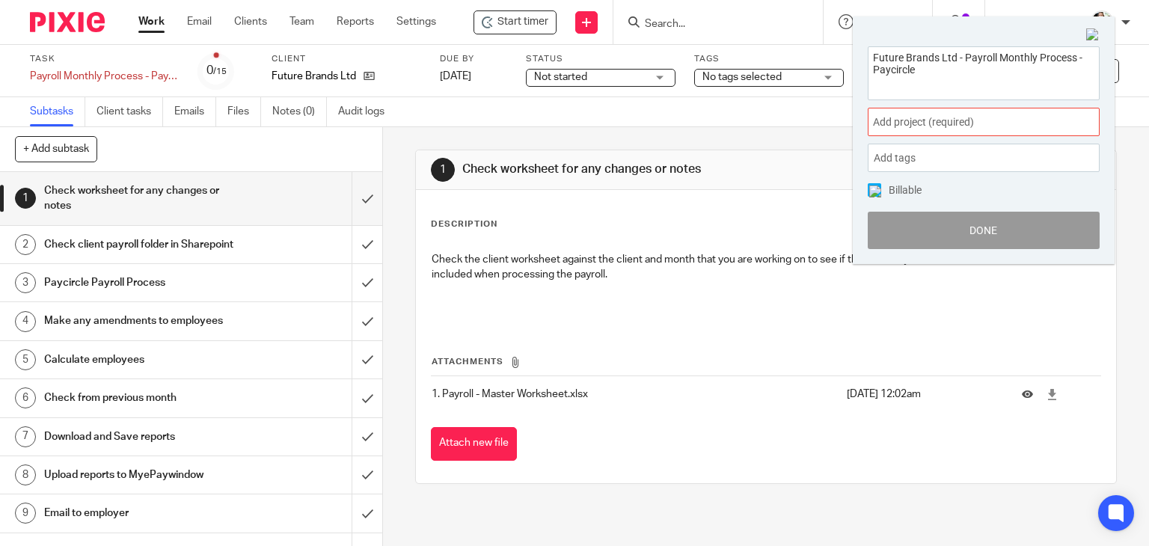
click at [982, 112] on div "Add project (required) :" at bounding box center [984, 122] width 232 height 28
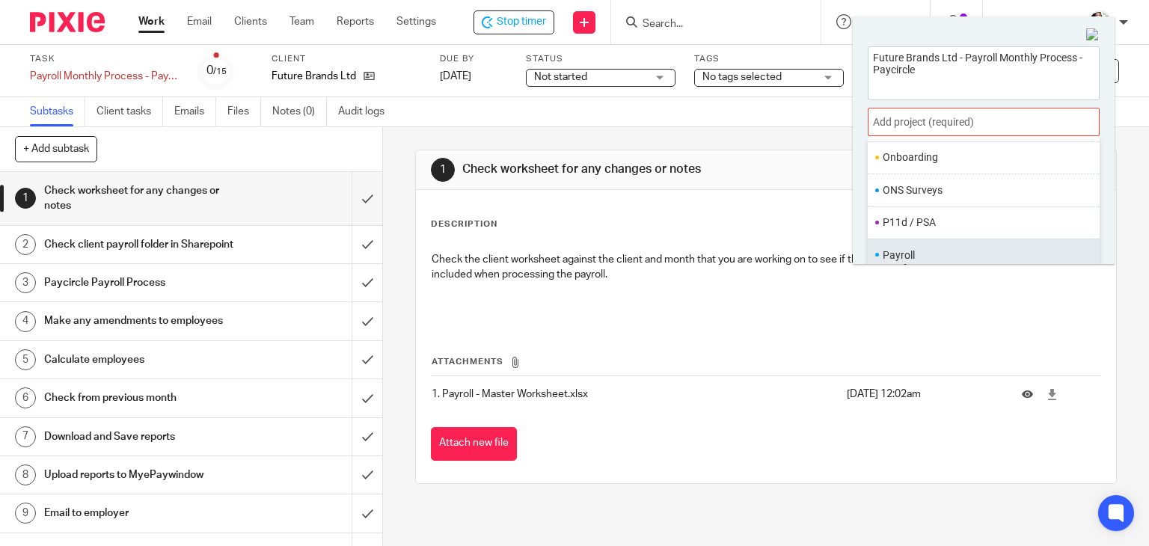
scroll to position [524, 0]
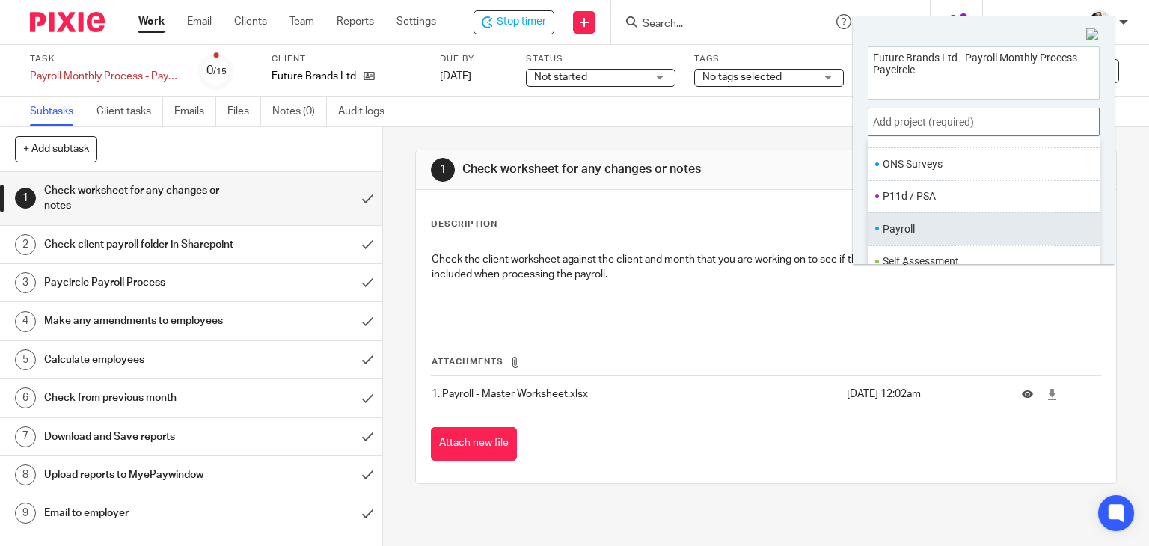
click at [916, 227] on li "Payroll" at bounding box center [980, 230] width 195 height 16
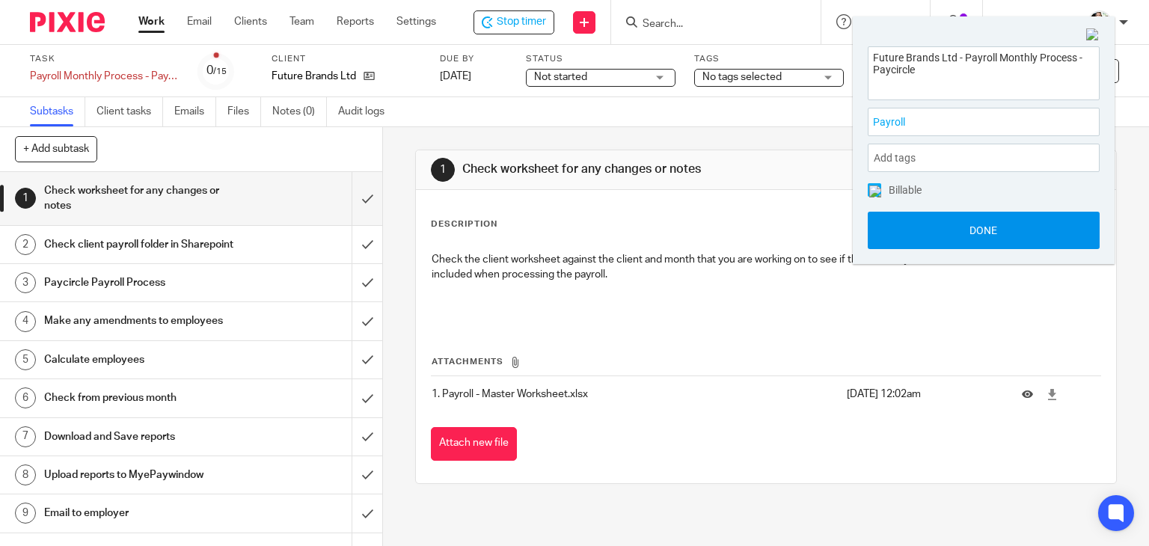
click at [953, 230] on button "Done" at bounding box center [984, 230] width 232 height 37
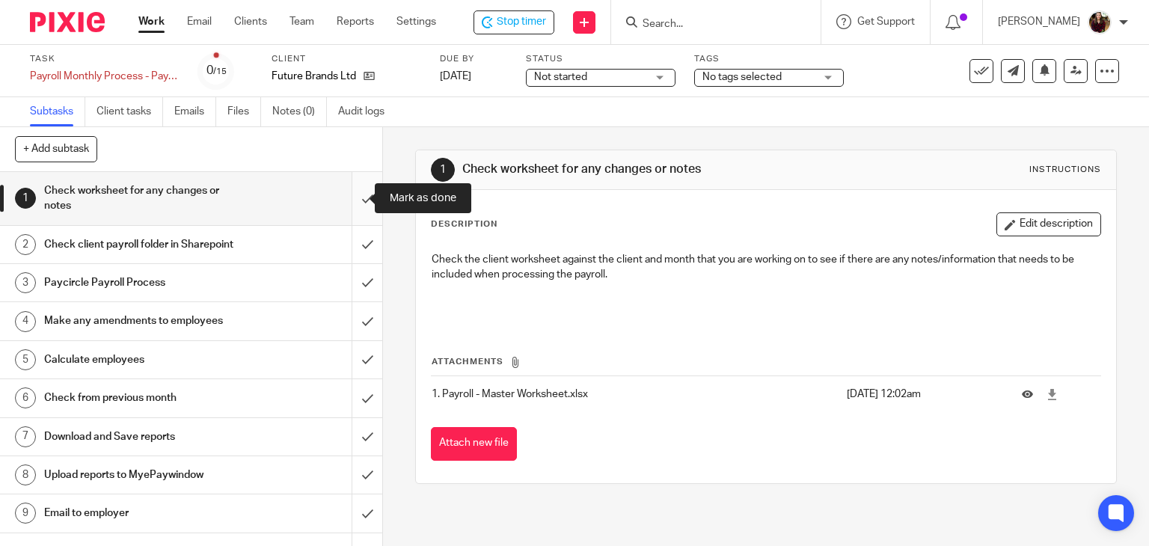
click at [356, 201] on input "submit" at bounding box center [191, 198] width 382 height 53
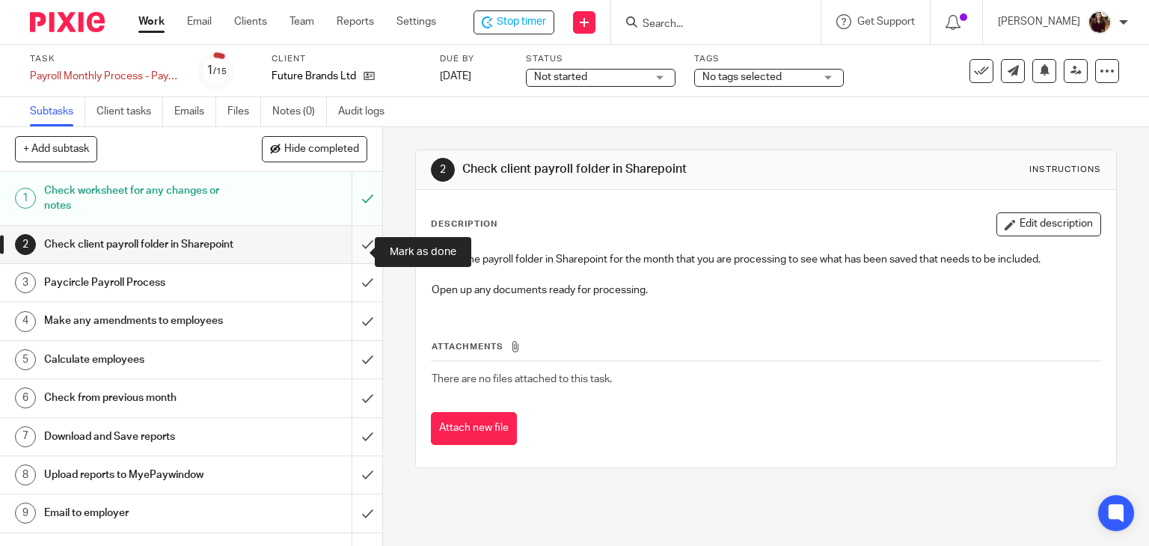
click at [356, 239] on input "submit" at bounding box center [191, 244] width 382 height 37
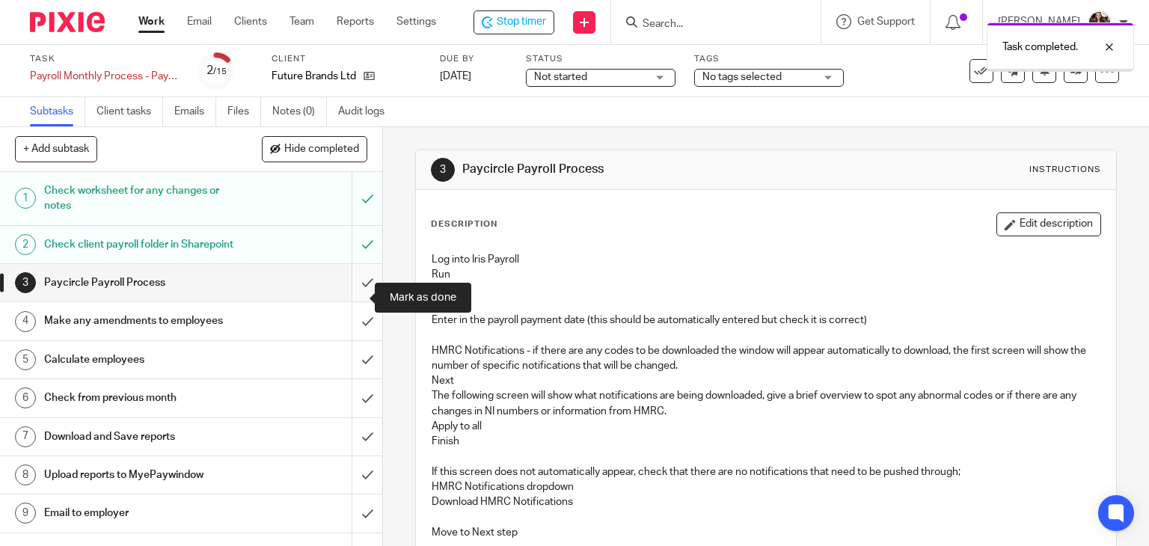
click at [361, 302] on input "submit" at bounding box center [191, 282] width 382 height 37
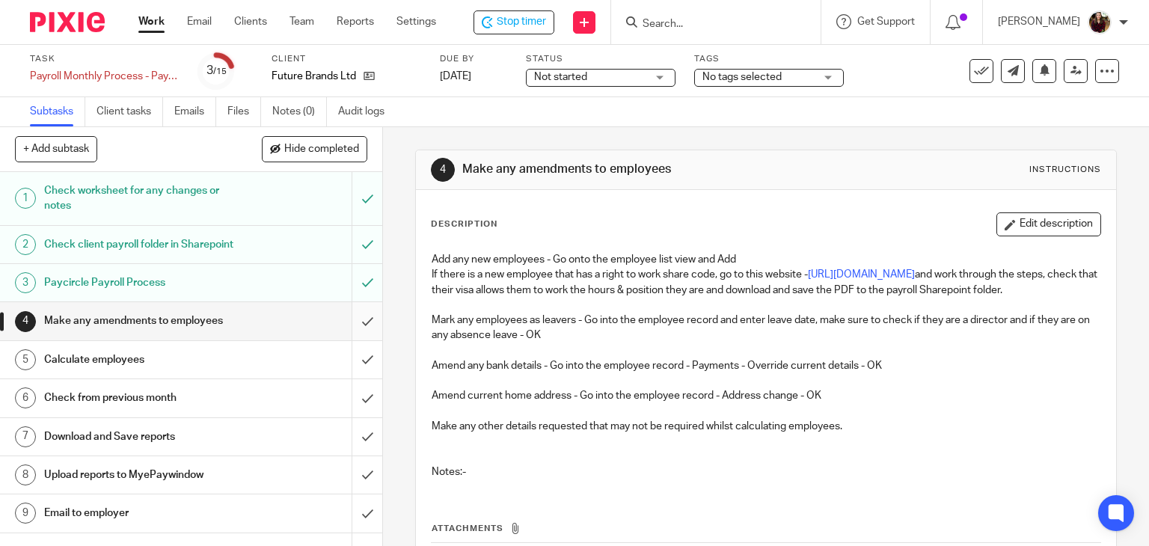
click at [348, 340] on input "submit" at bounding box center [191, 320] width 382 height 37
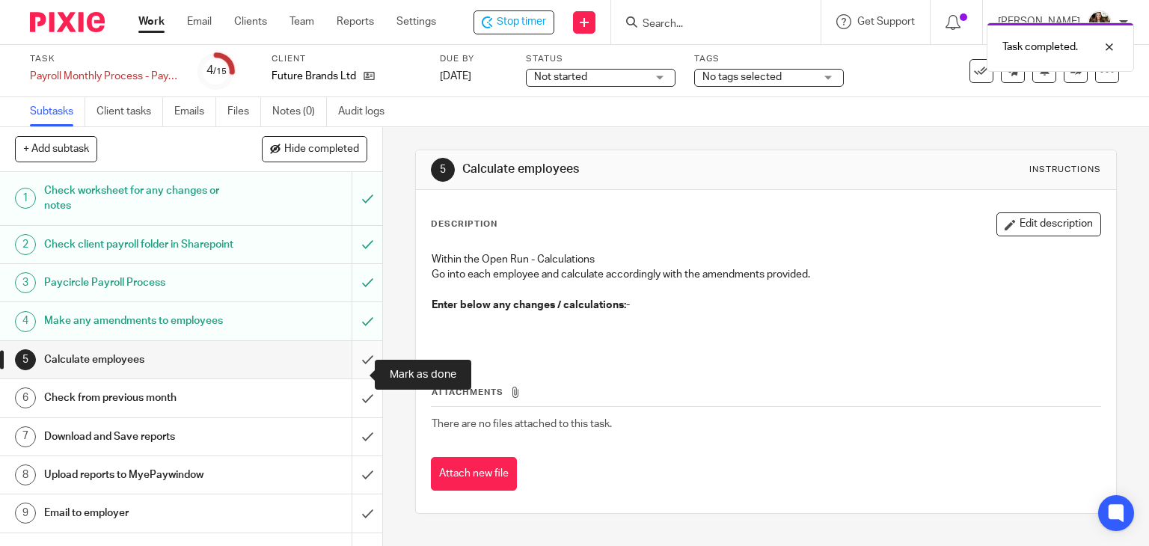
click at [351, 379] on input "submit" at bounding box center [191, 359] width 382 height 37
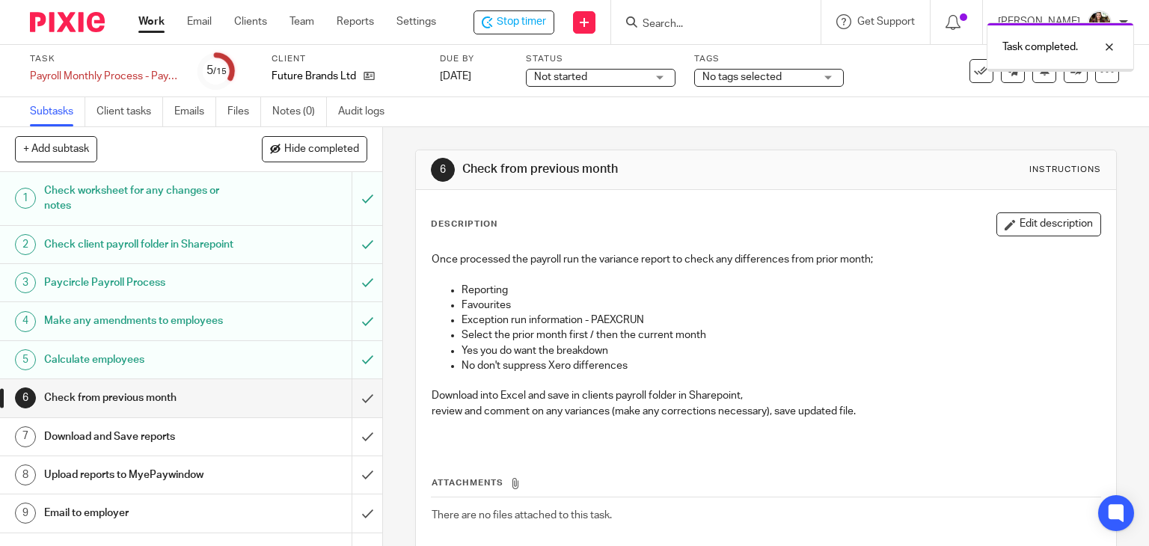
click at [347, 412] on input "submit" at bounding box center [191, 397] width 382 height 37
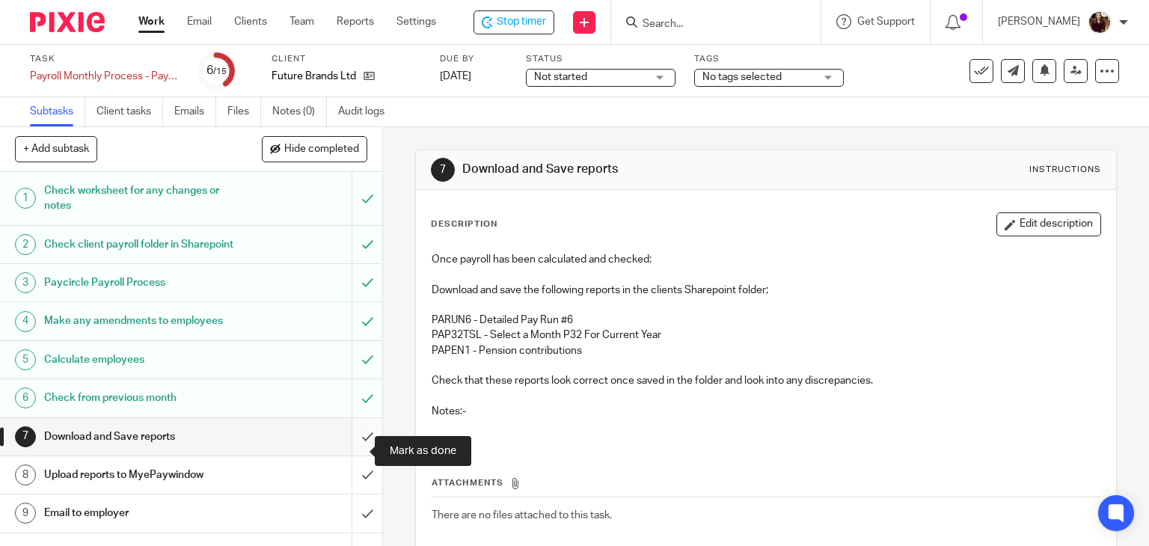
click at [351, 453] on input "submit" at bounding box center [191, 436] width 382 height 37
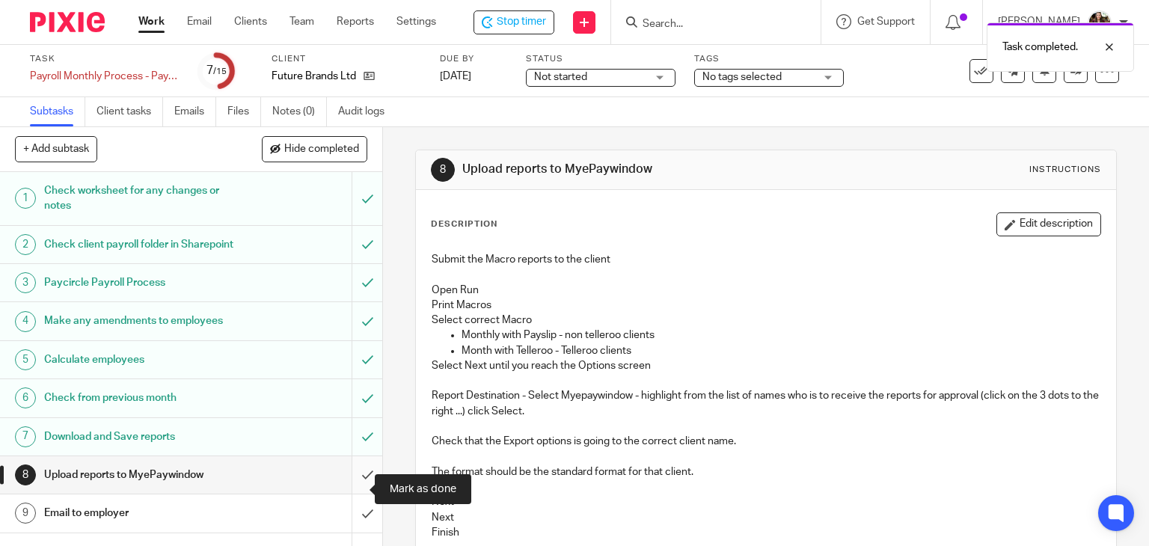
click at [358, 479] on input "submit" at bounding box center [191, 474] width 382 height 37
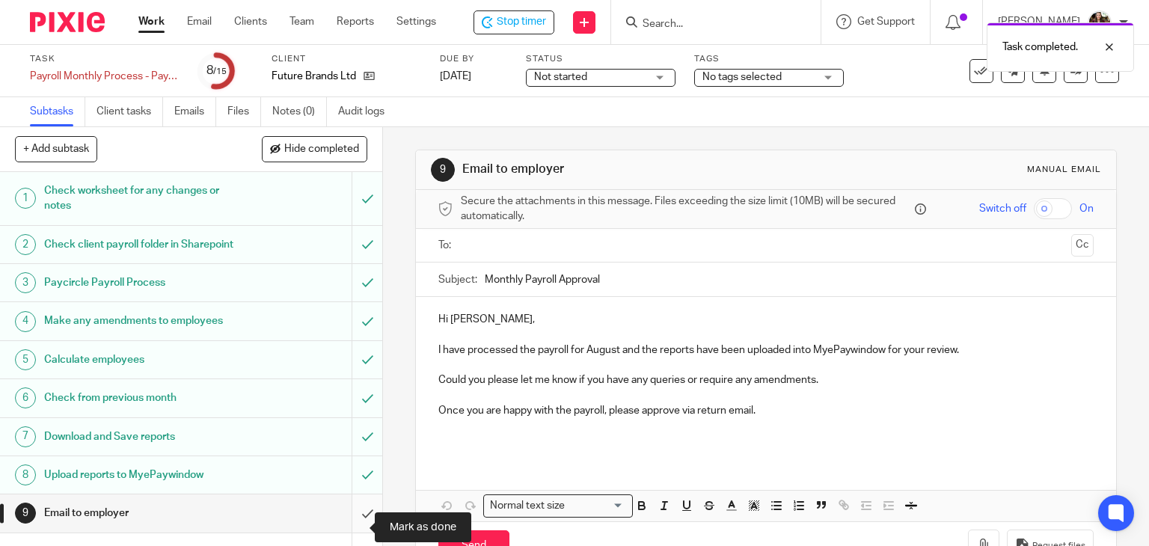
drag, startPoint x: 349, startPoint y: 519, endPoint x: 264, endPoint y: 538, distance: 87.5
click at [349, 519] on input "submit" at bounding box center [191, 513] width 382 height 37
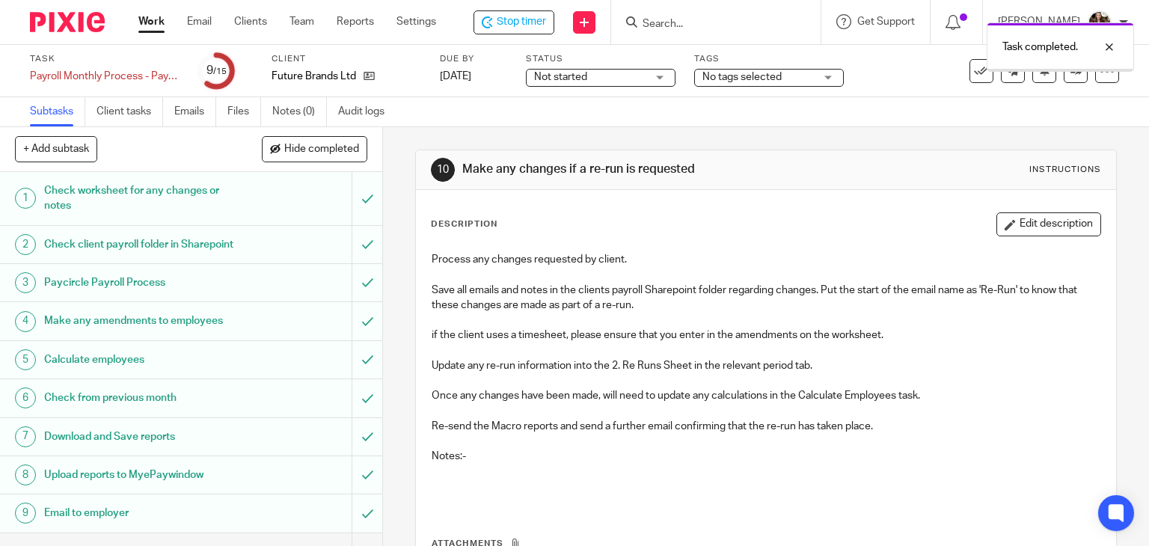
click at [823, 67] on div "Task completed." at bounding box center [855, 43] width 560 height 57
click at [823, 76] on div "No tags selected" at bounding box center [769, 78] width 150 height 18
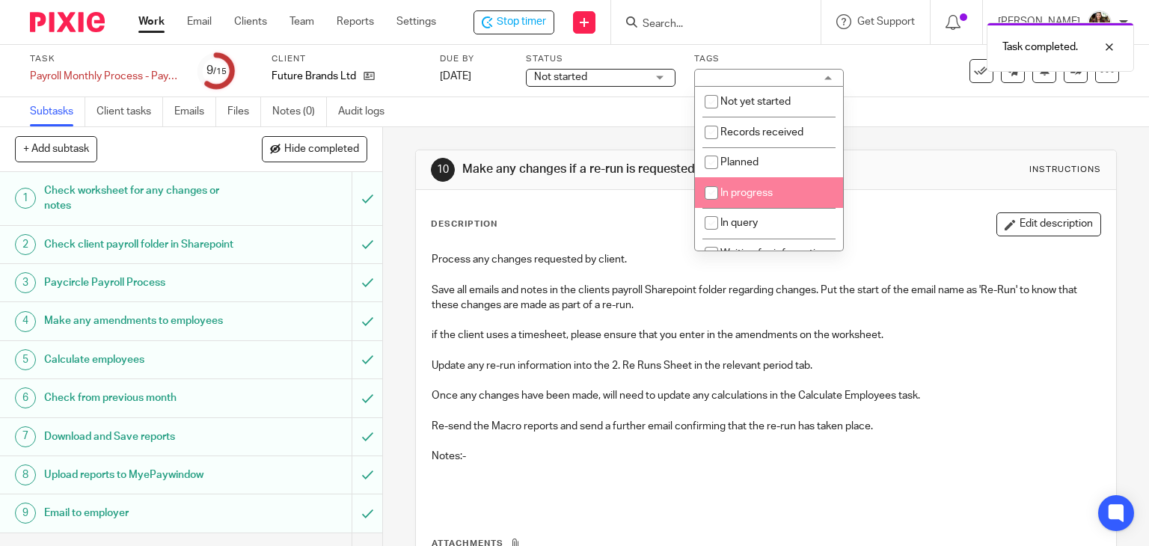
click at [749, 188] on li "In progress" at bounding box center [769, 192] width 148 height 31
checkbox input "true"
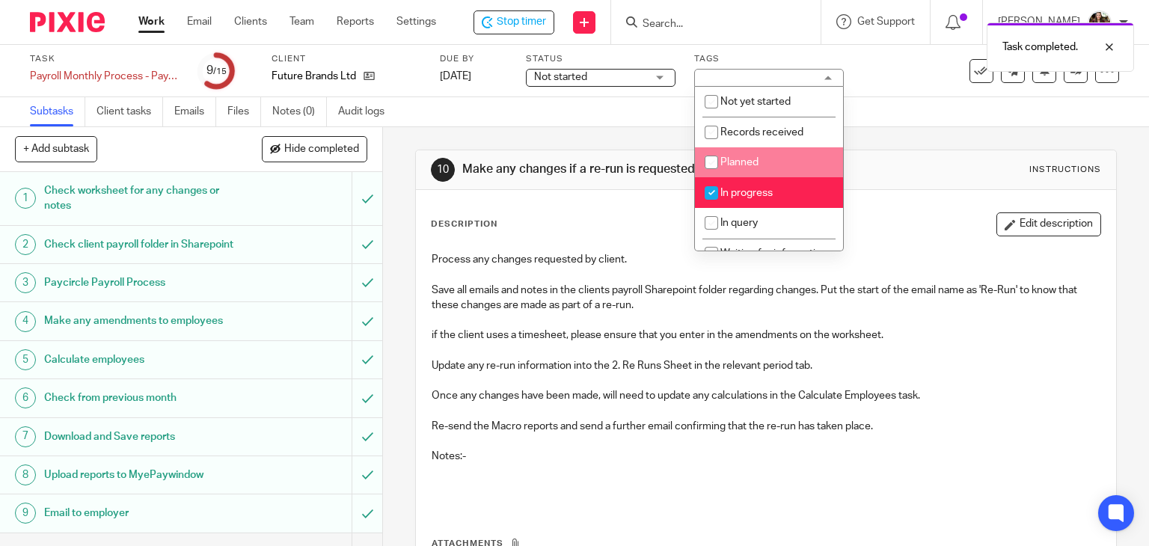
click at [925, 103] on div "Subtasks Client tasks Emails Files Notes (0) Audit logs" at bounding box center [574, 112] width 1149 height 30
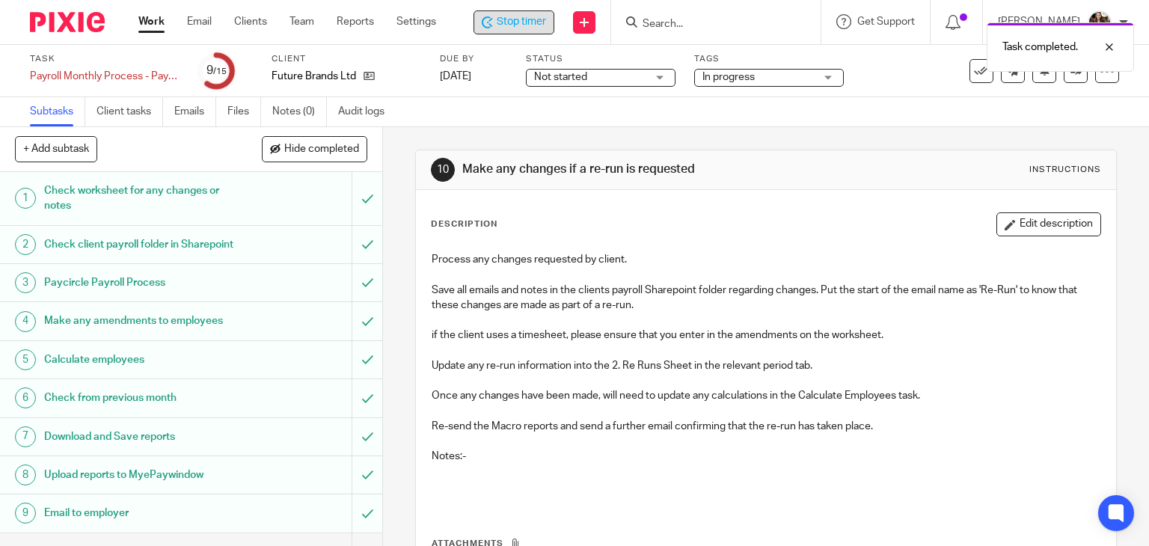
click at [541, 28] on span "Stop timer" at bounding box center [521, 22] width 49 height 16
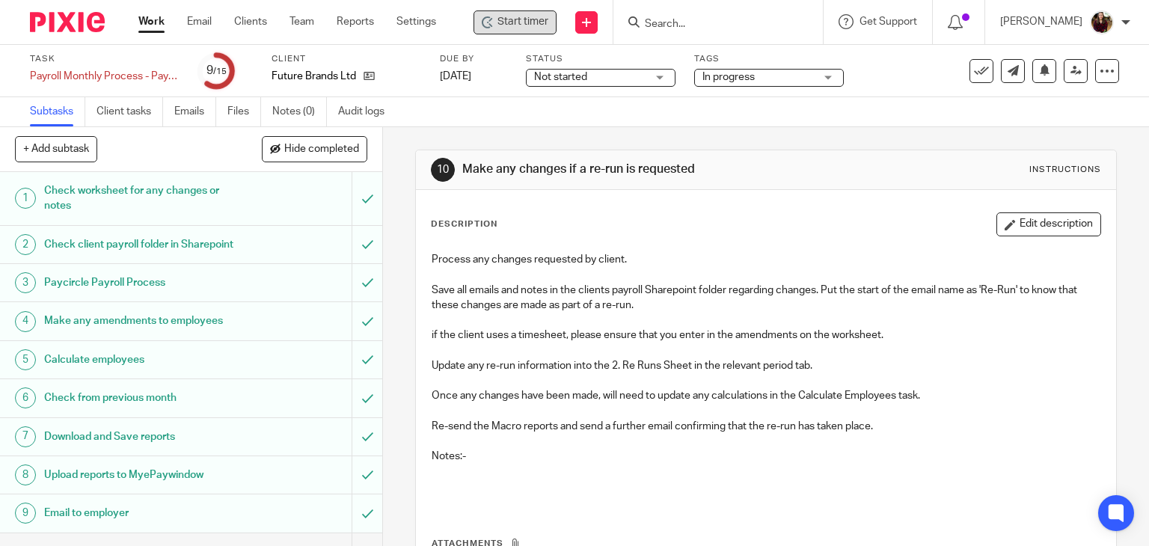
click at [696, 28] on input "Search" at bounding box center [711, 24] width 135 height 13
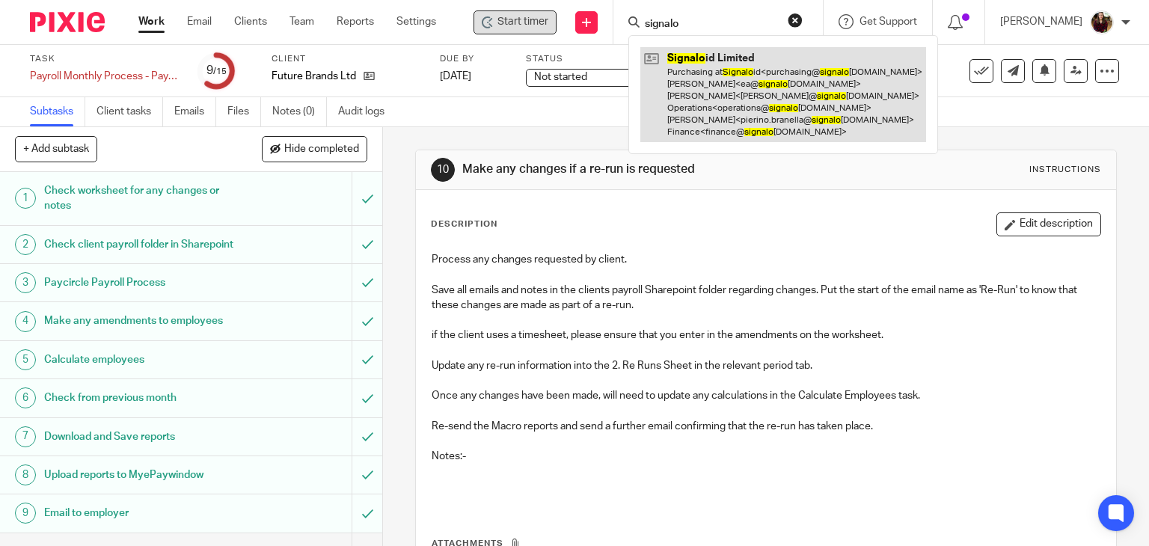
type input "signalo"
click at [704, 103] on link at bounding box center [784, 94] width 286 height 95
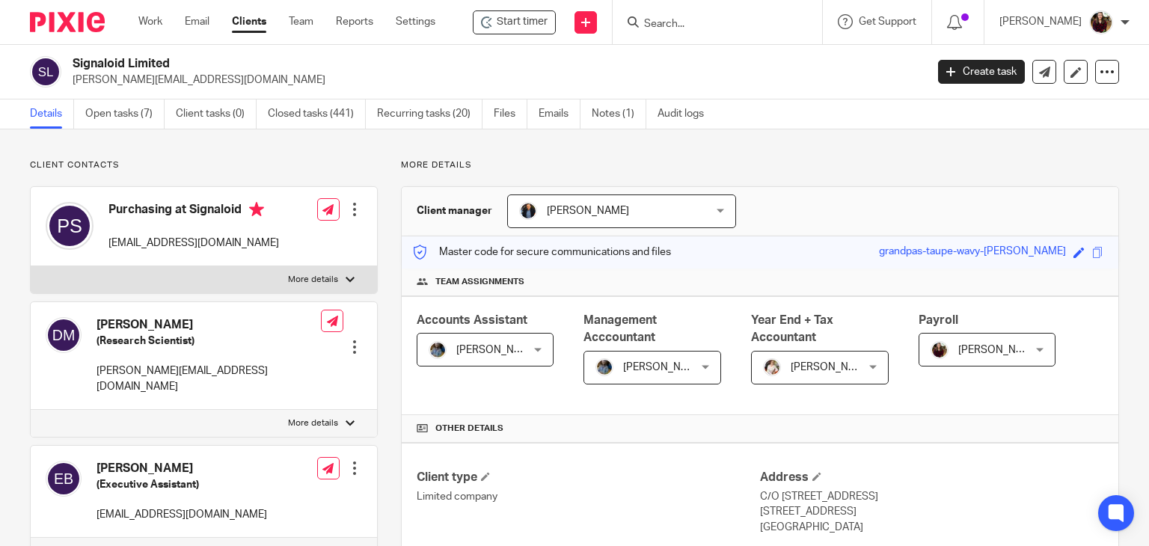
click at [724, 18] on input "Search" at bounding box center [710, 24] width 135 height 13
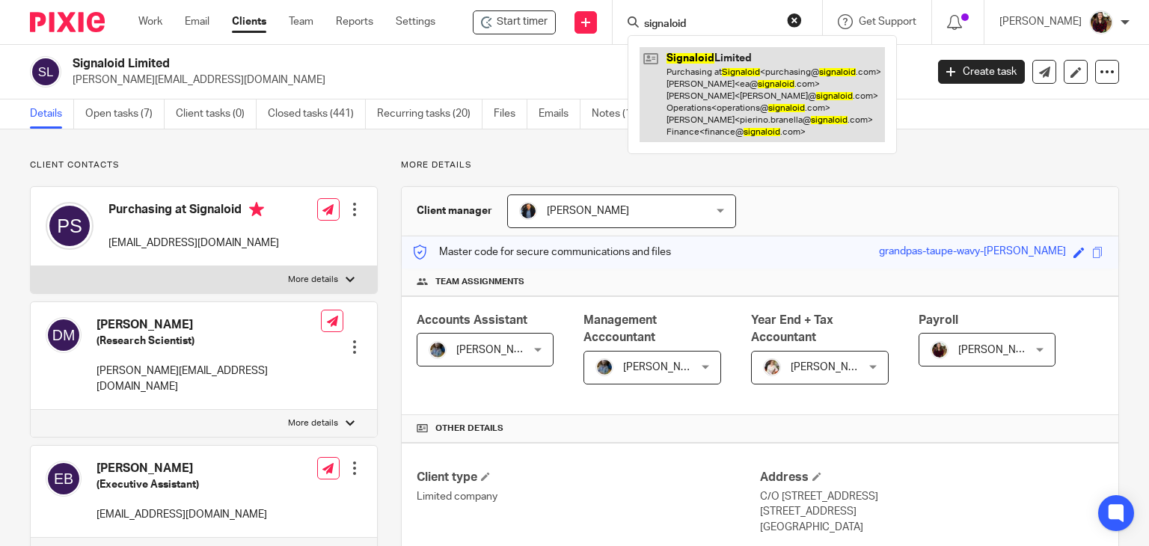
type input "signaloid"
click at [724, 91] on link at bounding box center [762, 94] width 245 height 95
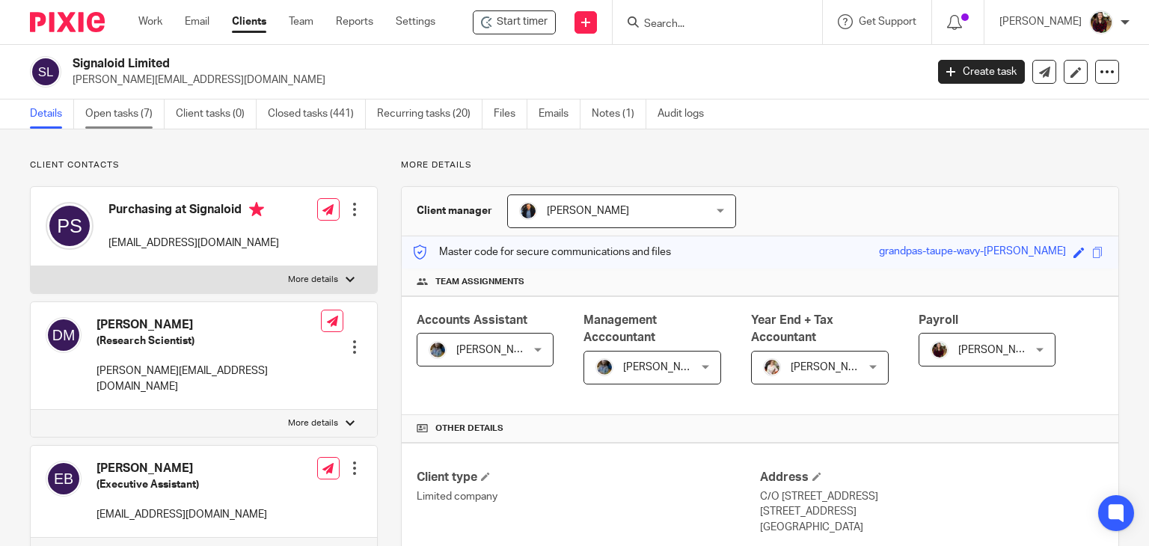
click at [128, 114] on link "Open tasks (7)" at bounding box center [124, 114] width 79 height 29
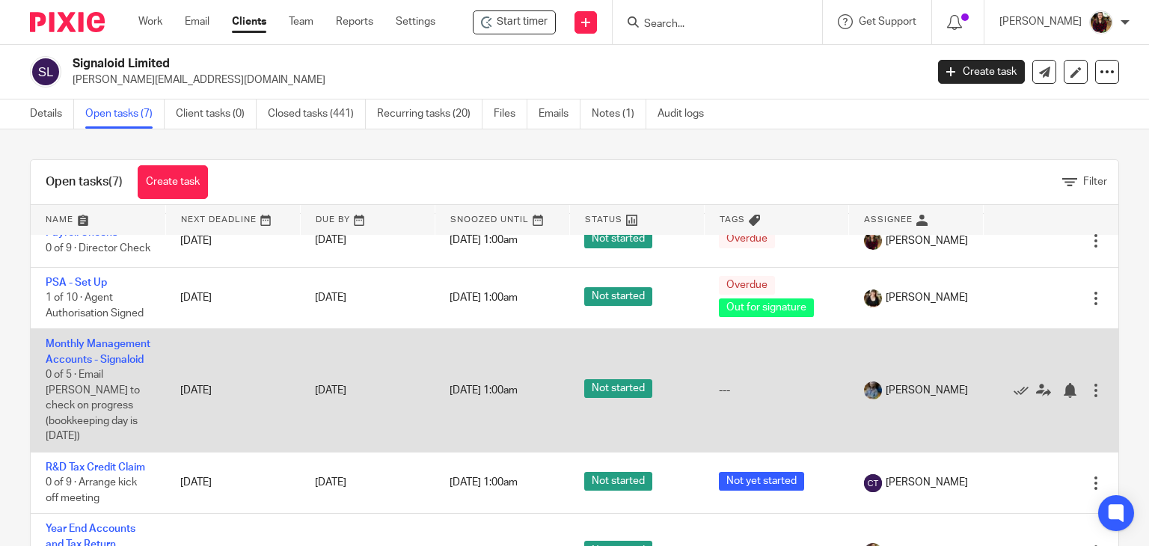
scroll to position [290, 0]
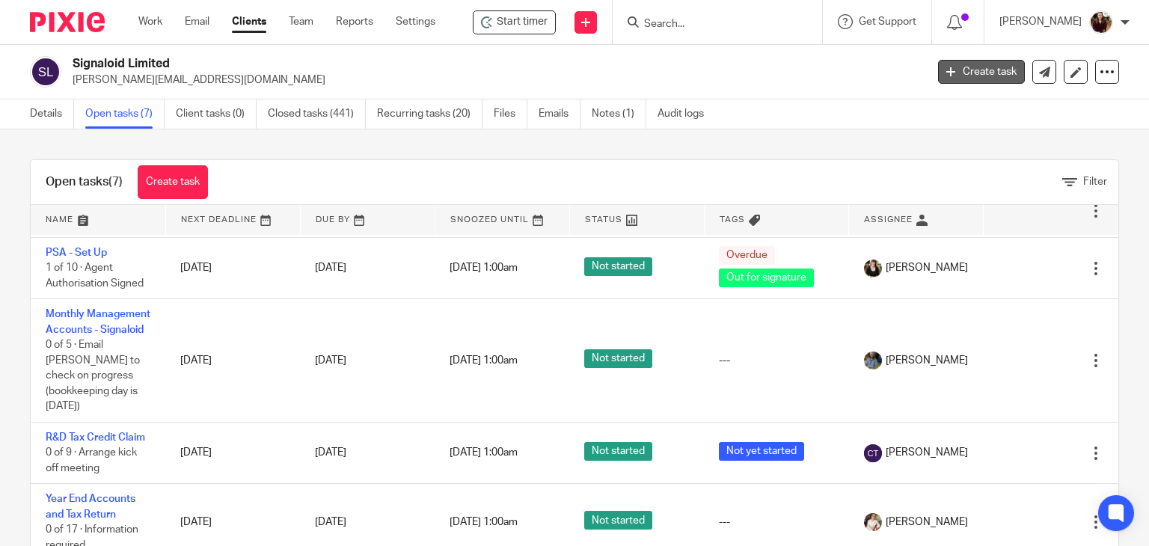
click at [960, 77] on link "Create task" at bounding box center [981, 72] width 87 height 24
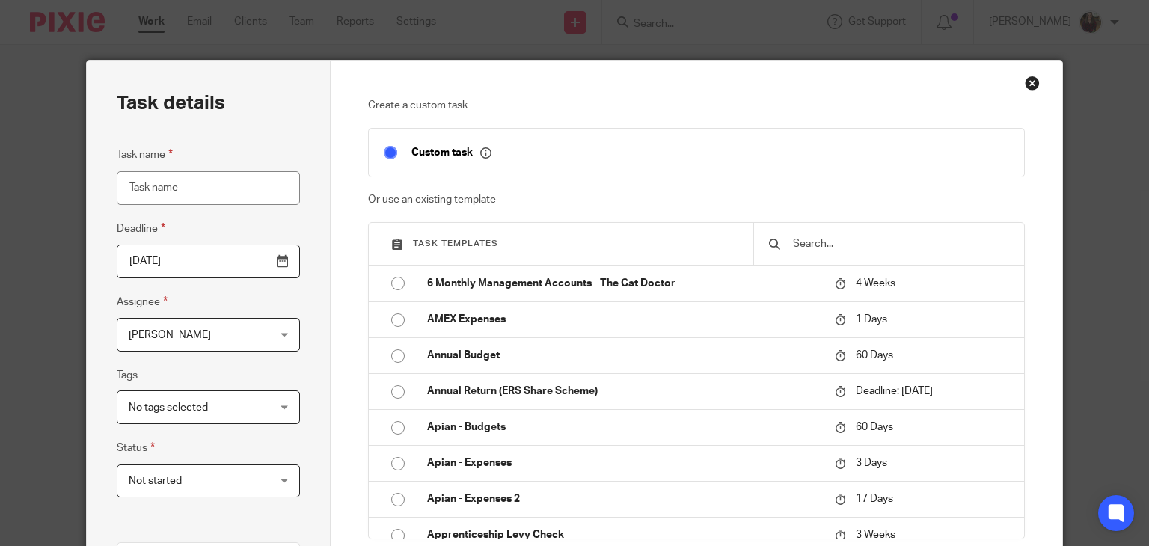
click at [817, 243] on input "text" at bounding box center [901, 244] width 218 height 16
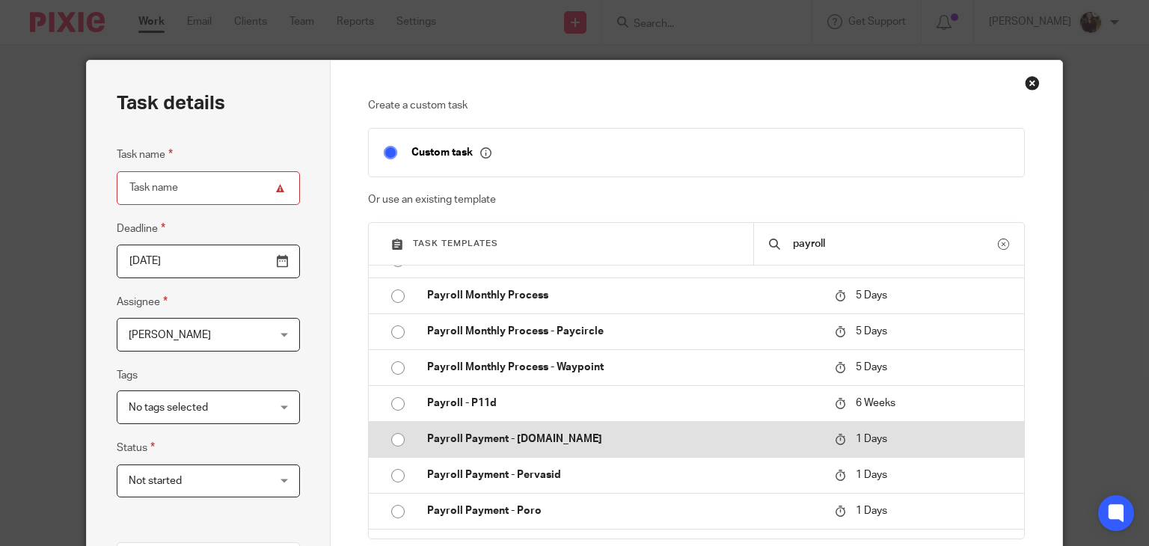
scroll to position [674, 0]
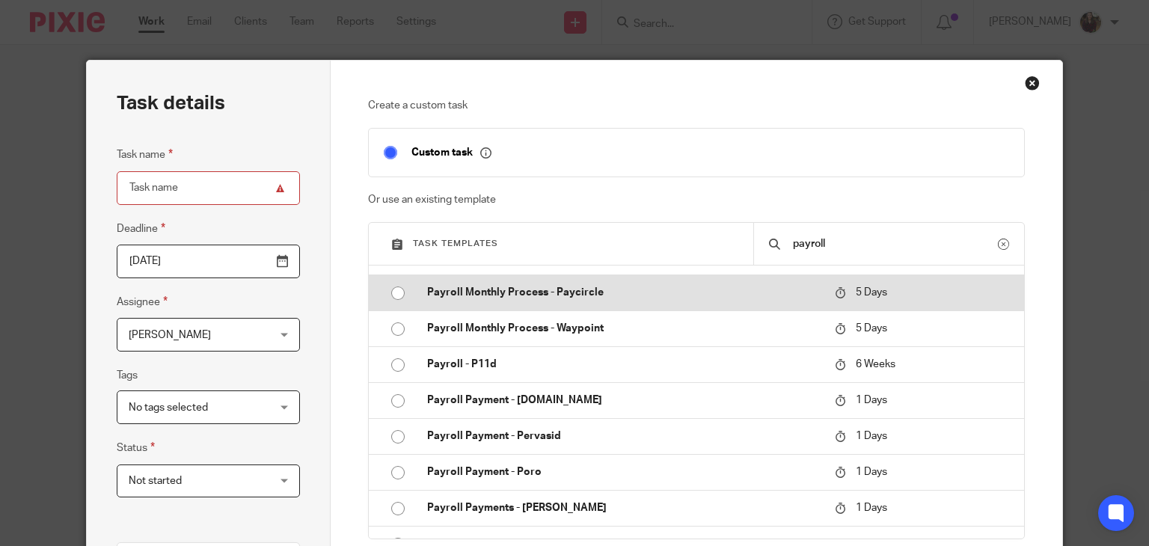
type input "payroll"
click at [602, 294] on p "Payroll Monthly Process - Paycircle" at bounding box center [623, 292] width 393 height 15
type input "2025-08-23"
type input "Payroll Monthly Process - Paycircle"
checkbox input "false"
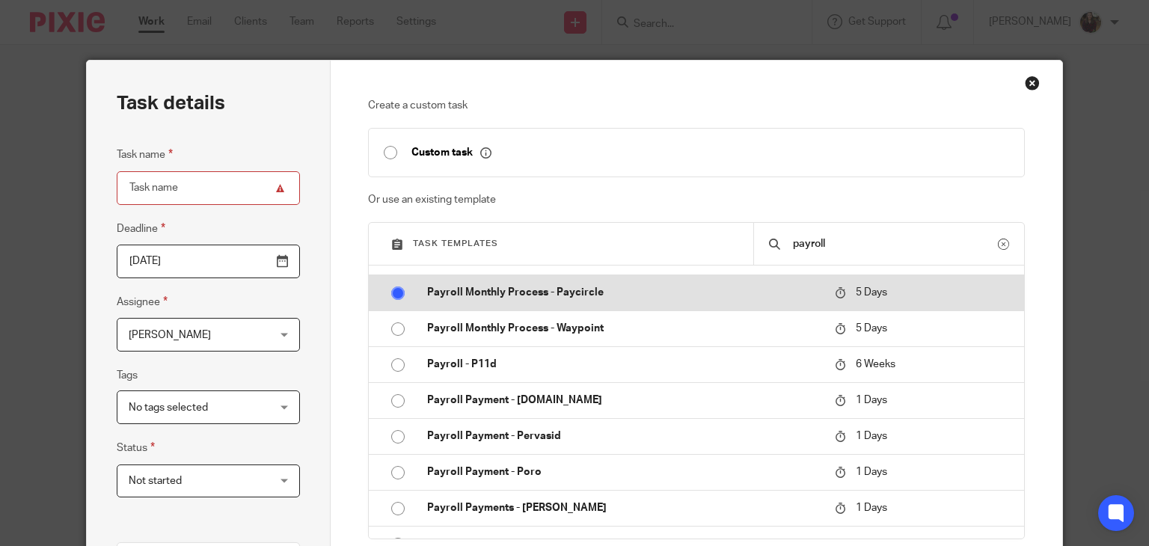
radio input "true"
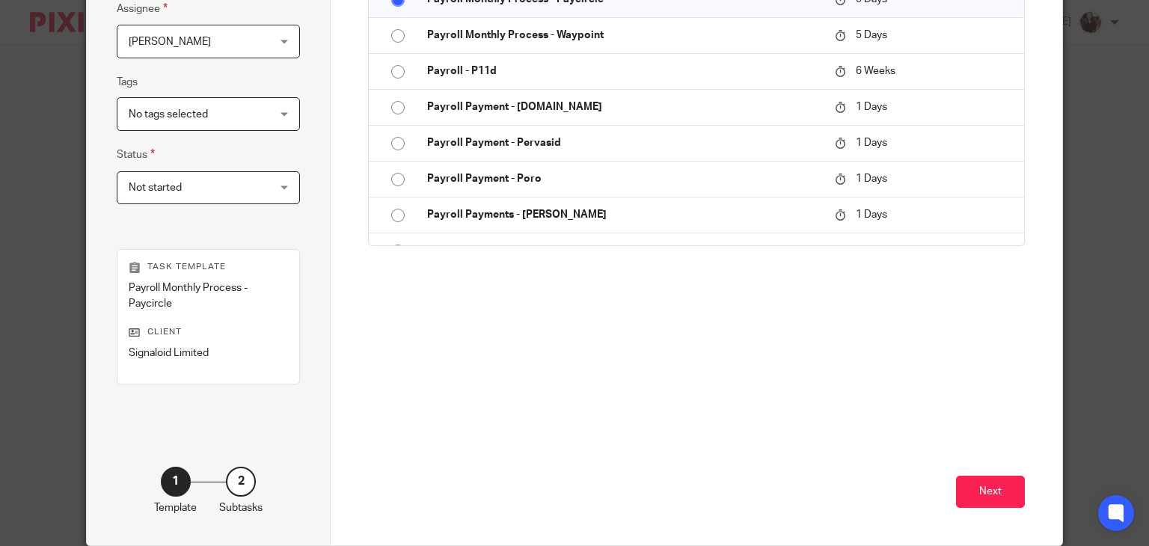
scroll to position [352, 0]
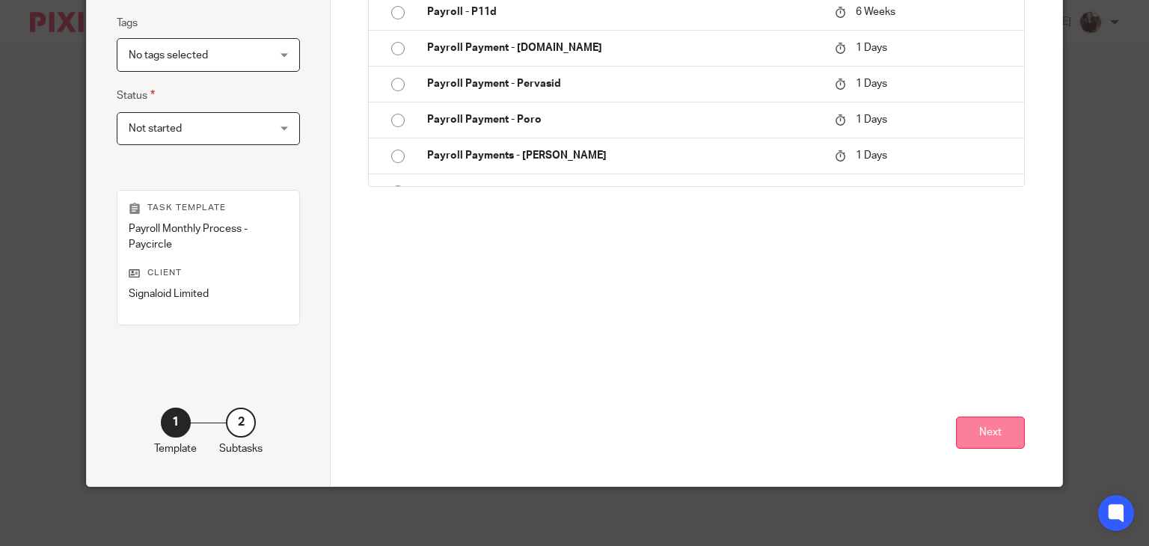
click at [988, 442] on button "Next" at bounding box center [990, 433] width 69 height 32
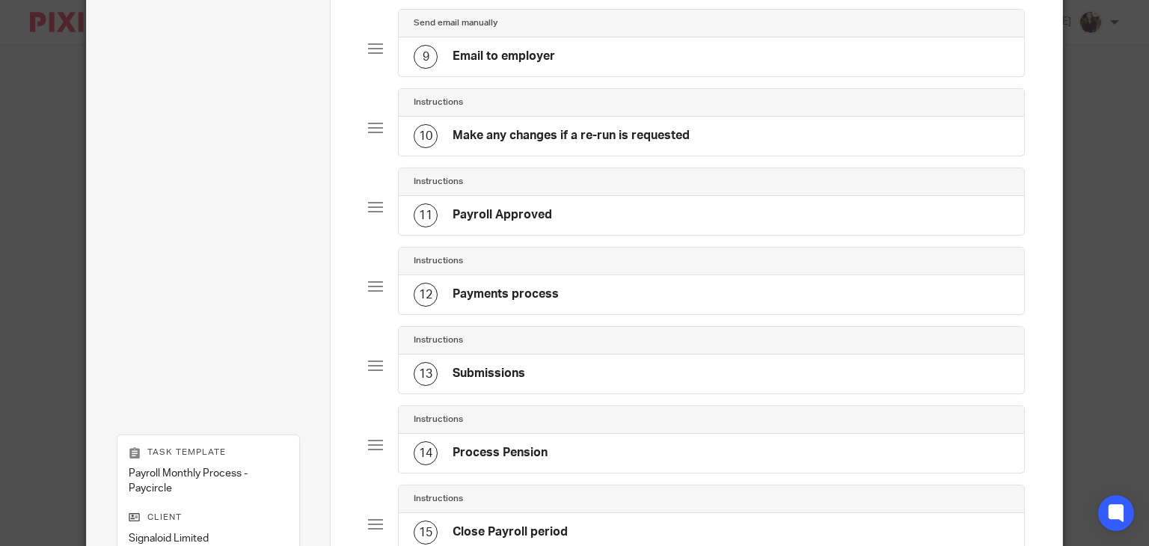
scroll to position [1001, 0]
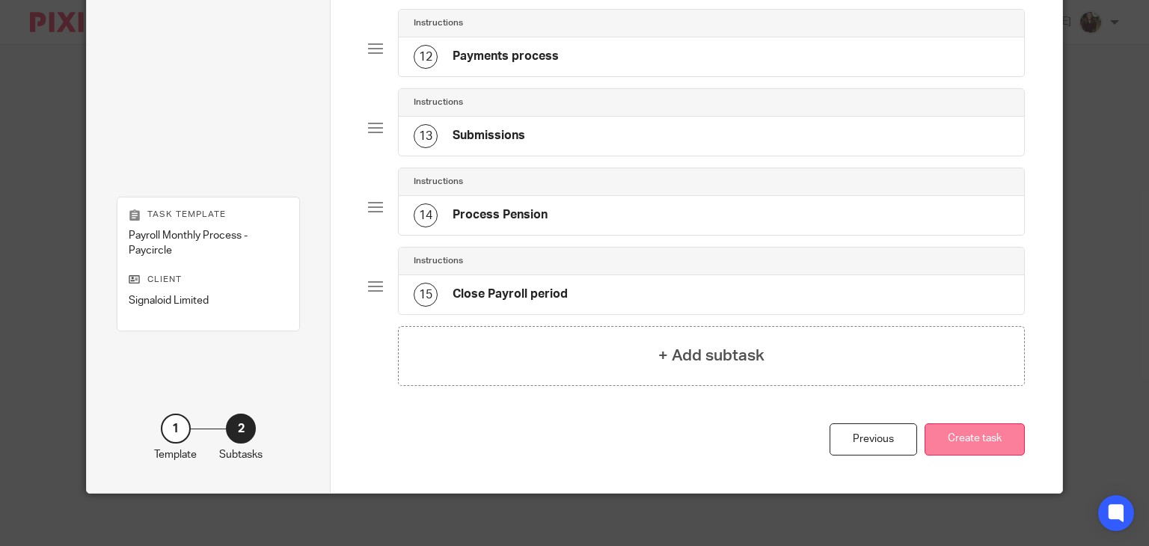
click at [981, 441] on button "Create task" at bounding box center [975, 440] width 100 height 32
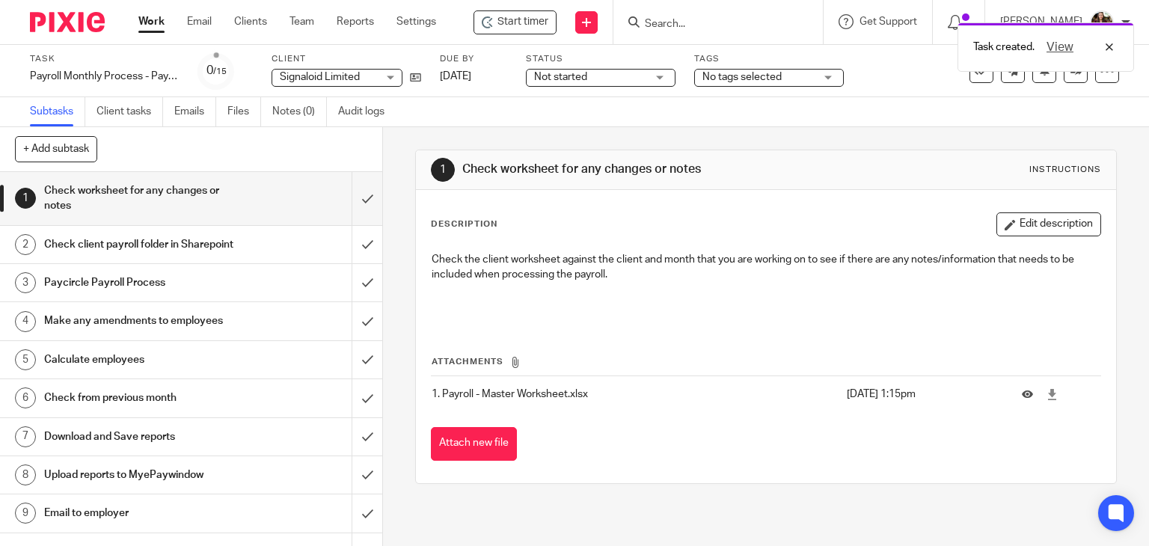
click at [539, 28] on span "Start timer" at bounding box center [523, 22] width 51 height 16
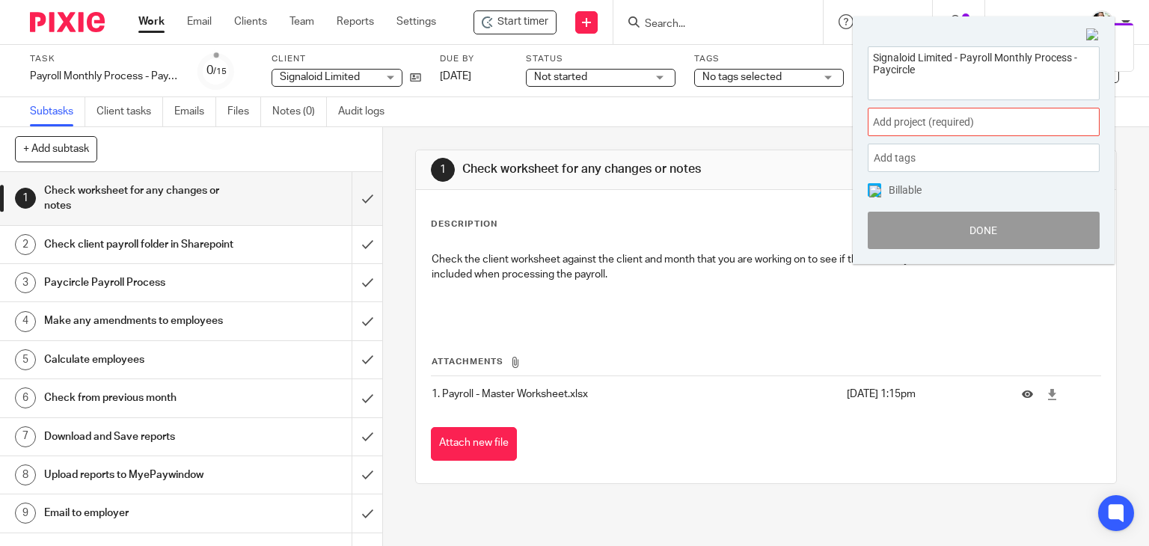
click at [967, 120] on span "Add project (required) :" at bounding box center [967, 122] width 189 height 16
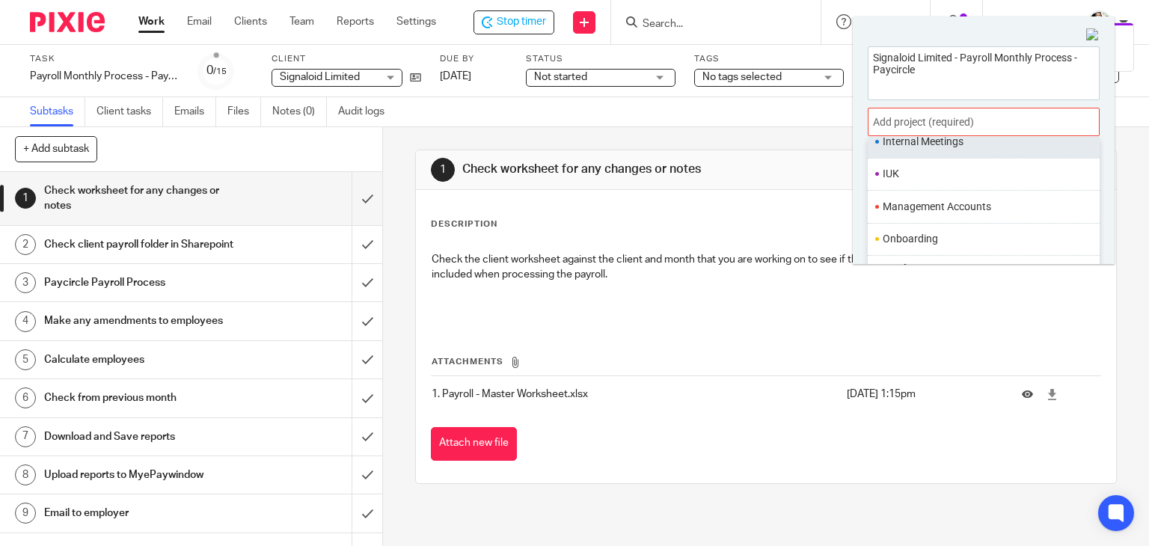
scroll to position [524, 0]
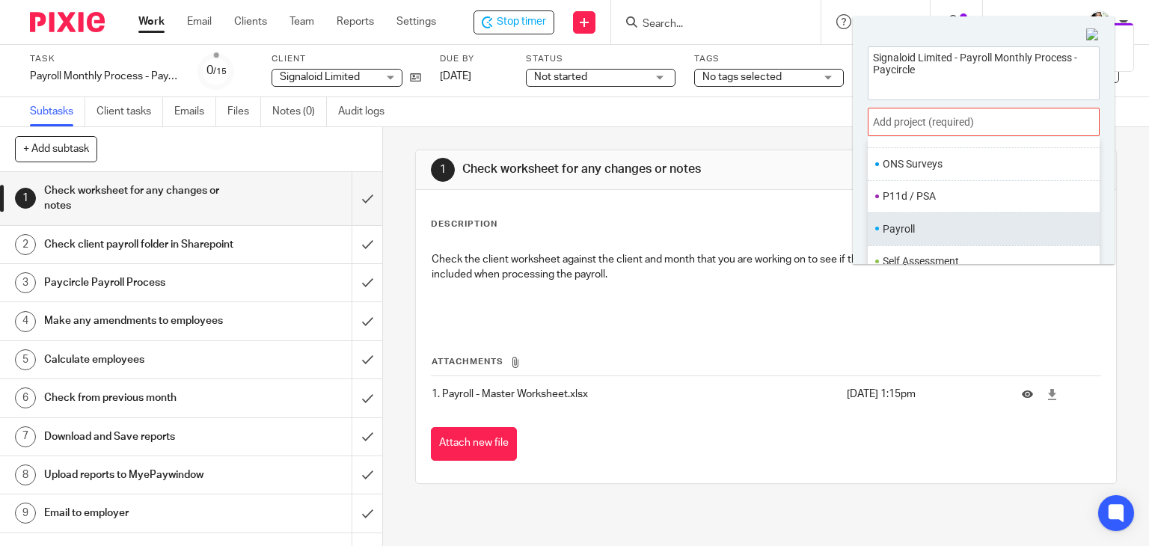
drag, startPoint x: 921, startPoint y: 230, endPoint x: 930, endPoint y: 233, distance: 9.5
click at [920, 231] on li "Payroll" at bounding box center [980, 230] width 195 height 16
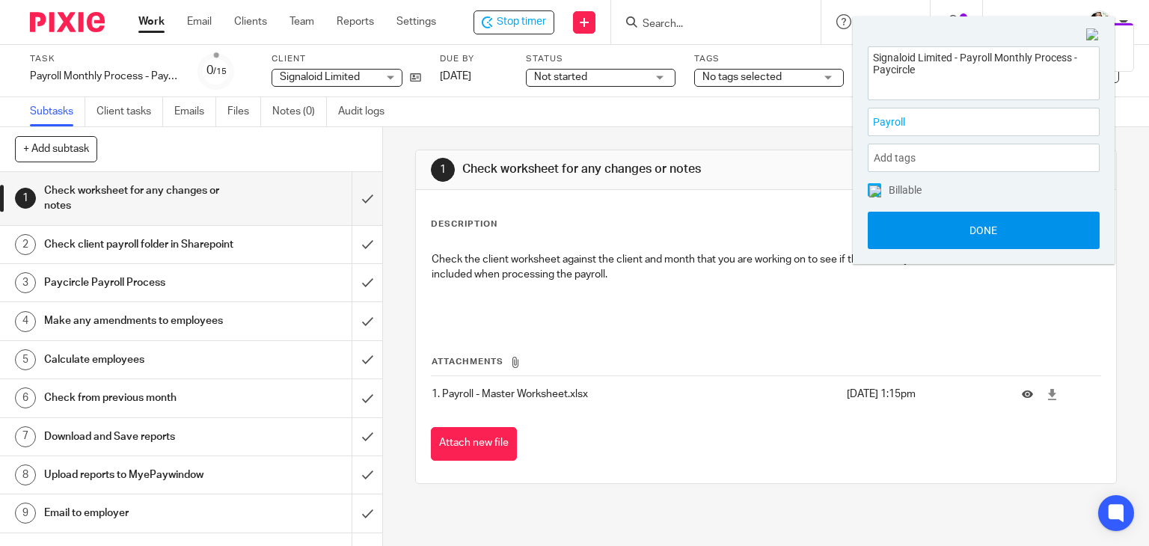
click at [958, 233] on button "Done" at bounding box center [984, 230] width 232 height 37
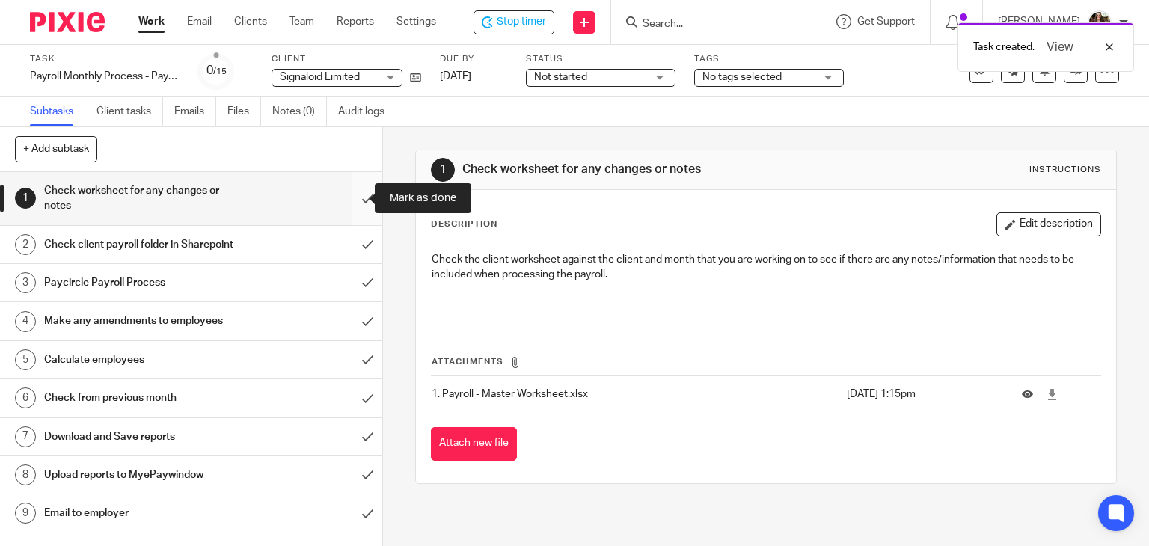
click at [357, 204] on input "submit" at bounding box center [191, 198] width 382 height 53
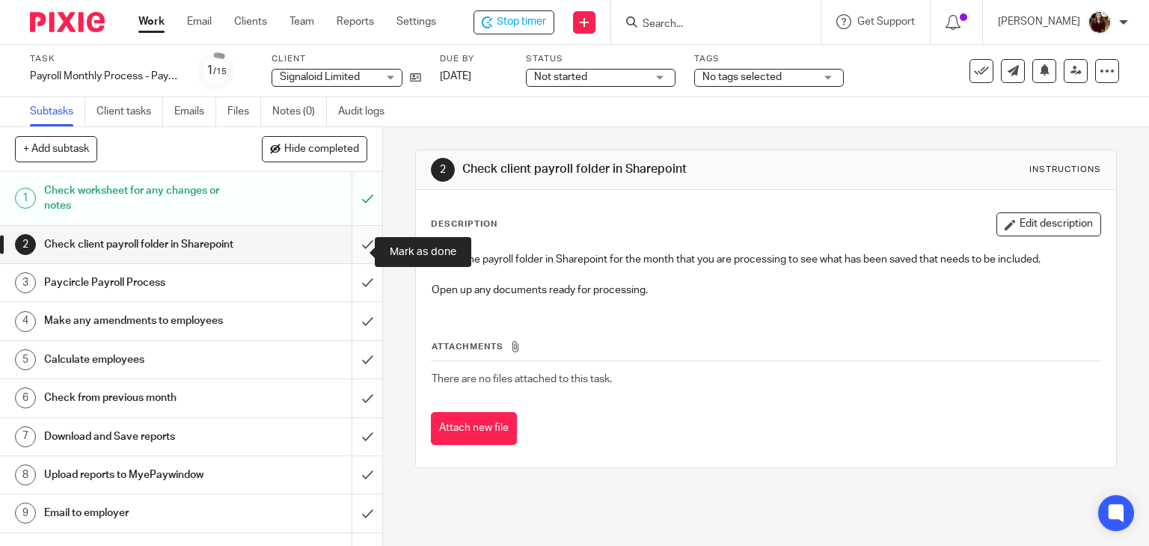
click at [359, 244] on input "submit" at bounding box center [191, 244] width 382 height 37
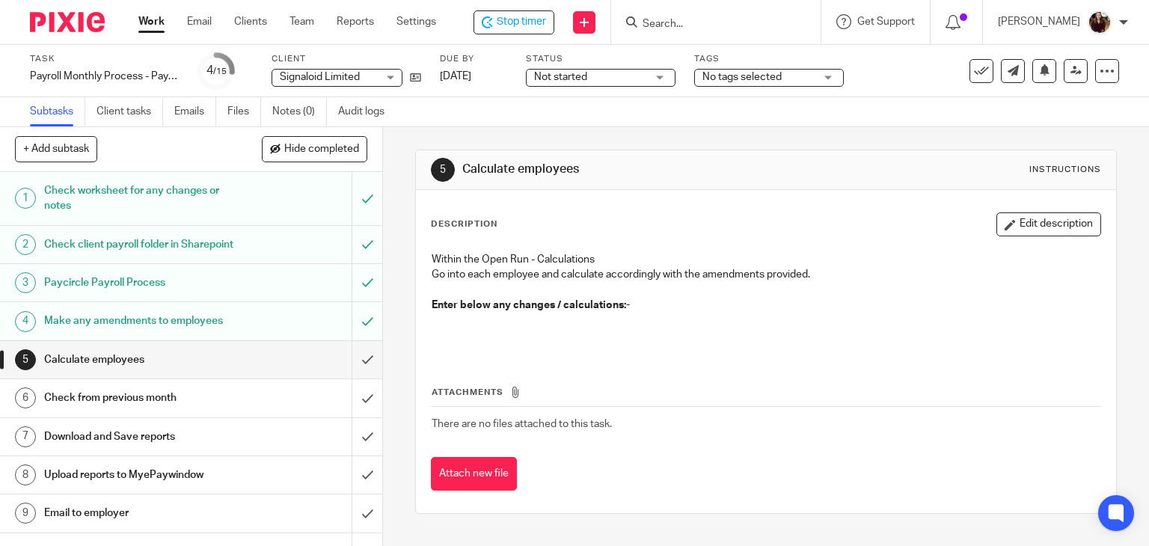
drag, startPoint x: 1054, startPoint y: 225, endPoint x: 1045, endPoint y: 227, distance: 9.5
click at [1053, 225] on button "Edit description" at bounding box center [1049, 225] width 105 height 24
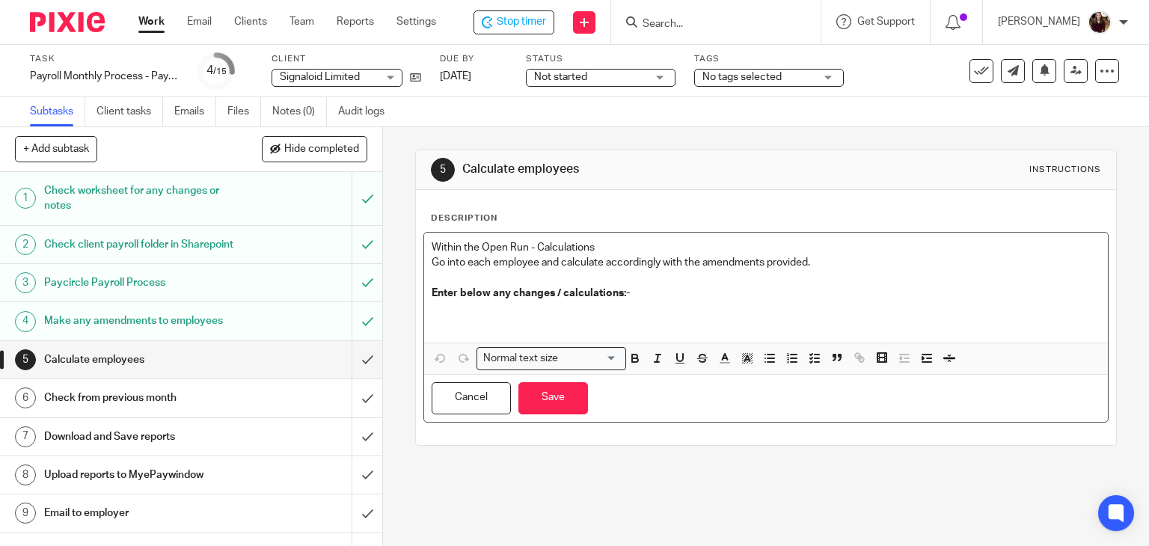
click at [497, 315] on p at bounding box center [767, 316] width 670 height 31
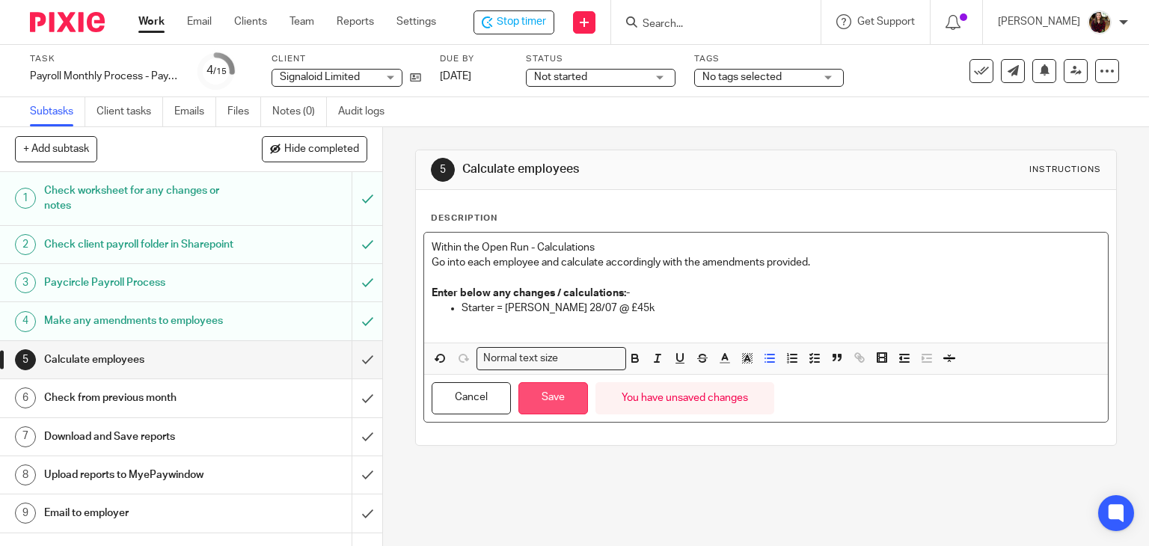
click at [540, 404] on button "Save" at bounding box center [554, 398] width 70 height 32
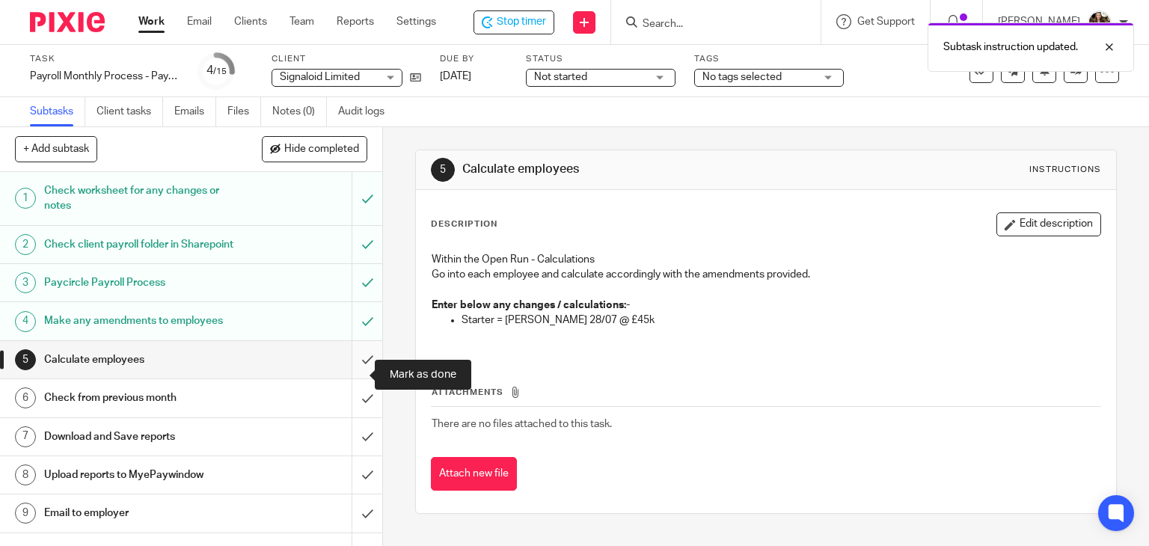
click at [362, 372] on input "submit" at bounding box center [191, 359] width 382 height 37
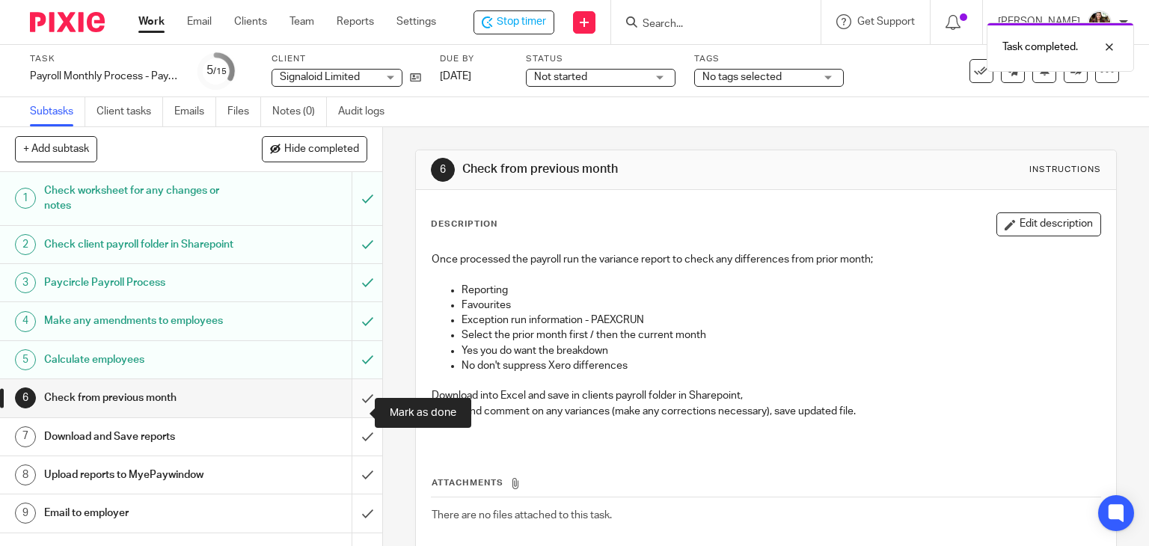
click at [344, 412] on input "submit" at bounding box center [191, 397] width 382 height 37
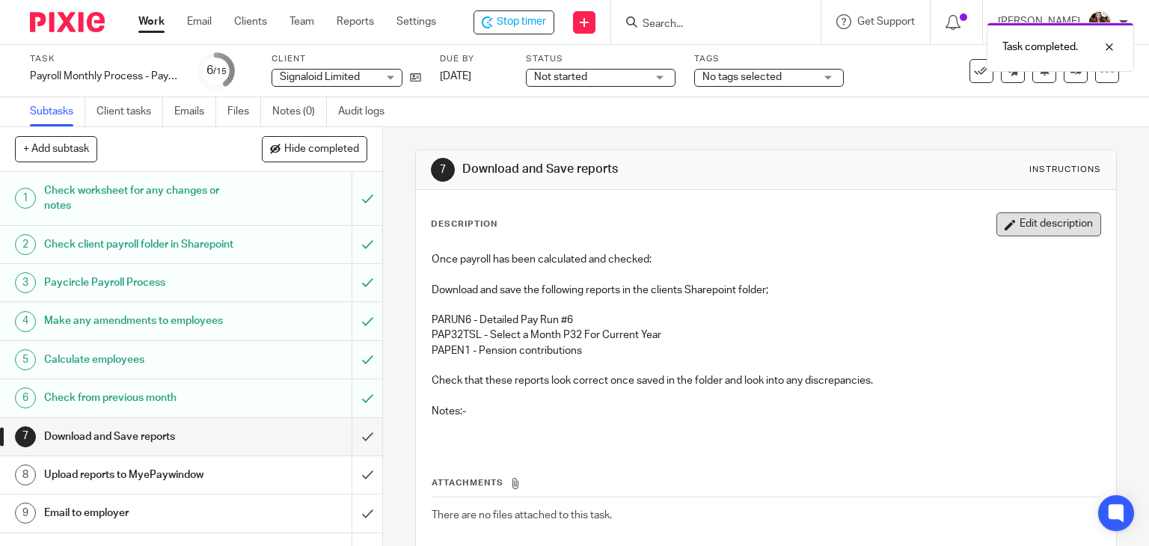
click at [1066, 225] on button "Edit description" at bounding box center [1049, 225] width 105 height 24
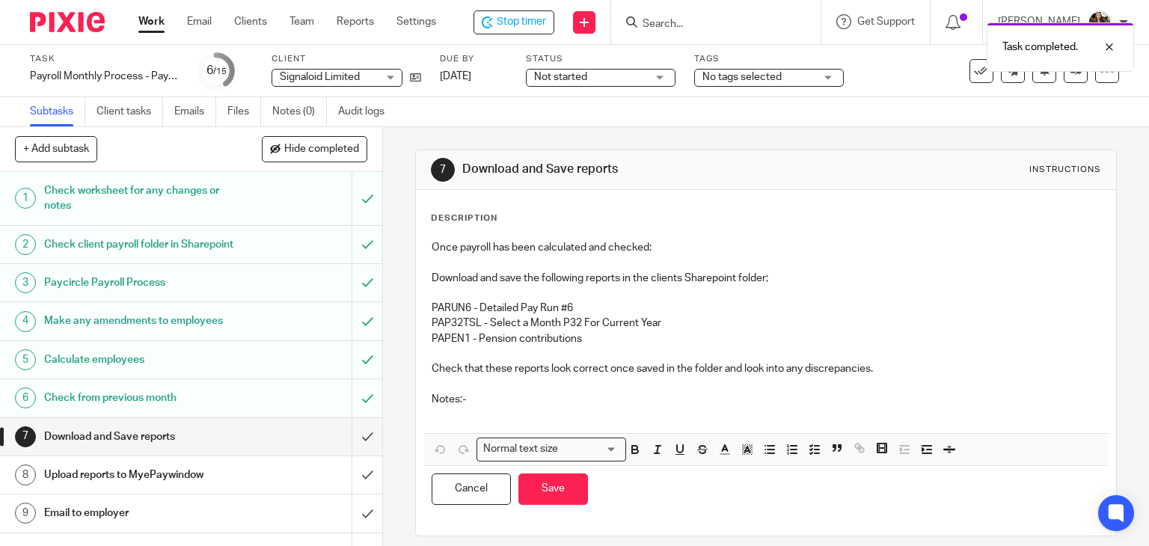
drag, startPoint x: 459, startPoint y: 424, endPoint x: 482, endPoint y: 417, distance: 24.2
click at [458, 424] on div "Once payroll has been calculated and checked: Download and save the following r…" at bounding box center [766, 333] width 685 height 201
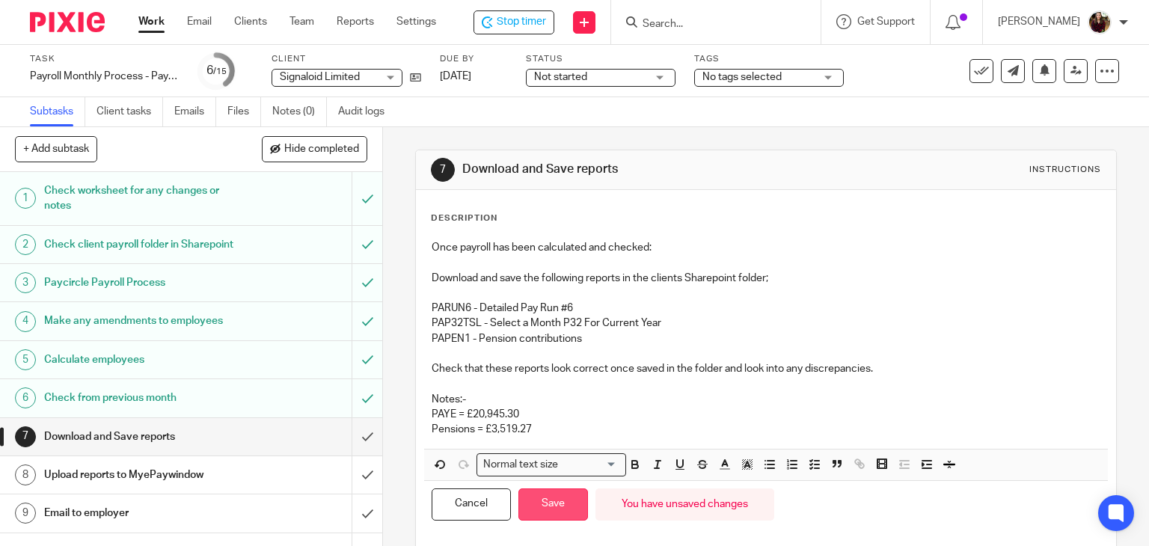
click at [543, 503] on button "Save" at bounding box center [554, 505] width 70 height 32
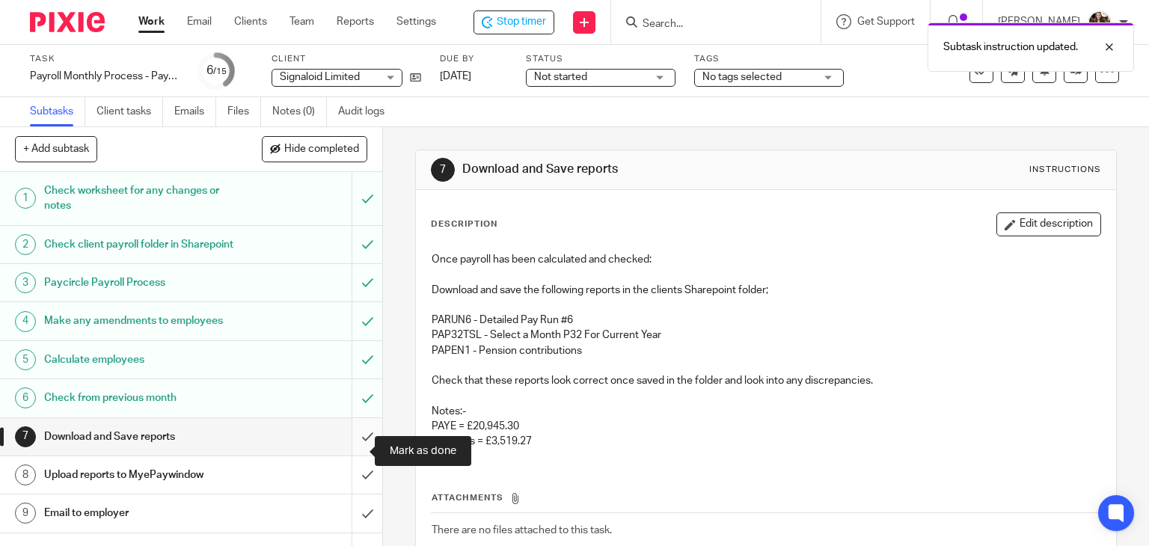
click at [341, 448] on input "submit" at bounding box center [191, 436] width 382 height 37
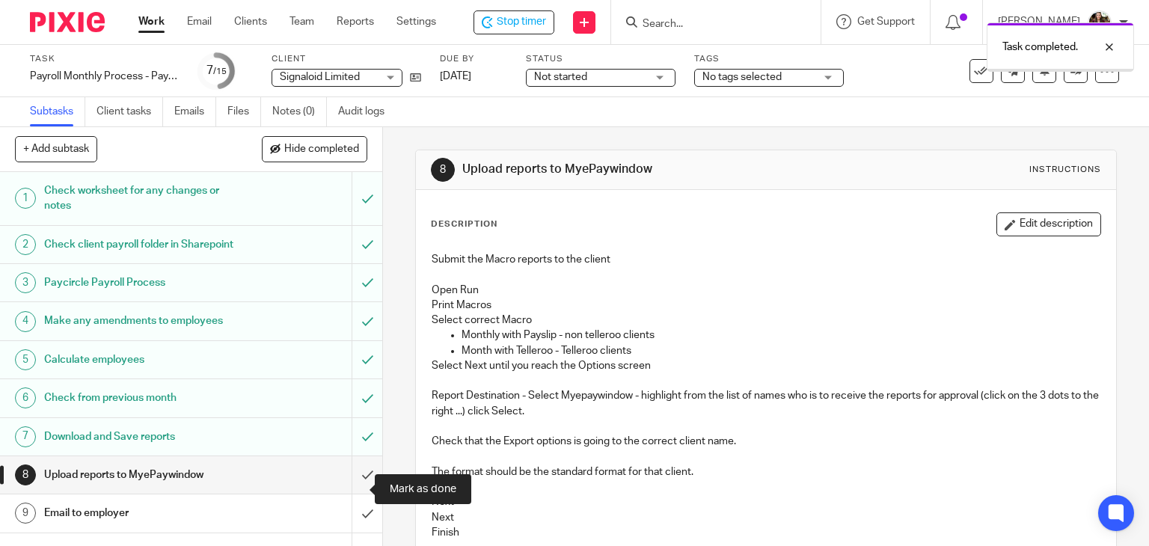
click at [343, 489] on input "submit" at bounding box center [191, 474] width 382 height 37
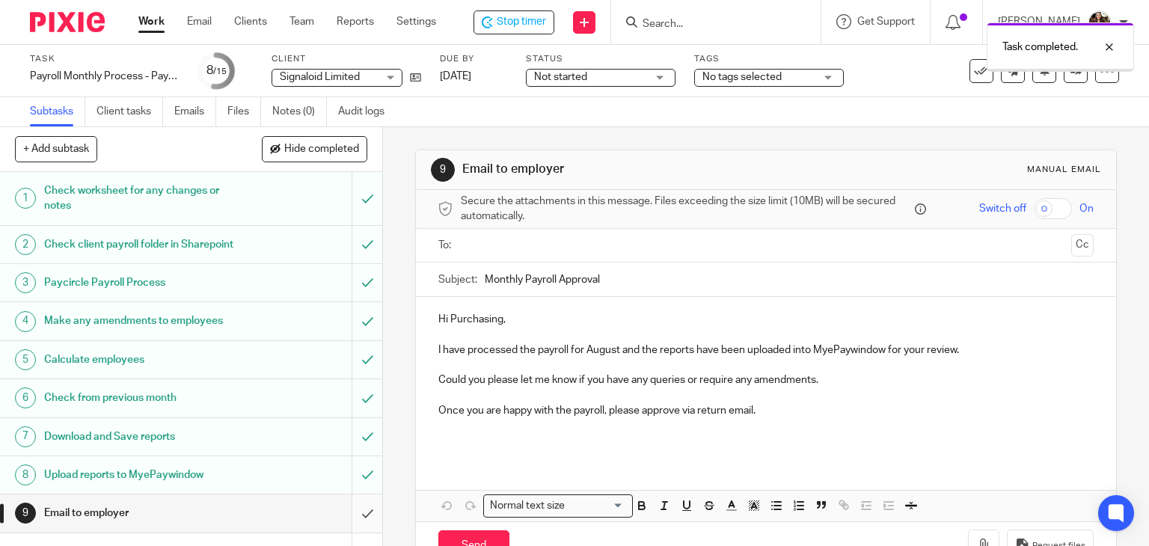
click at [352, 529] on input "submit" at bounding box center [191, 513] width 382 height 37
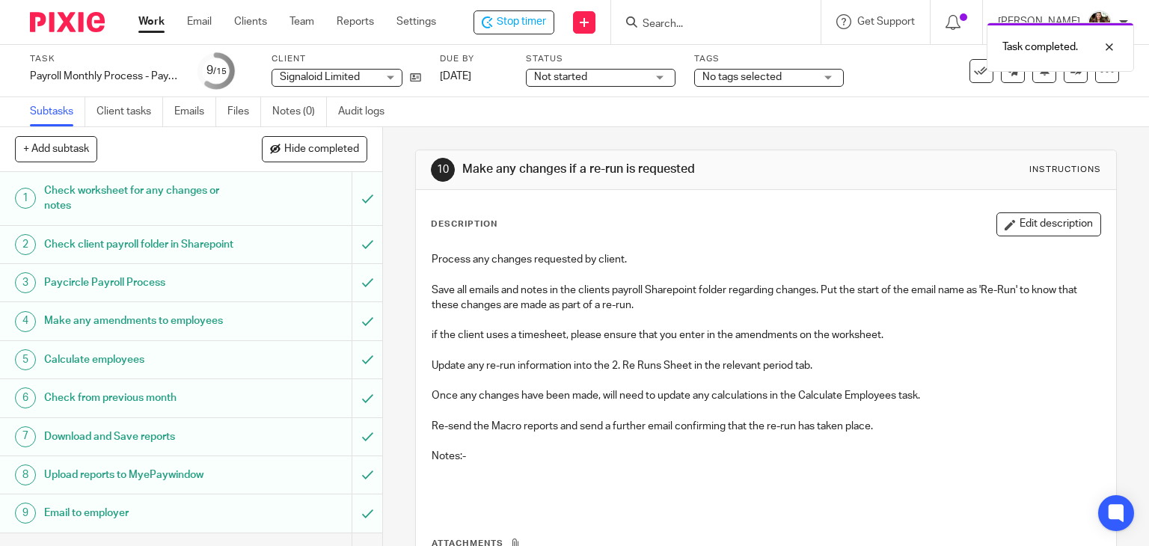
click at [781, 86] on div "No tags selected" at bounding box center [769, 78] width 150 height 18
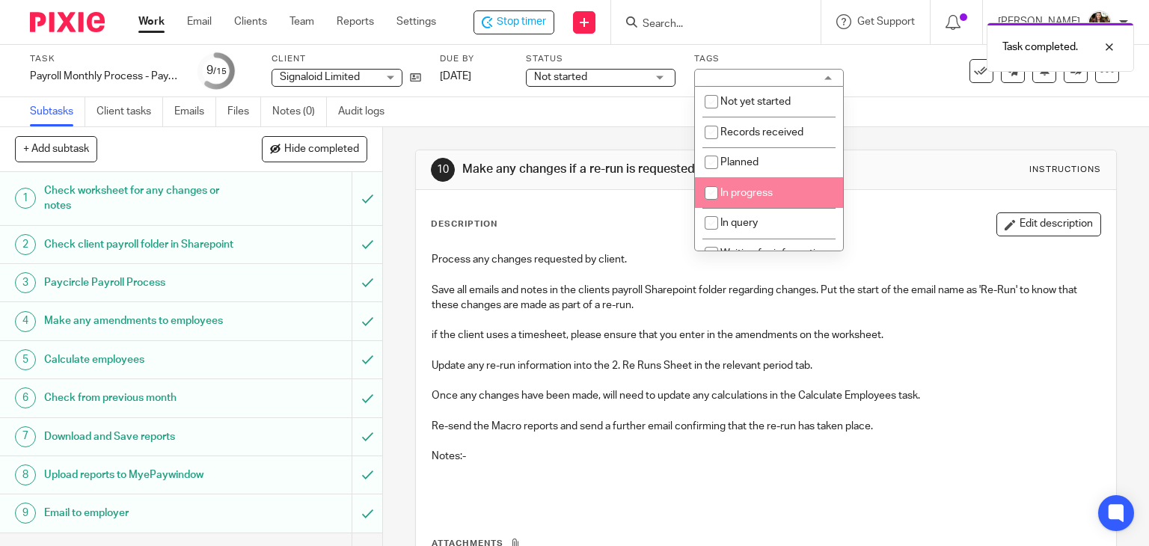
click at [763, 186] on li "In progress" at bounding box center [769, 192] width 148 height 31
checkbox input "true"
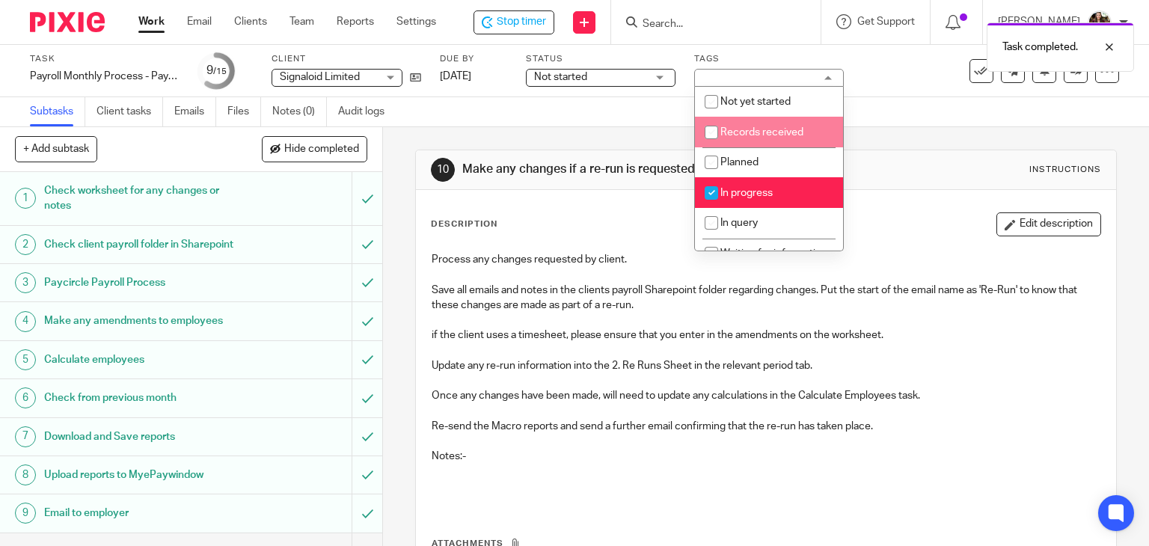
click at [890, 101] on div "Subtasks Client tasks Emails Files Notes (0) Audit logs" at bounding box center [574, 112] width 1149 height 30
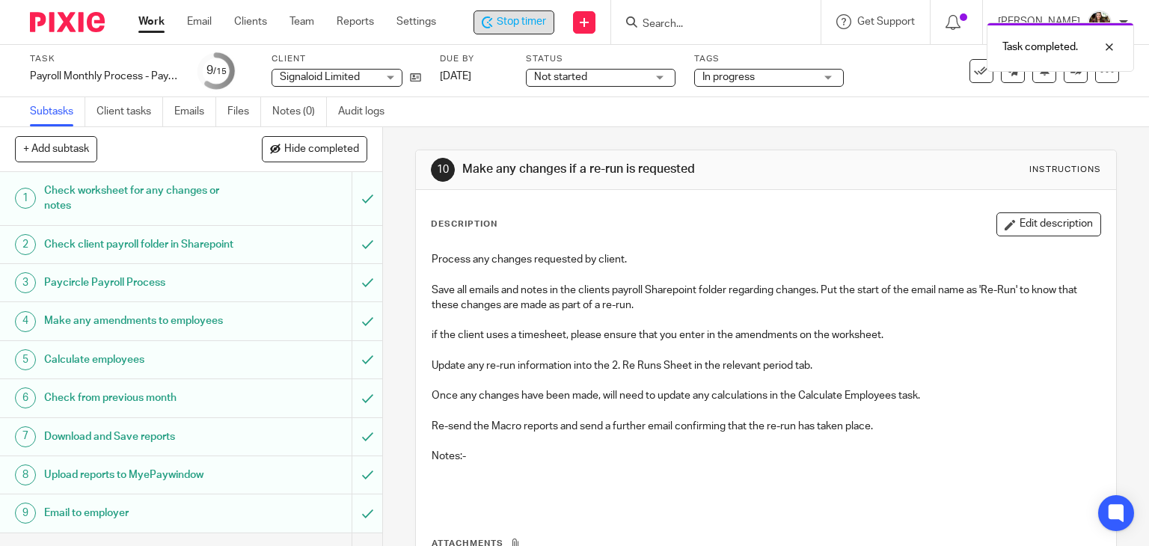
click at [546, 23] on span "Stop timer" at bounding box center [521, 22] width 49 height 16
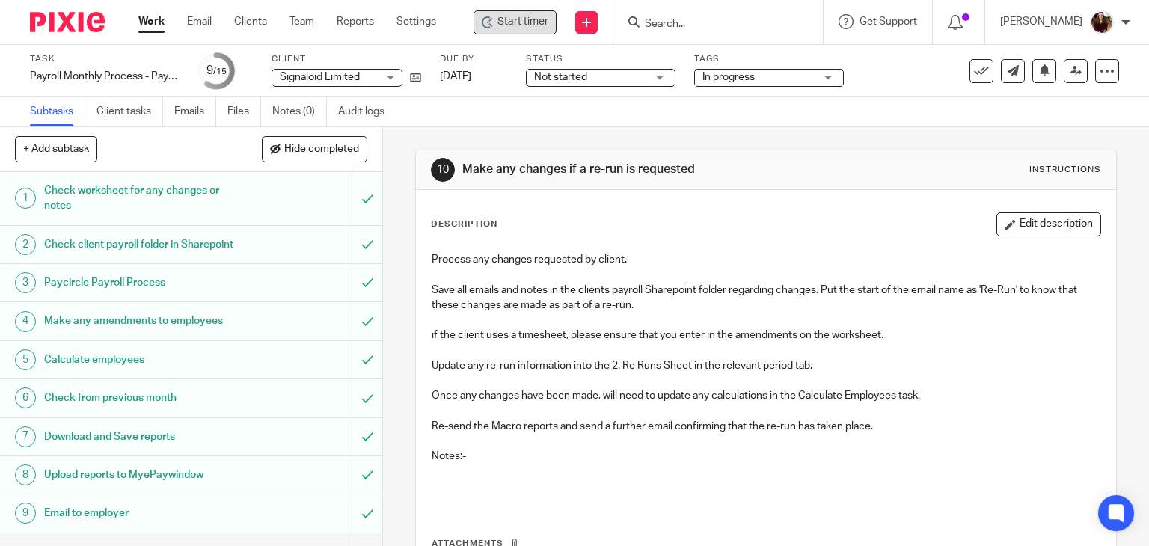
click at [812, 273] on p at bounding box center [767, 274] width 670 height 15
